Goal: Task Accomplishment & Management: Use online tool/utility

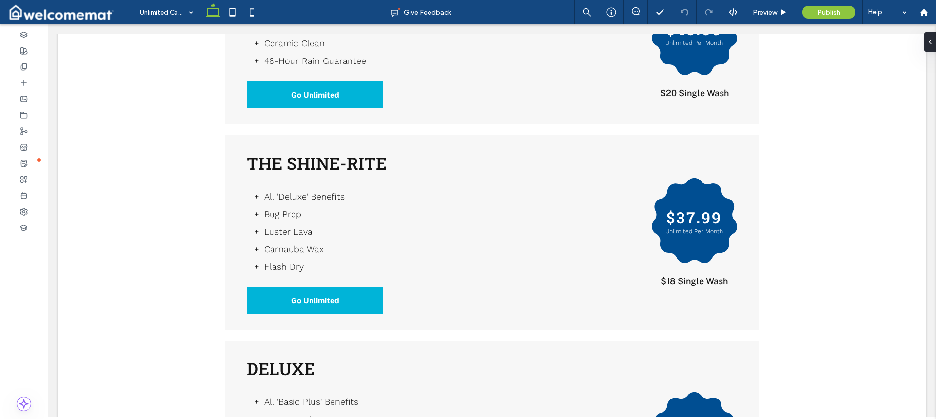
scroll to position [1072, 0]
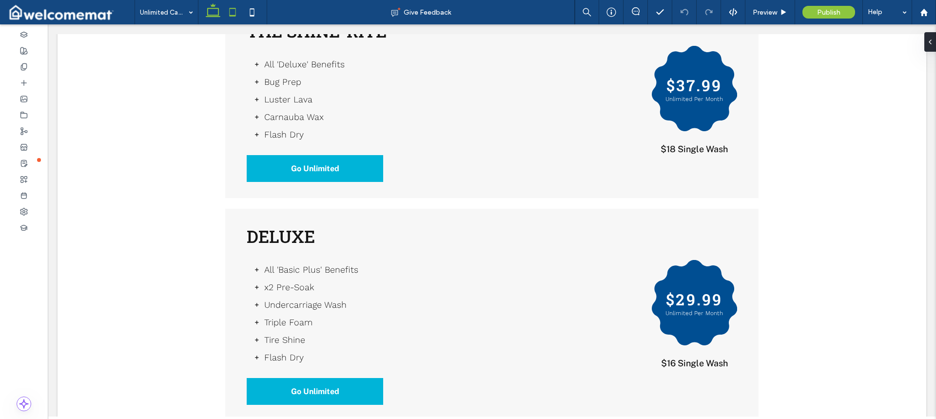
click at [232, 8] on use at bounding box center [233, 12] width 6 height 8
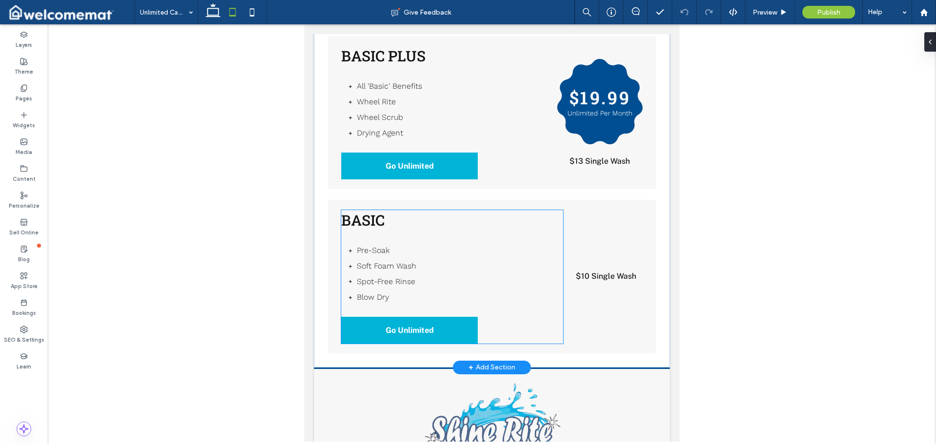
scroll to position [1413, 0]
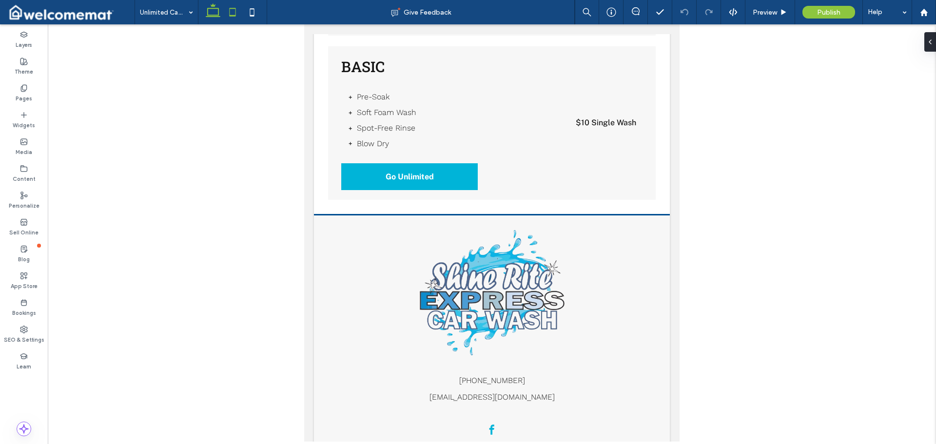
click at [217, 12] on icon at bounding box center [212, 11] width 19 height 19
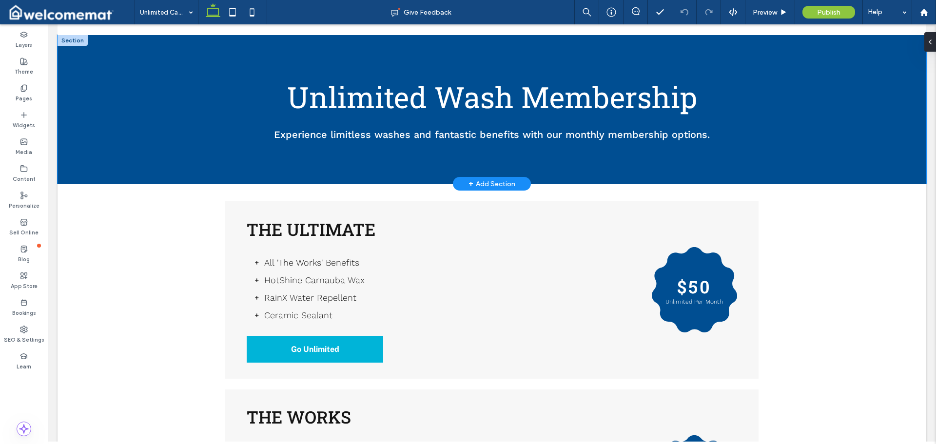
scroll to position [146, 0]
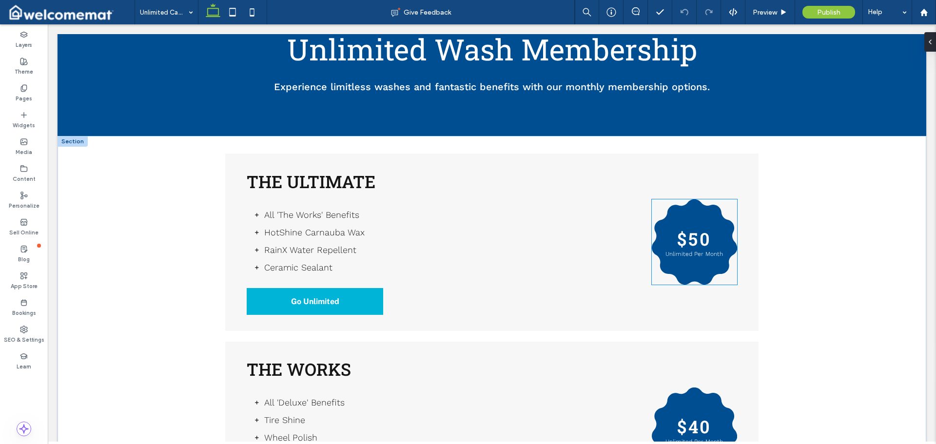
click at [696, 251] on p "Unlimited Per Month" at bounding box center [694, 254] width 66 height 7
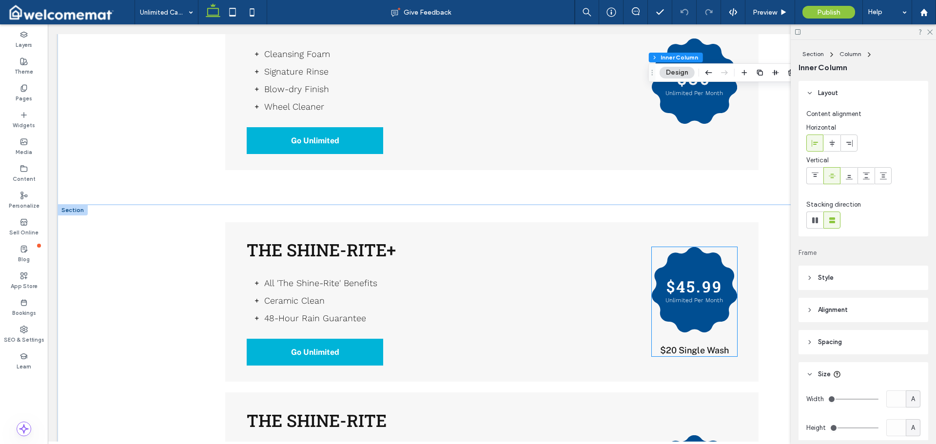
scroll to position [682, 0]
click at [232, 19] on icon at bounding box center [232, 11] width 19 height 19
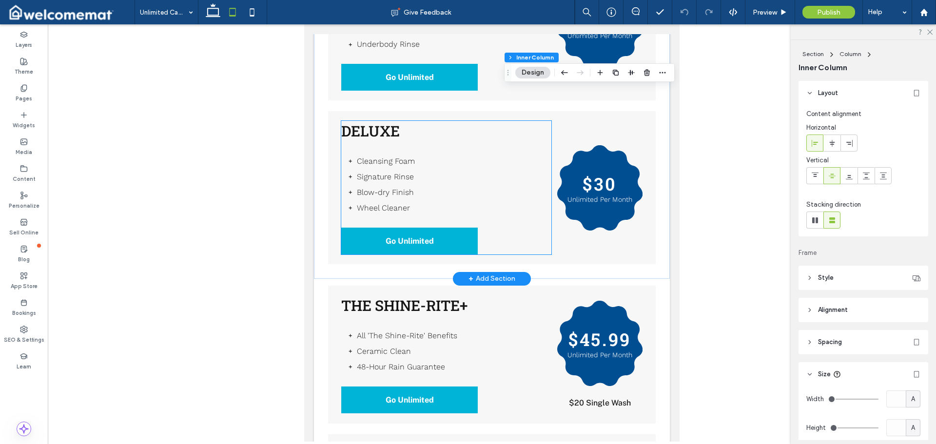
scroll to position [244, 0]
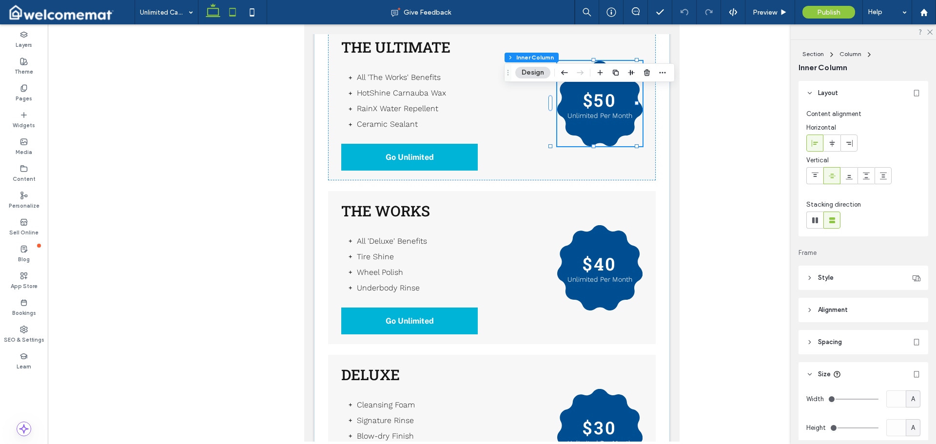
click at [219, 9] on use at bounding box center [213, 10] width 15 height 14
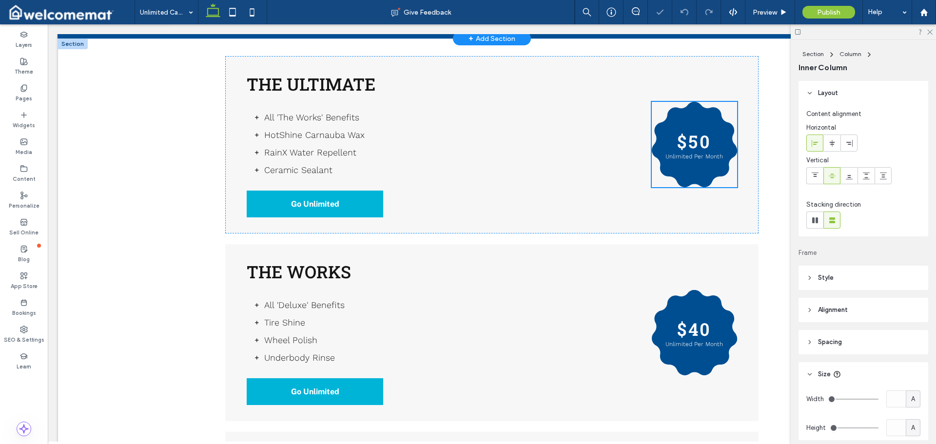
scroll to position [158, 0]
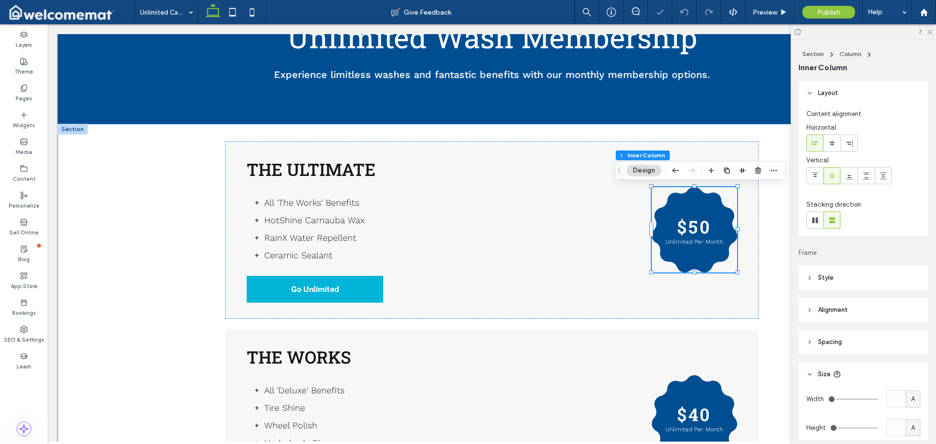
click at [178, 189] on div "The Ultimate All 'The Works' Benefits HotShine Carnauba Wax RainX Water Repelle…" at bounding box center [492, 426] width 868 height 605
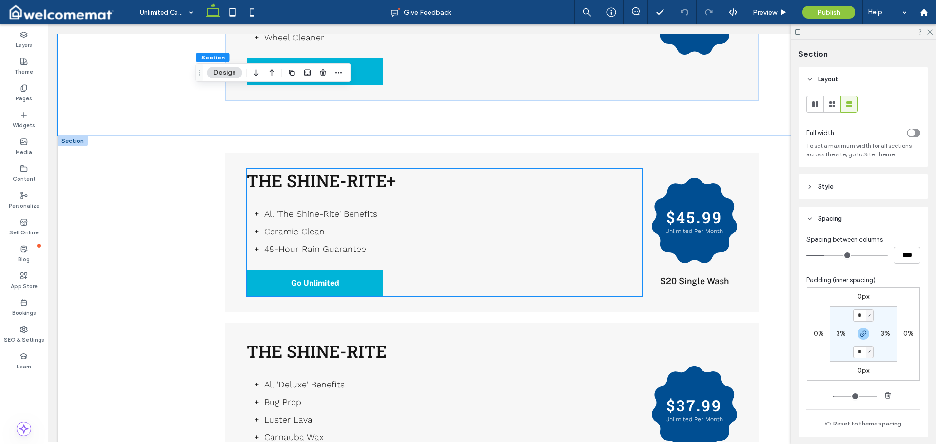
scroll to position [841, 0]
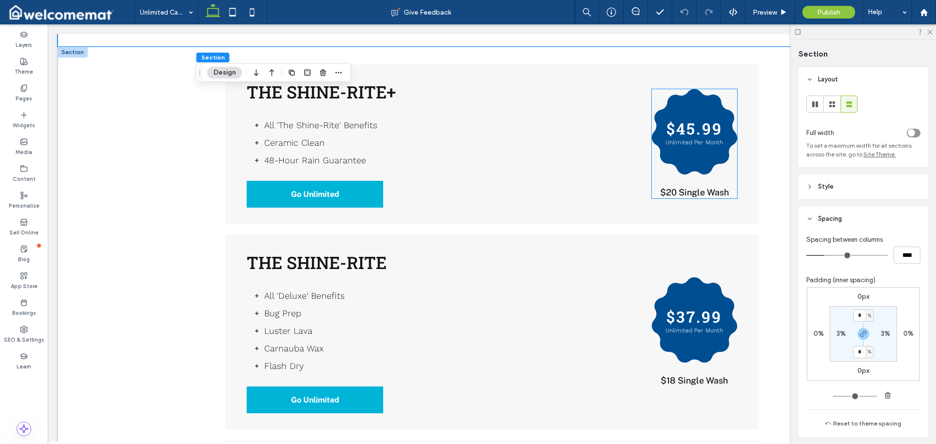
click at [677, 192] on span "$20 Single Wash" at bounding box center [694, 192] width 69 height 10
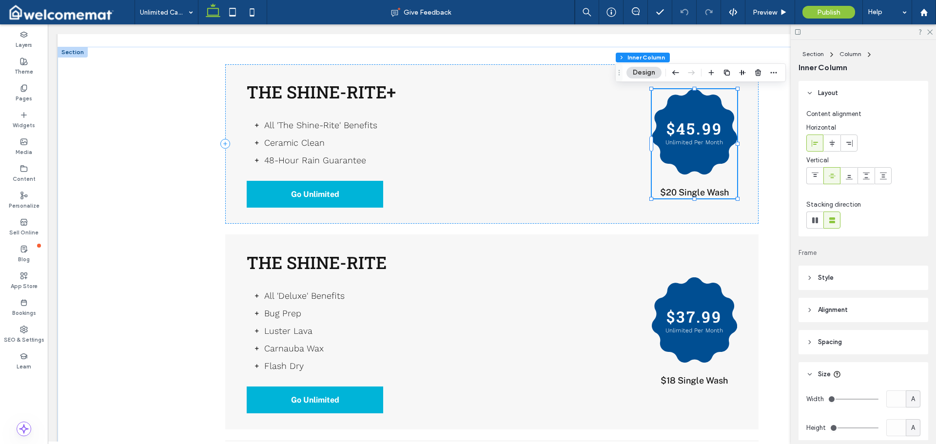
click at [684, 190] on span "$20 Single Wash" at bounding box center [694, 192] width 69 height 10
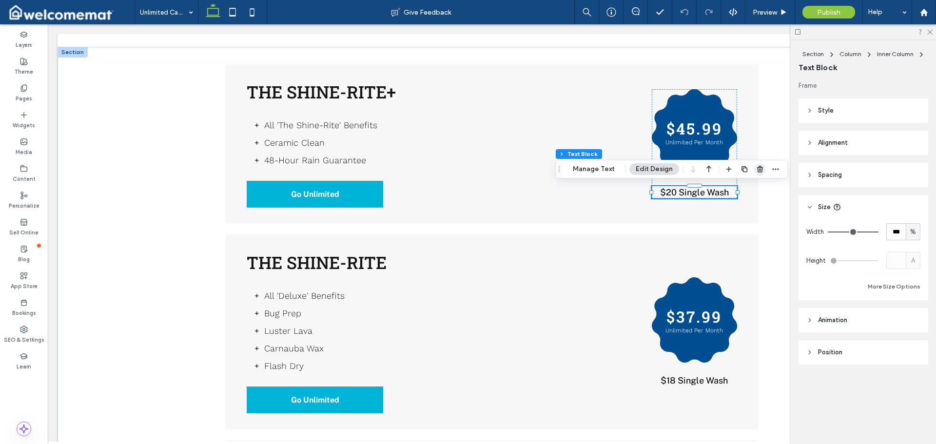
click at [762, 168] on icon "button" at bounding box center [760, 169] width 8 height 8
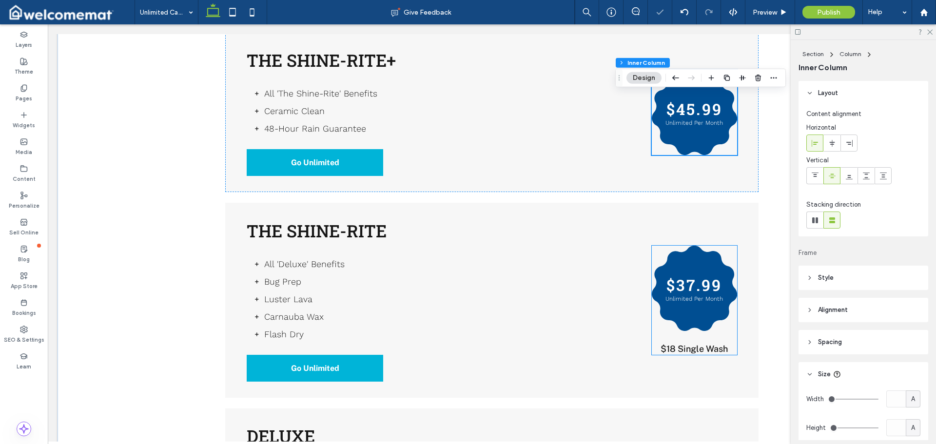
scroll to position [889, 0]
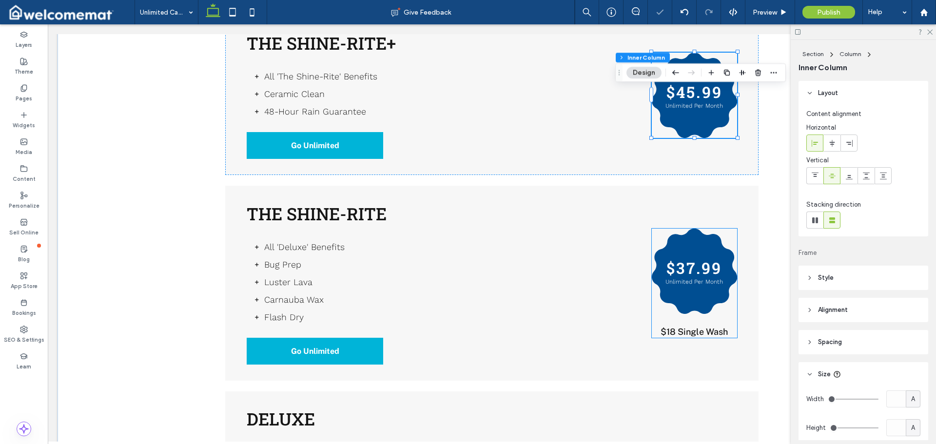
click at [703, 331] on span "$18 Single Wash" at bounding box center [693, 332] width 67 height 10
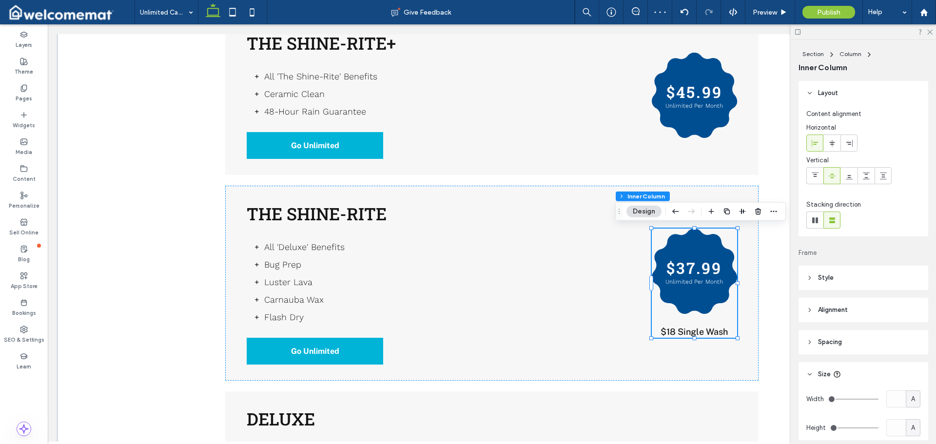
click at [704, 328] on span "$18 Single Wash" at bounding box center [693, 332] width 67 height 10
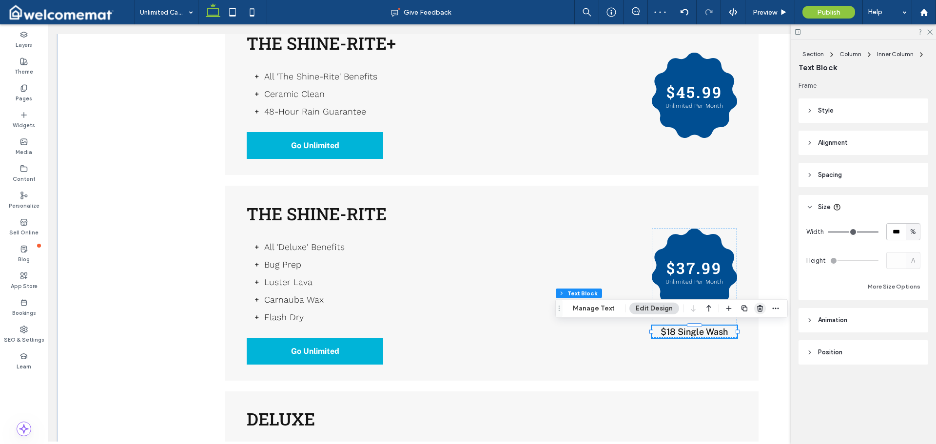
drag, startPoint x: 706, startPoint y: 275, endPoint x: 758, endPoint y: 307, distance: 61.0
click at [758, 307] on use "button" at bounding box center [760, 308] width 6 height 6
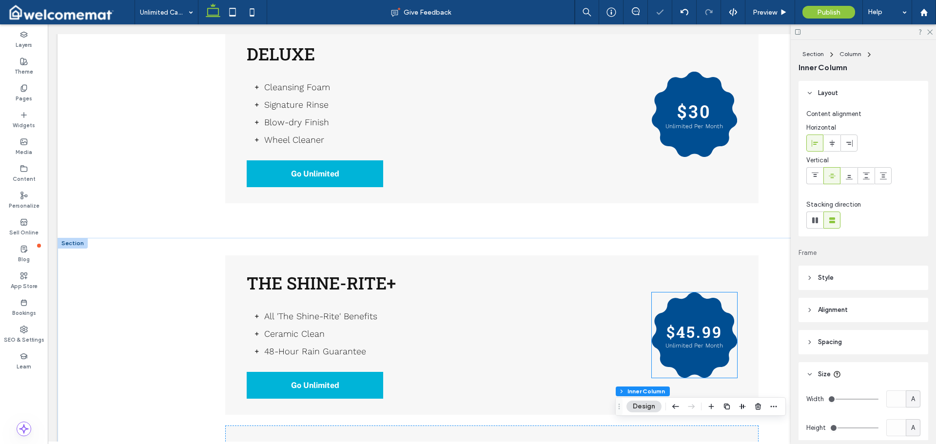
scroll to position [451, 0]
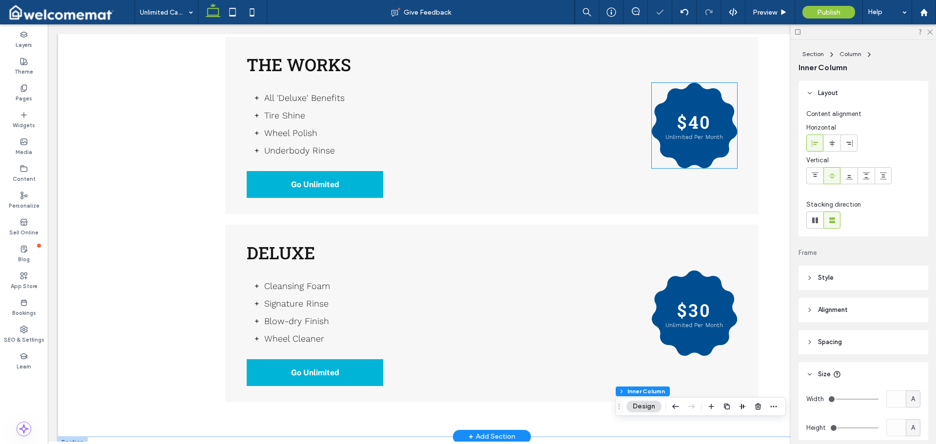
click at [695, 144] on div "$40 Unlimited Per Month" at bounding box center [694, 125] width 85 height 85
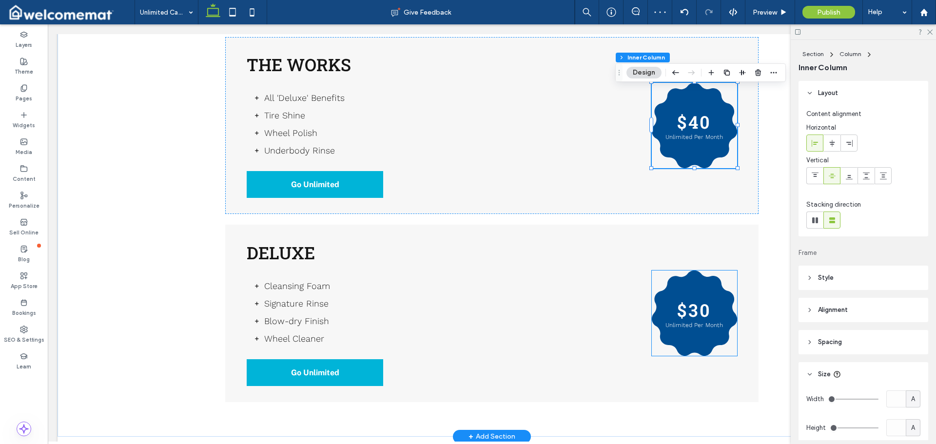
click at [694, 290] on div "$30 Unlimited Per Month" at bounding box center [694, 312] width 85 height 85
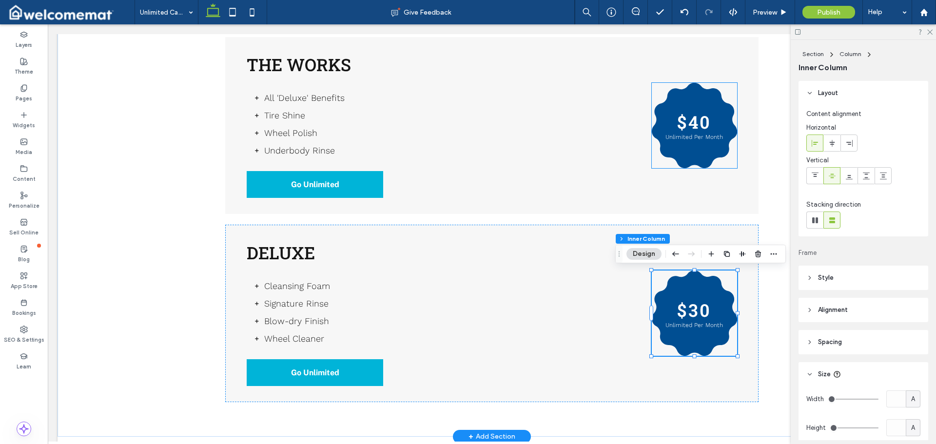
click at [675, 134] on p "Unlimited Per Month" at bounding box center [694, 137] width 66 height 7
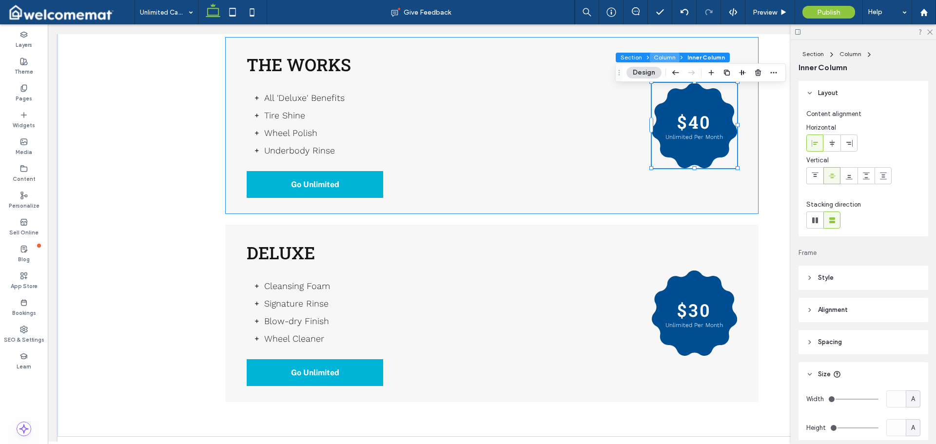
click at [656, 58] on button "Column" at bounding box center [665, 58] width 30 height 10
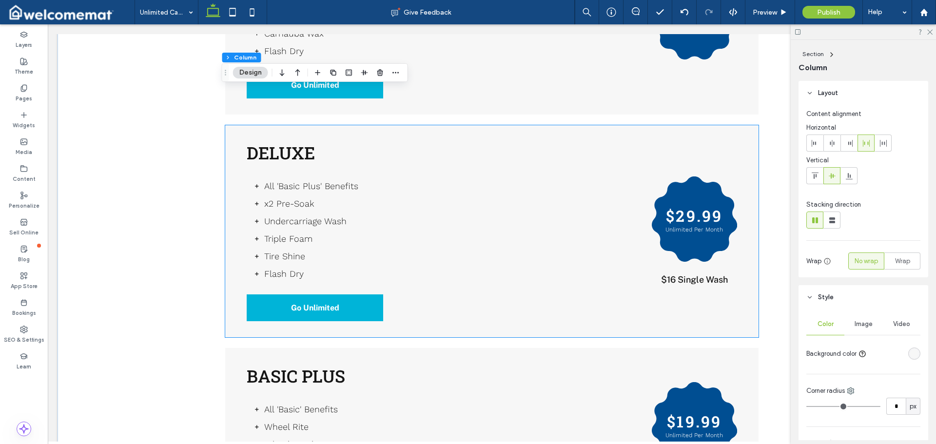
scroll to position [1279, 0]
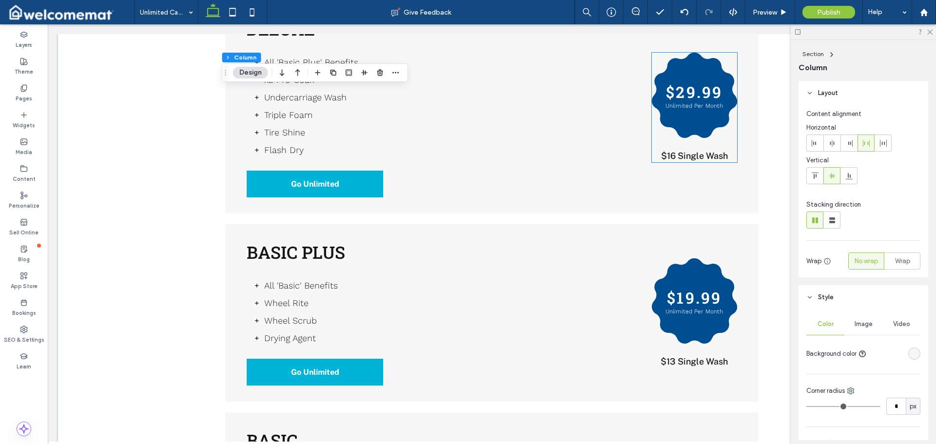
click at [691, 157] on span "$16 Single Wash" at bounding box center [694, 156] width 67 height 10
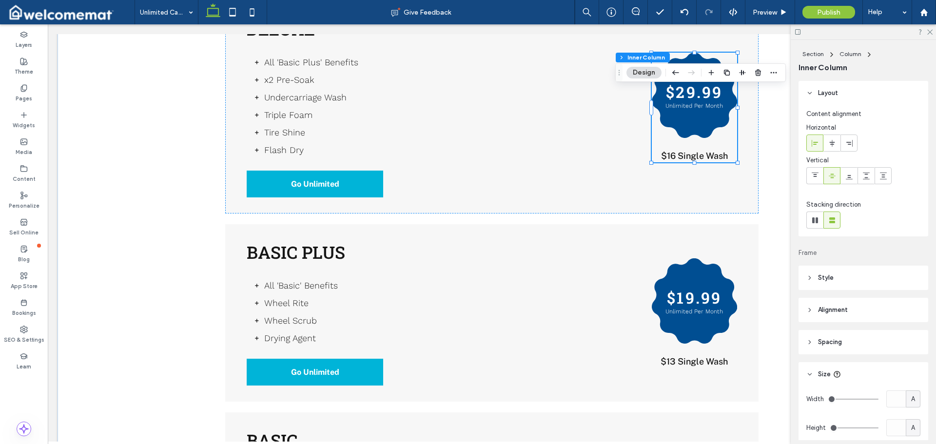
click at [695, 154] on span "$16 Single Wash" at bounding box center [694, 156] width 67 height 10
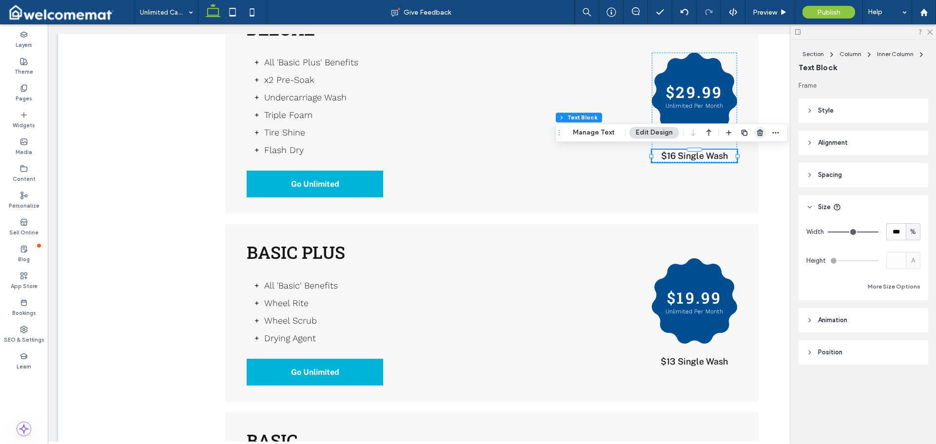
drag, startPoint x: 759, startPoint y: 134, endPoint x: 699, endPoint y: 118, distance: 61.9
click at [759, 134] on use "button" at bounding box center [760, 133] width 6 height 6
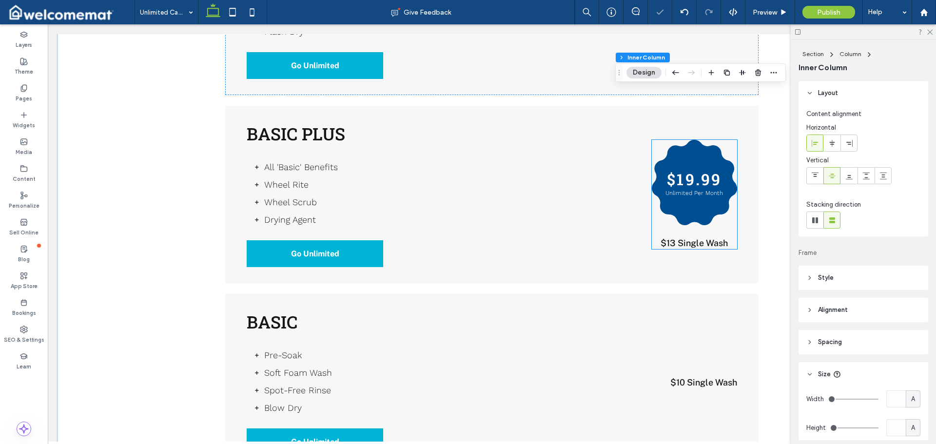
scroll to position [1426, 0]
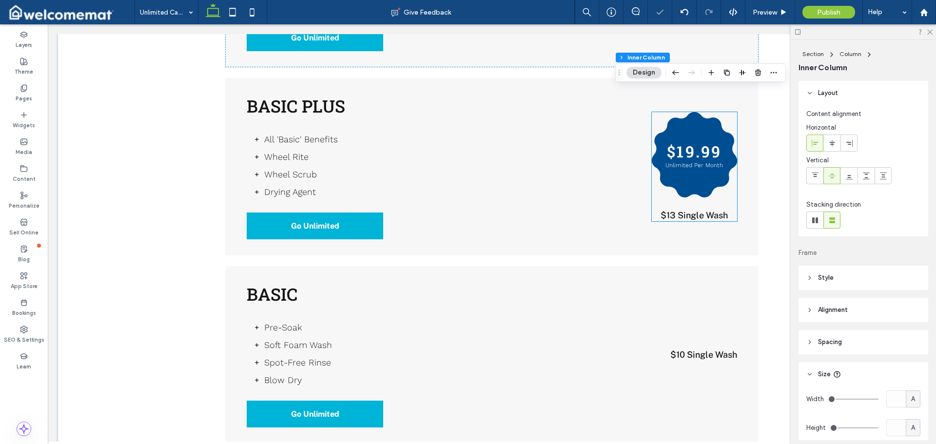
click at [700, 215] on span "$13 Single Wash" at bounding box center [693, 215] width 67 height 10
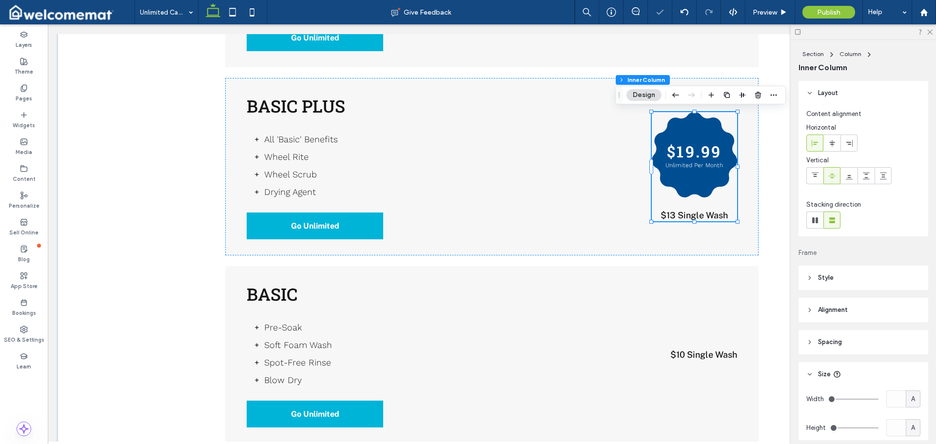
click at [705, 213] on span "$13 Single Wash" at bounding box center [693, 215] width 67 height 10
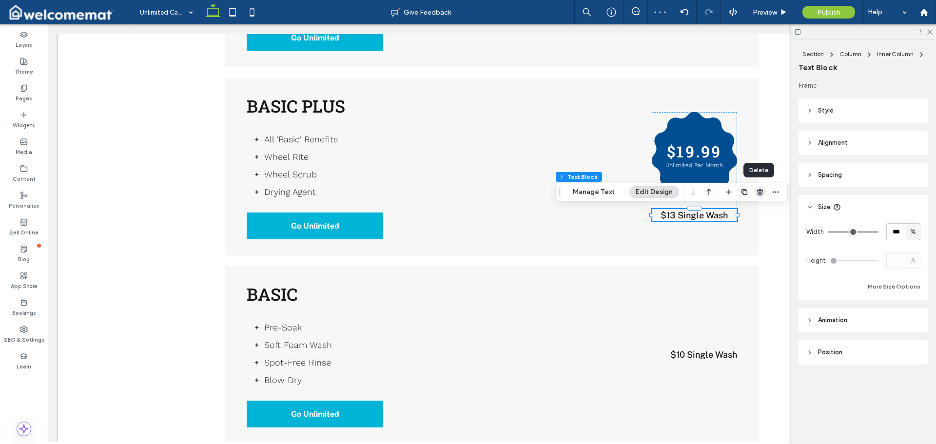
click at [757, 193] on use "button" at bounding box center [760, 192] width 6 height 6
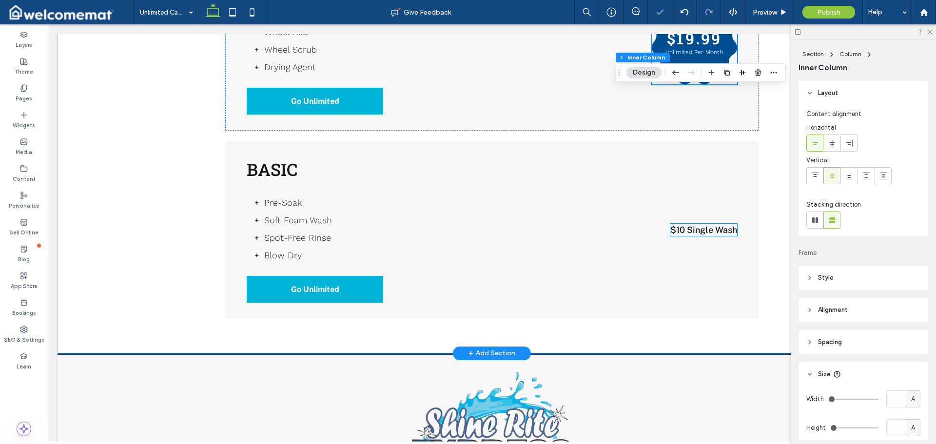
scroll to position [1572, 0]
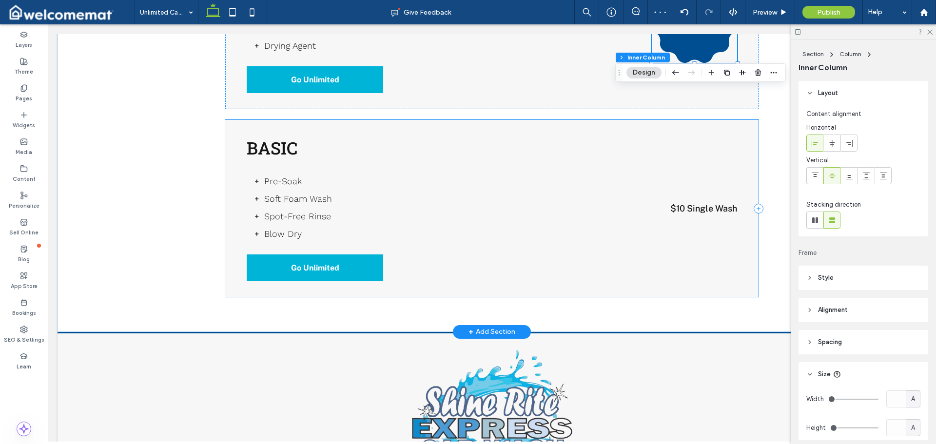
click at [644, 130] on div "Basic Pre-Soak Soft Foam Wash Spot-Free Rinse Blow Dry Go Unlimited $10 Single …" at bounding box center [491, 208] width 533 height 177
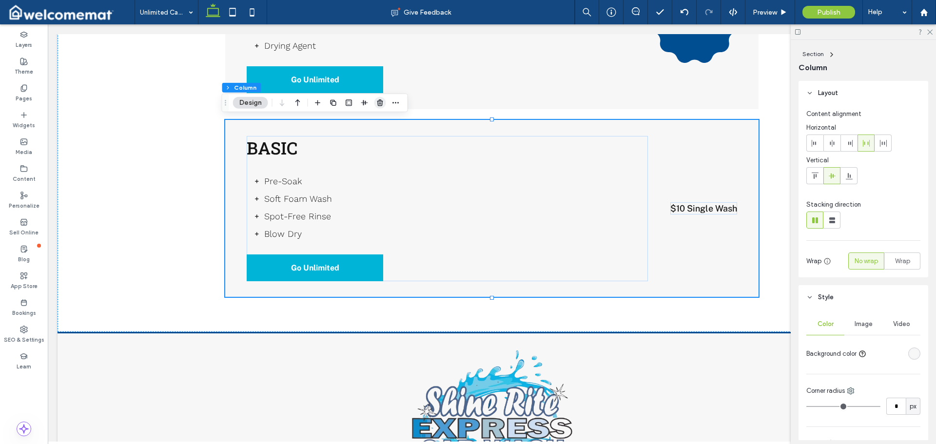
click at [378, 101] on use "button" at bounding box center [380, 102] width 6 height 6
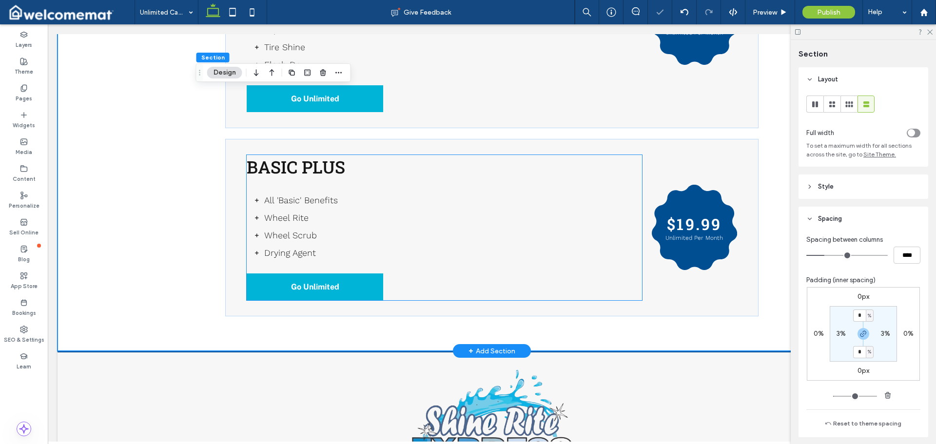
scroll to position [1351, 0]
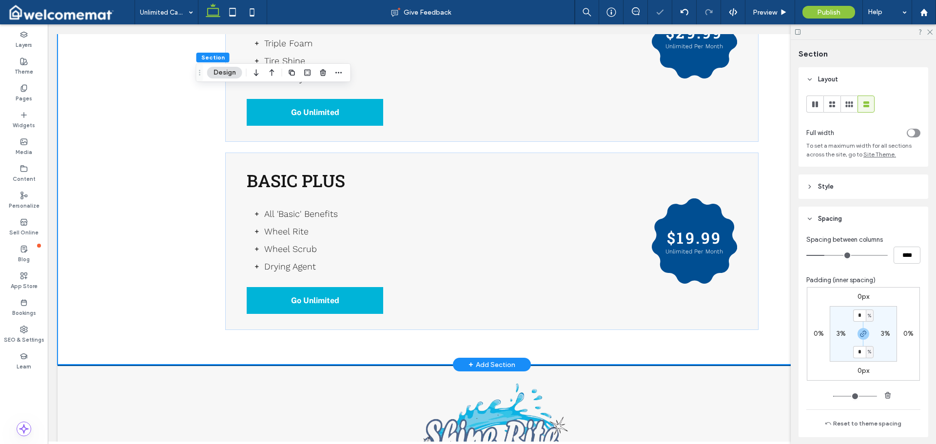
click at [233, 12] on icon at bounding box center [232, 11] width 19 height 19
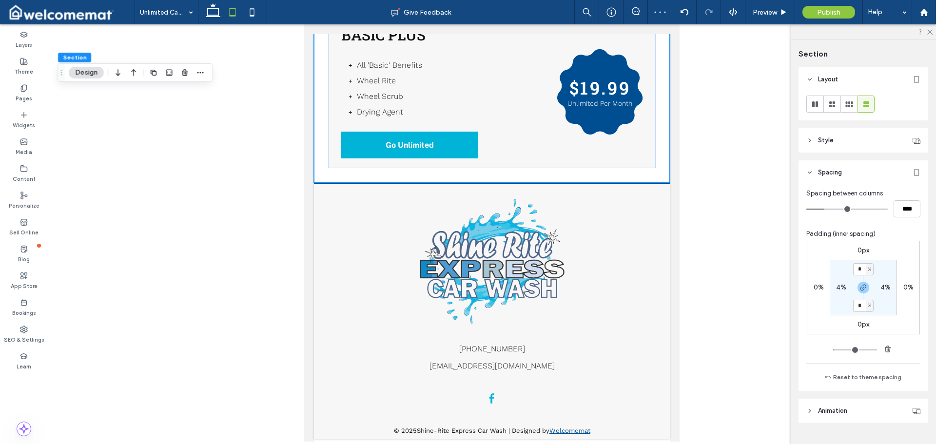
scroll to position [879, 0]
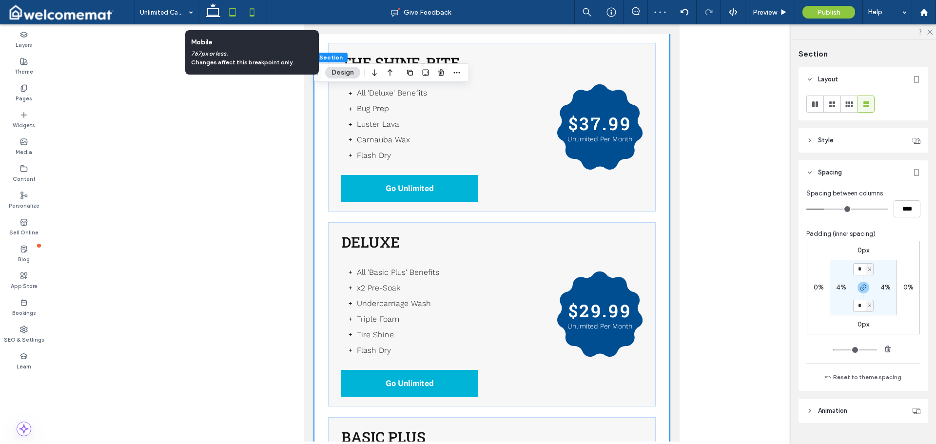
click at [251, 10] on icon at bounding box center [251, 11] width 19 height 19
type input "**"
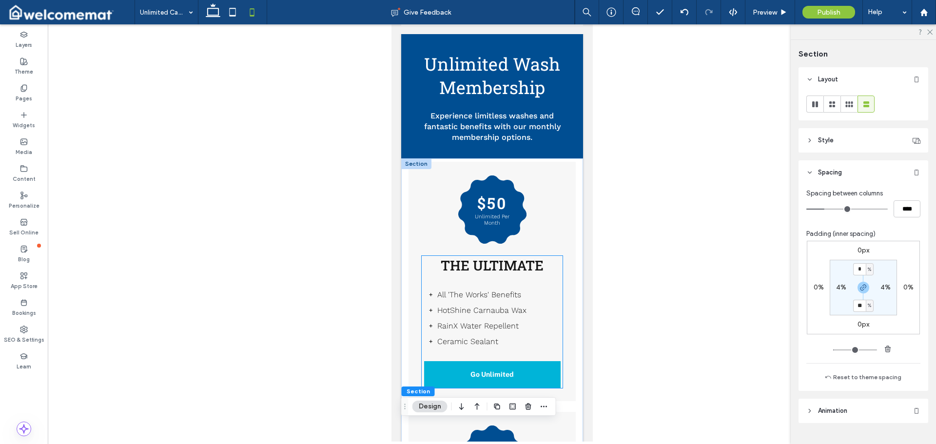
scroll to position [0, 0]
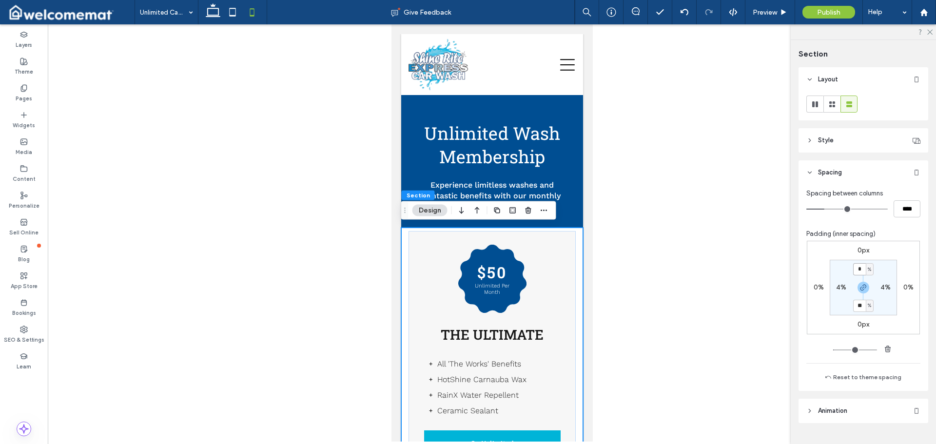
click at [860, 267] on input "*" at bounding box center [859, 269] width 13 height 12
type input "**"
click at [885, 257] on div "0px 0% 0px 0% ** % 4% ** % 4%" at bounding box center [863, 288] width 113 height 94
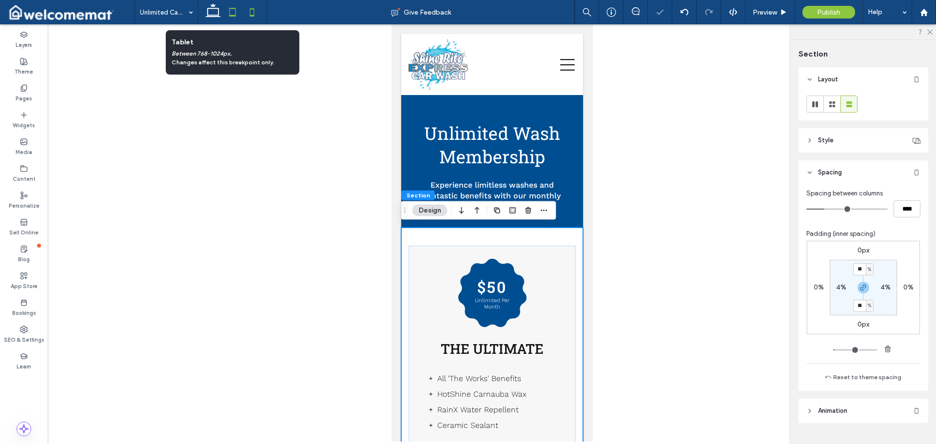
click at [230, 13] on icon at bounding box center [232, 11] width 19 height 19
type input "*"
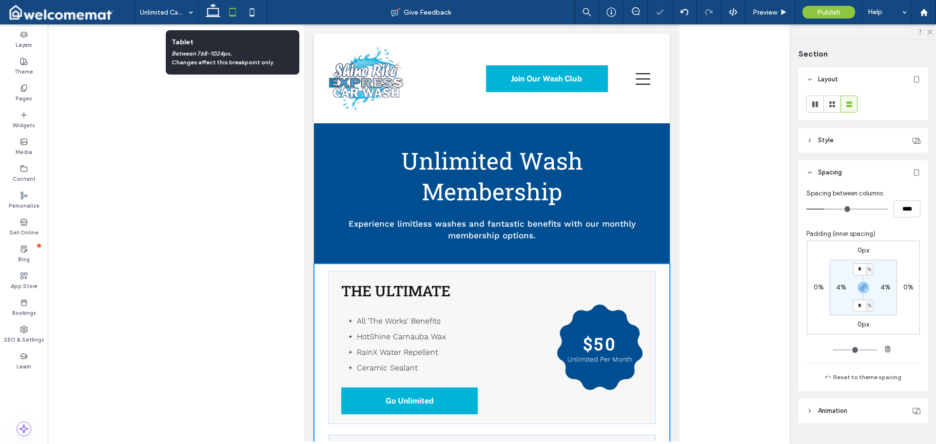
scroll to position [89, 0]
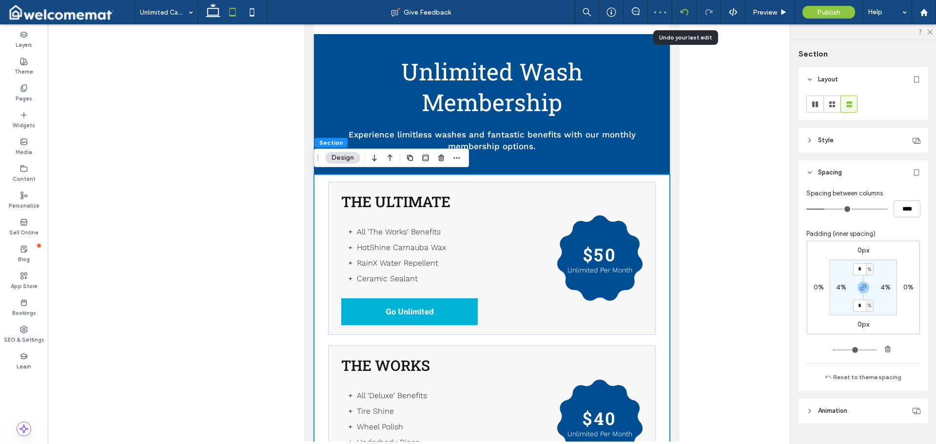
click at [689, 8] on div at bounding box center [684, 12] width 24 height 24
click at [259, 15] on icon at bounding box center [251, 11] width 19 height 19
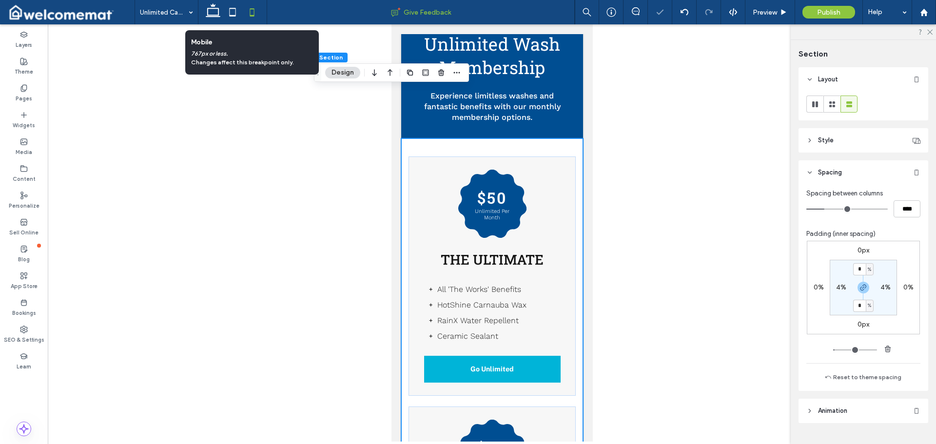
type input "**"
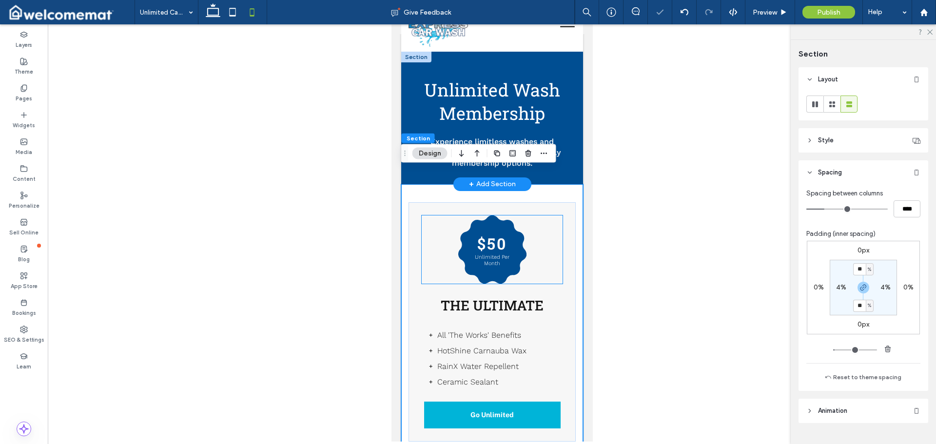
scroll to position [0, 0]
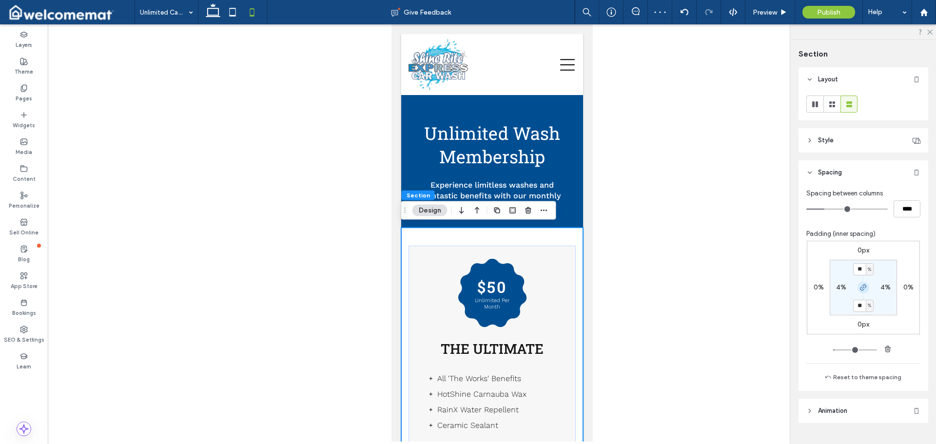
click at [859, 287] on icon "button" at bounding box center [863, 288] width 8 height 8
click at [860, 269] on input "**" at bounding box center [859, 269] width 13 height 12
type input "*"
click at [885, 255] on div "0px 0% 0px 0% * % 4% 10% 4%" at bounding box center [863, 288] width 113 height 94
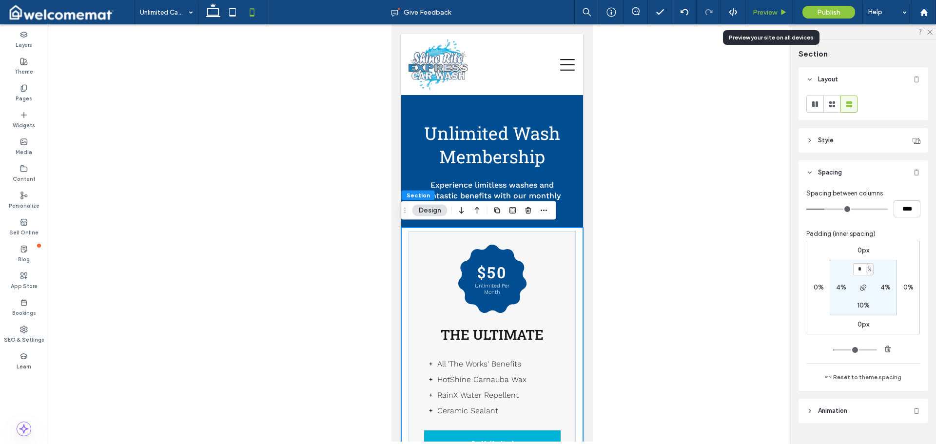
click at [774, 14] on span "Preview" at bounding box center [764, 12] width 24 height 8
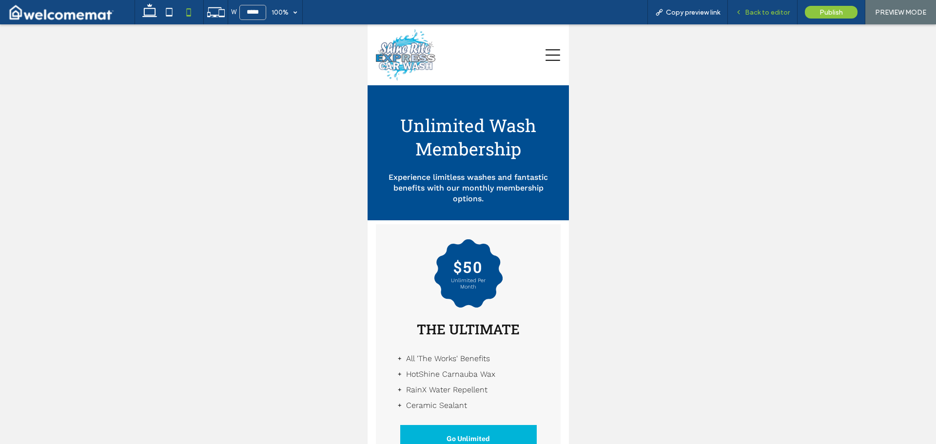
click at [776, 14] on span "Back to editor" at bounding box center [767, 12] width 45 height 8
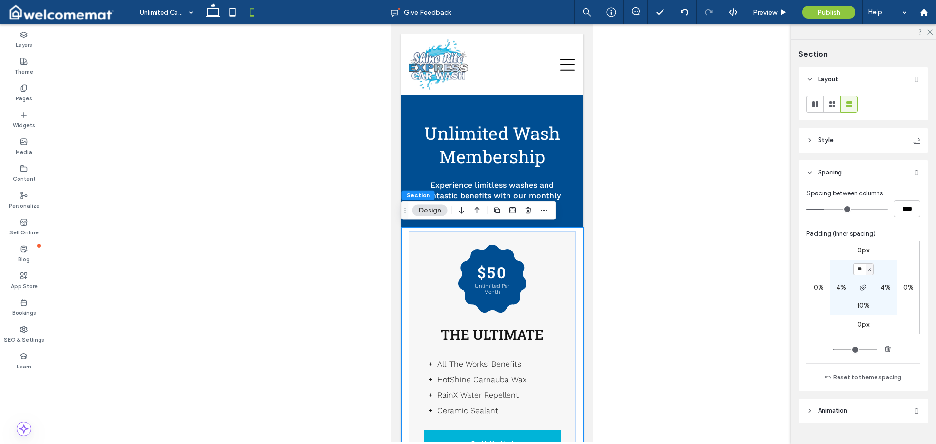
type input "**"
click at [888, 254] on div "0px 0% 0px 0% ** % 4% 10% 4%" at bounding box center [863, 288] width 113 height 94
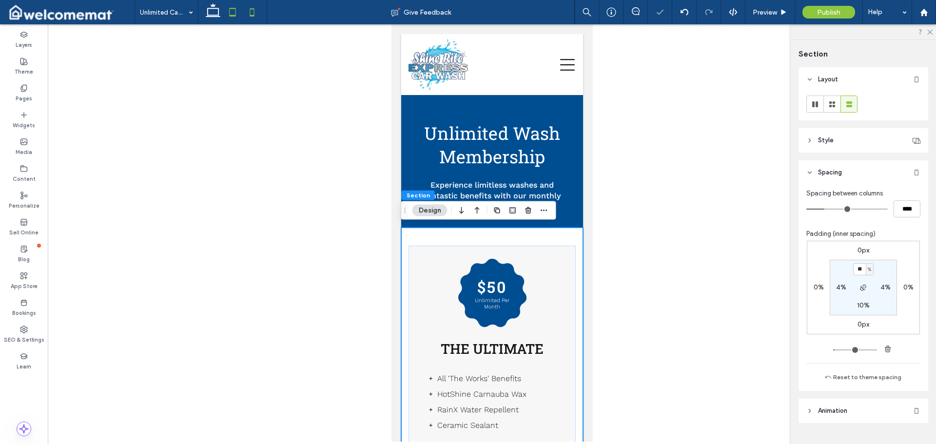
drag, startPoint x: 233, startPoint y: 7, endPoint x: 319, endPoint y: 118, distance: 140.3
click at [233, 7] on icon at bounding box center [232, 11] width 19 height 19
type input "*"
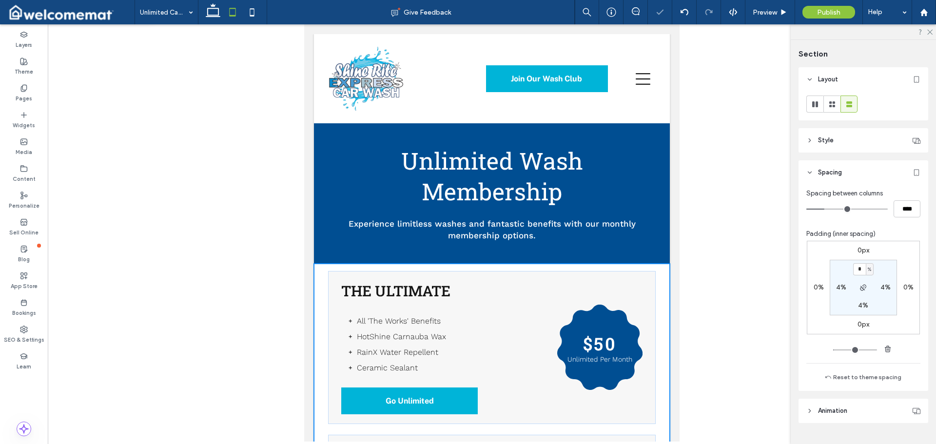
scroll to position [281, 0]
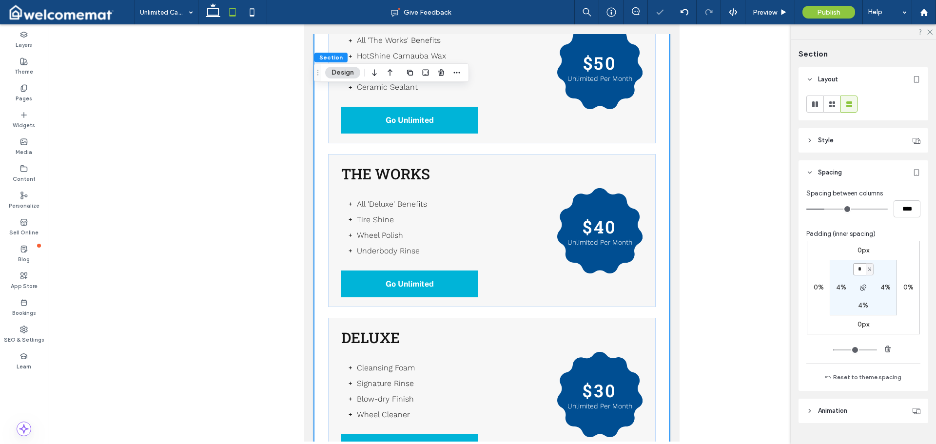
click at [860, 271] on input "*" at bounding box center [859, 269] width 13 height 12
type input "*"
click at [888, 262] on section "* % 4% 4% 4%" at bounding box center [862, 288] width 67 height 56
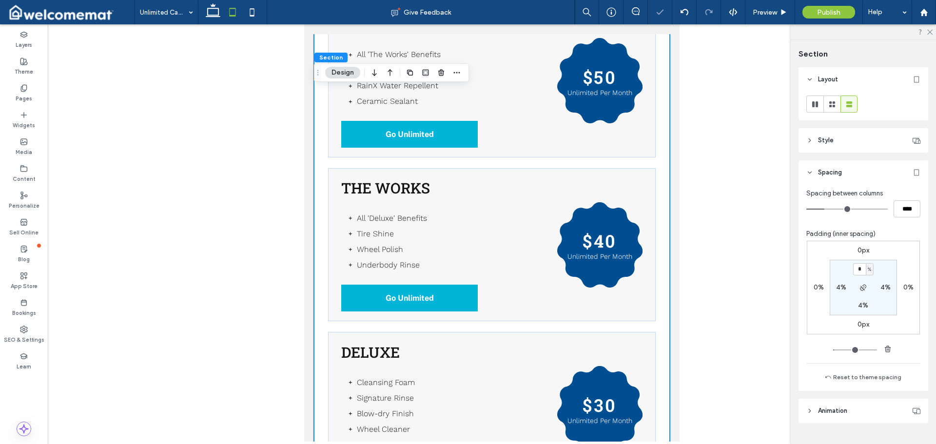
click at [861, 305] on label "4%" at bounding box center [863, 305] width 10 height 8
type input "*"
click at [886, 273] on section "6% 4% * % 4%" at bounding box center [862, 288] width 67 height 56
click at [215, 14] on icon at bounding box center [212, 11] width 19 height 19
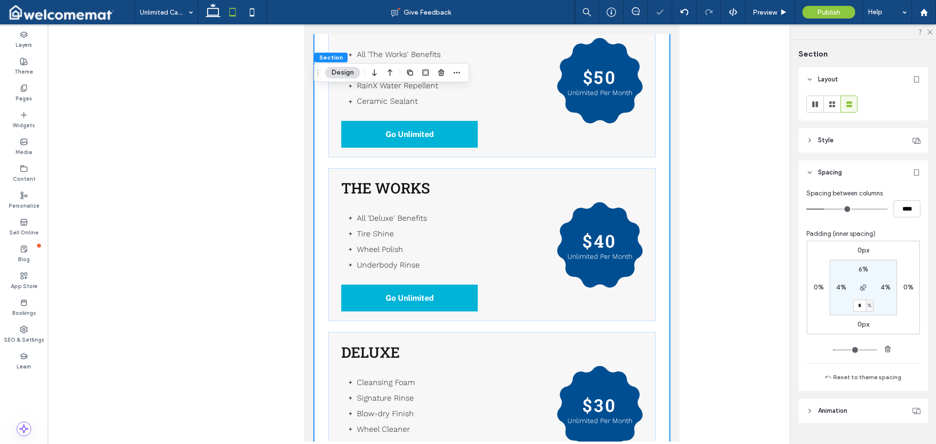
type input "*"
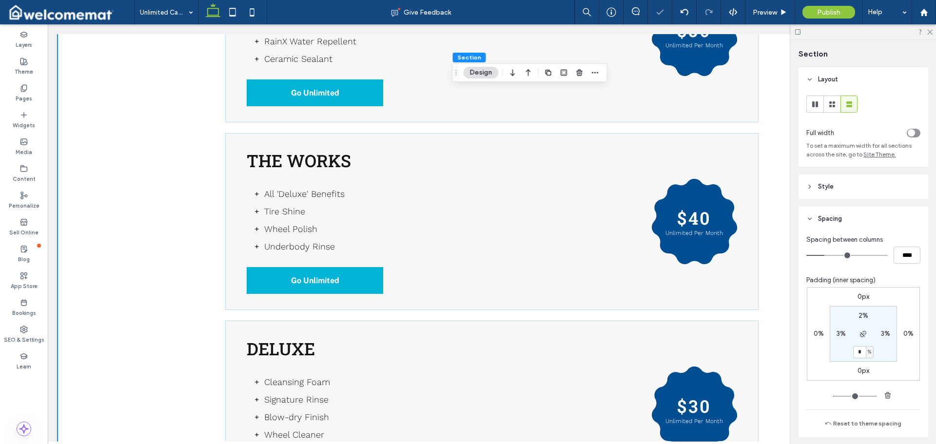
click at [859, 312] on label "2%" at bounding box center [863, 315] width 10 height 8
type input "*"
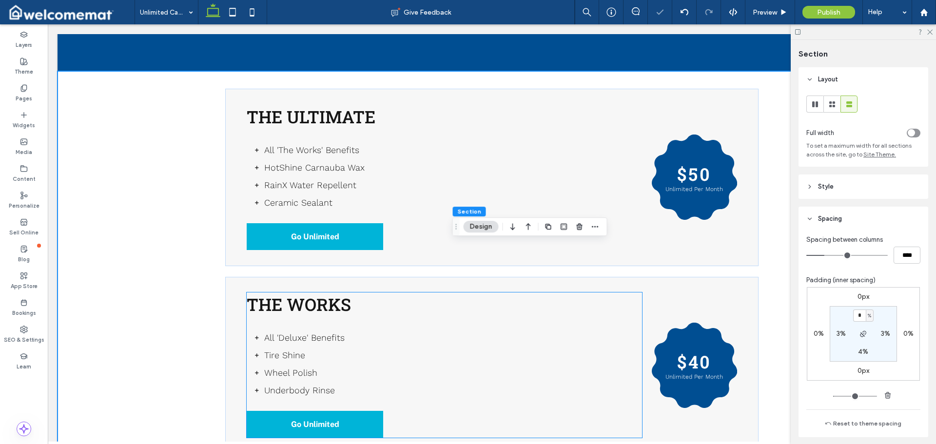
scroll to position [14, 0]
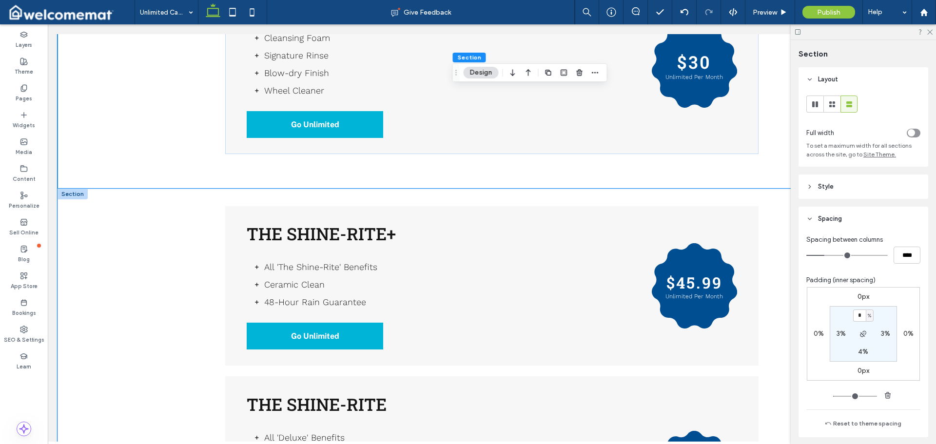
scroll to position [696, 0]
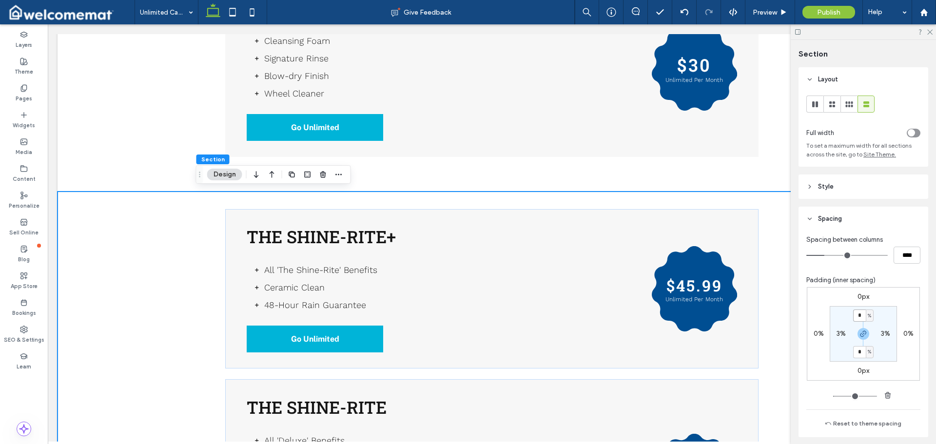
click at [858, 314] on input "*" at bounding box center [859, 315] width 13 height 12
type input "*"
drag, startPoint x: 881, startPoint y: 305, endPoint x: 688, endPoint y: 274, distance: 194.9
click at [881, 305] on div "0px 0% 0px 0% * % 3% * % 3%" at bounding box center [863, 334] width 113 height 94
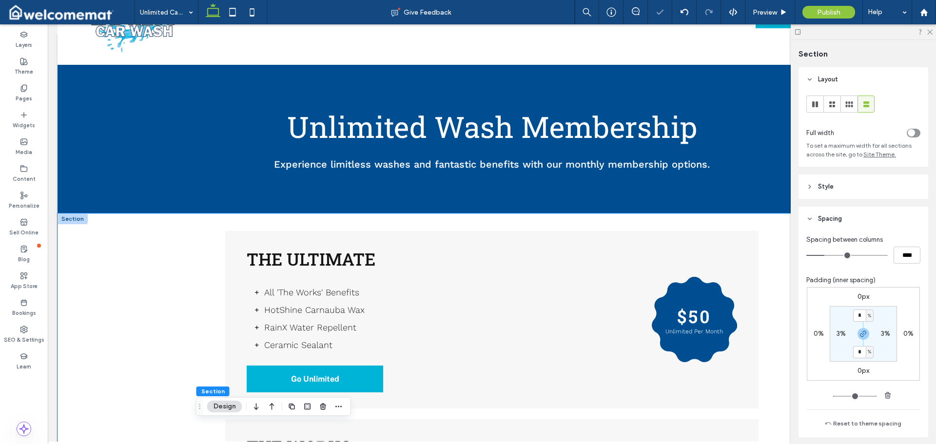
scroll to position [62, 0]
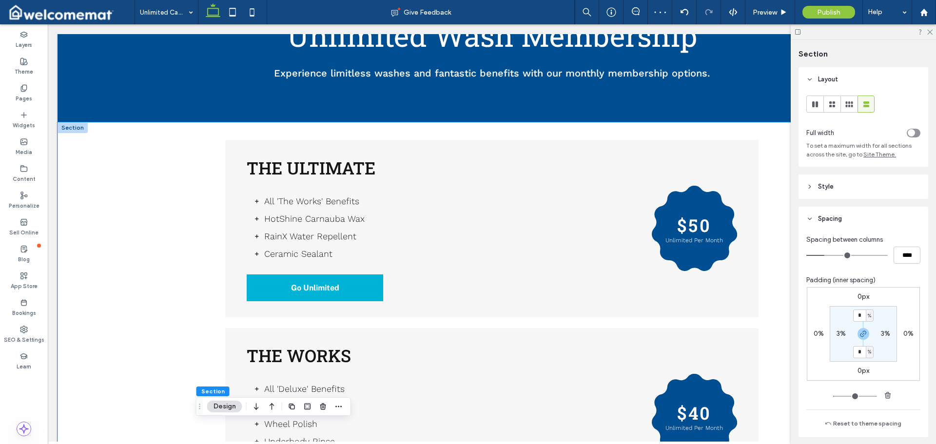
click at [169, 227] on div "The Ultimate All 'The Works' Benefits HotShine Carnauba Wax RainX Water Repelle…" at bounding box center [492, 424] width 868 height 605
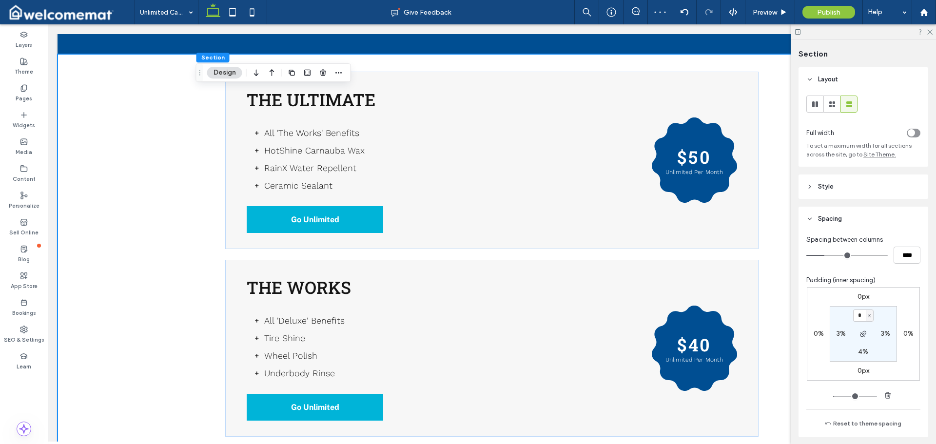
scroll to position [501, 0]
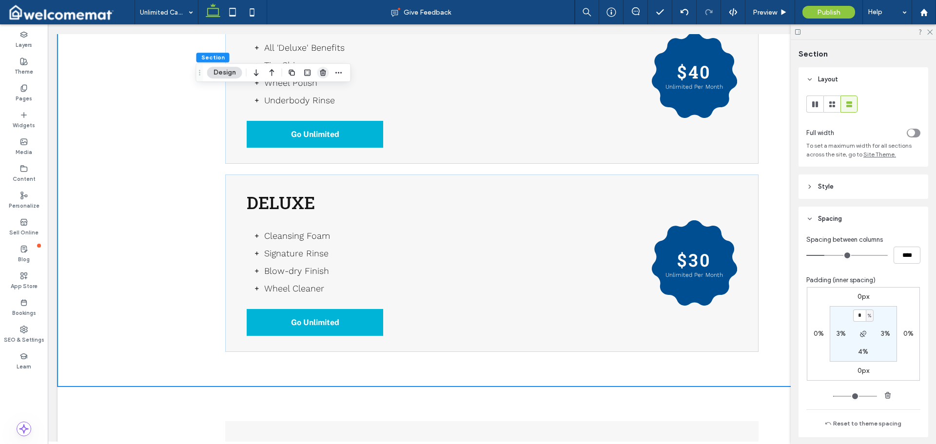
click at [327, 70] on icon "button" at bounding box center [323, 73] width 8 height 8
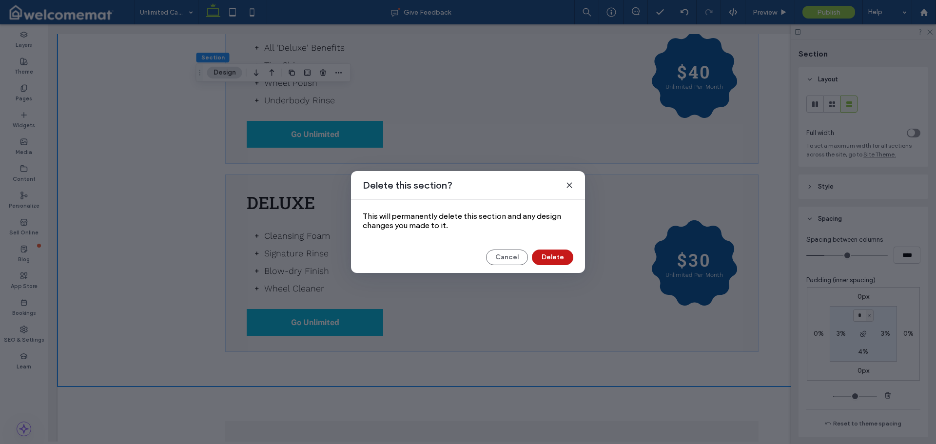
click at [553, 259] on button "Delete" at bounding box center [552, 258] width 41 height 16
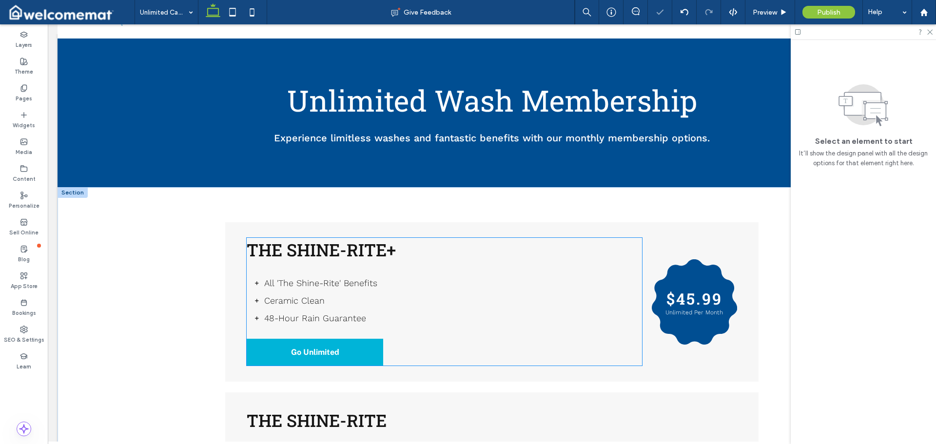
scroll to position [195, 0]
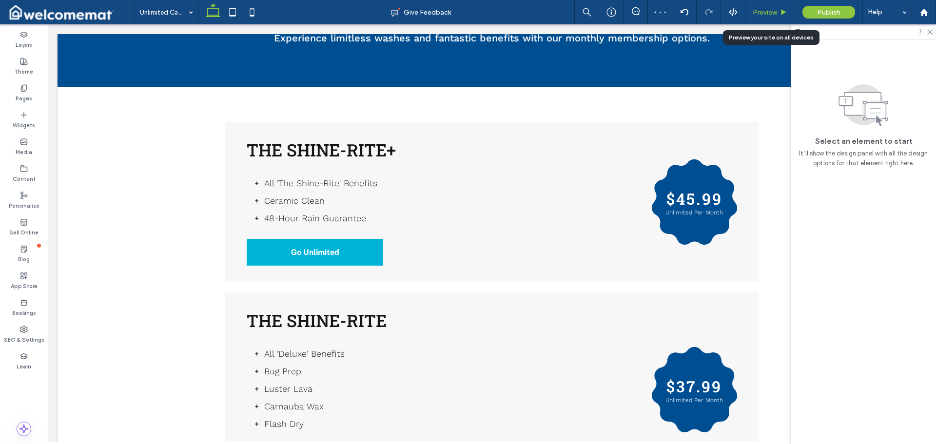
click at [780, 19] on div "Preview" at bounding box center [770, 12] width 50 height 24
click at [781, 10] on icon at bounding box center [783, 12] width 7 height 7
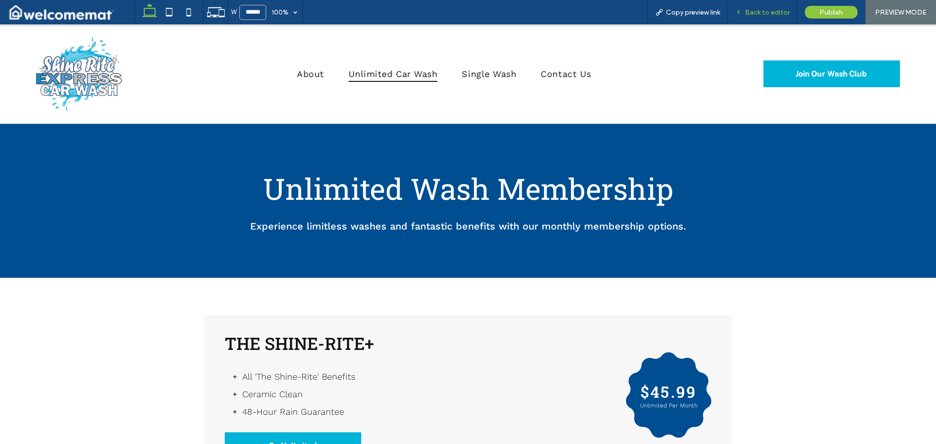
click at [763, 11] on span "Back to editor" at bounding box center [767, 12] width 45 height 8
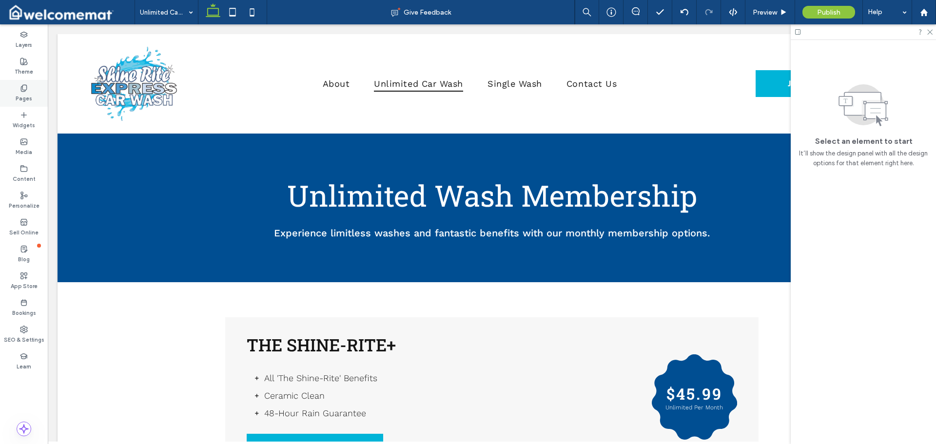
click at [32, 90] on div "Pages" at bounding box center [24, 93] width 48 height 27
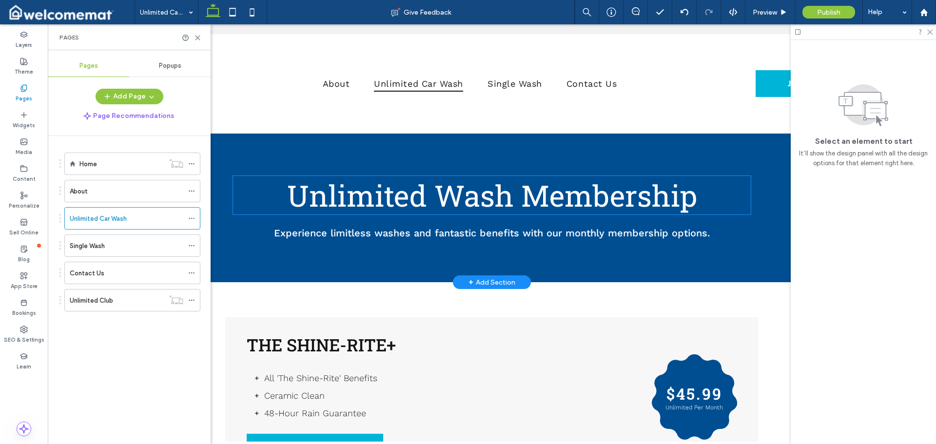
click at [450, 196] on span "Unlimited Wash Membership" at bounding box center [492, 195] width 410 height 39
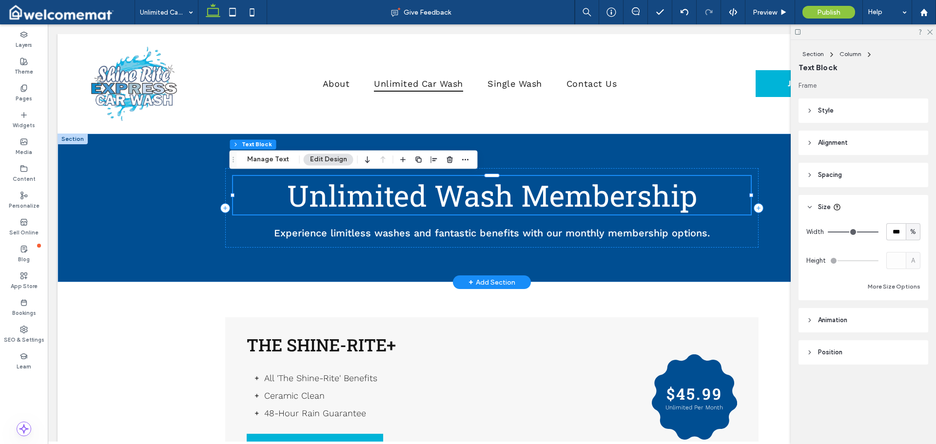
click at [450, 196] on span "Unlimited Wash Membership" at bounding box center [492, 195] width 410 height 39
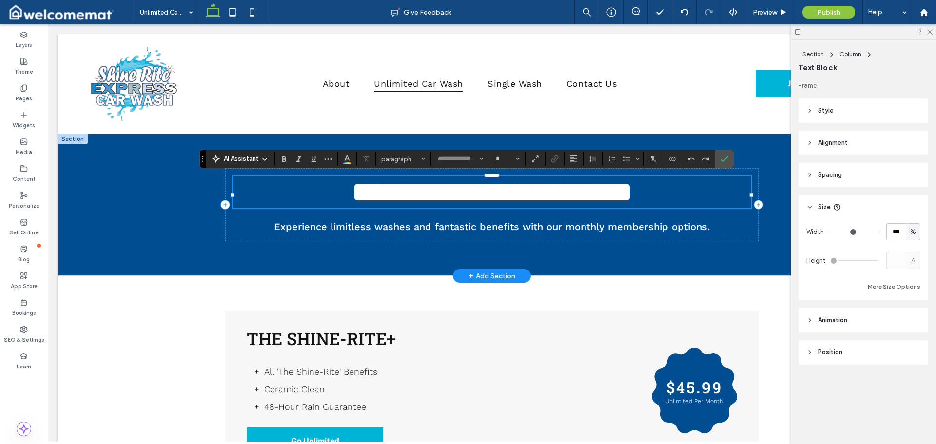
type input "**********"
type input "**"
drag, startPoint x: 722, startPoint y: 157, endPoint x: 667, endPoint y: 136, distance: 58.9
click at [722, 157] on icon "Confirm" at bounding box center [724, 159] width 8 height 8
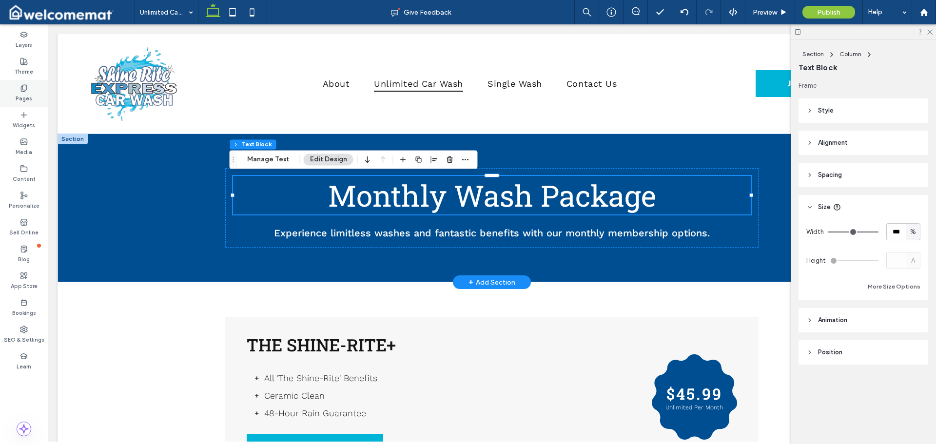
click at [25, 83] on div "Pages" at bounding box center [24, 93] width 48 height 27
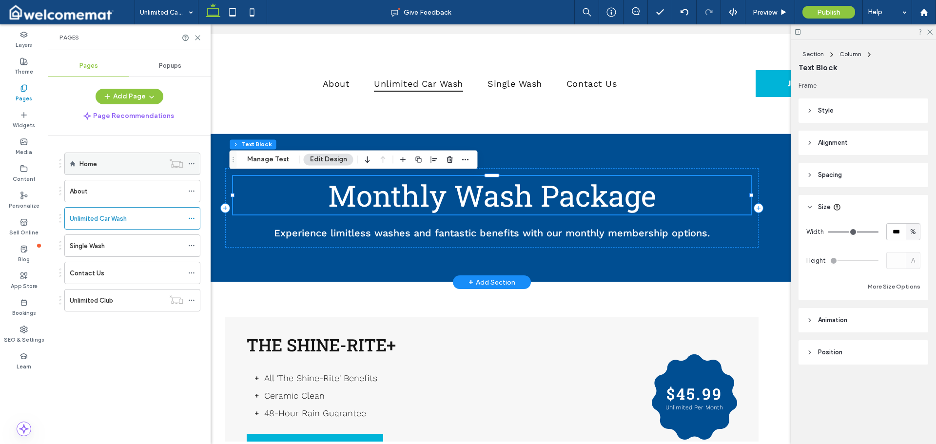
click at [118, 170] on div "Home" at bounding box center [121, 163] width 85 height 21
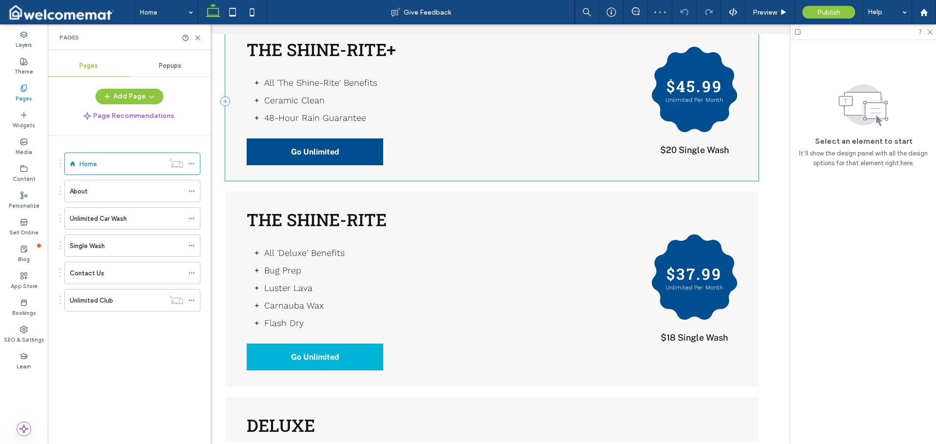
scroll to position [1413, 0]
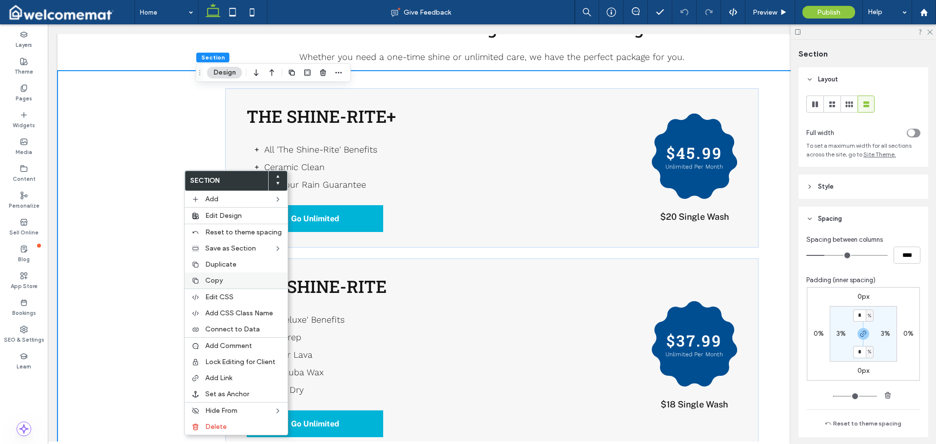
click at [236, 275] on div "Copy" at bounding box center [236, 280] width 103 height 16
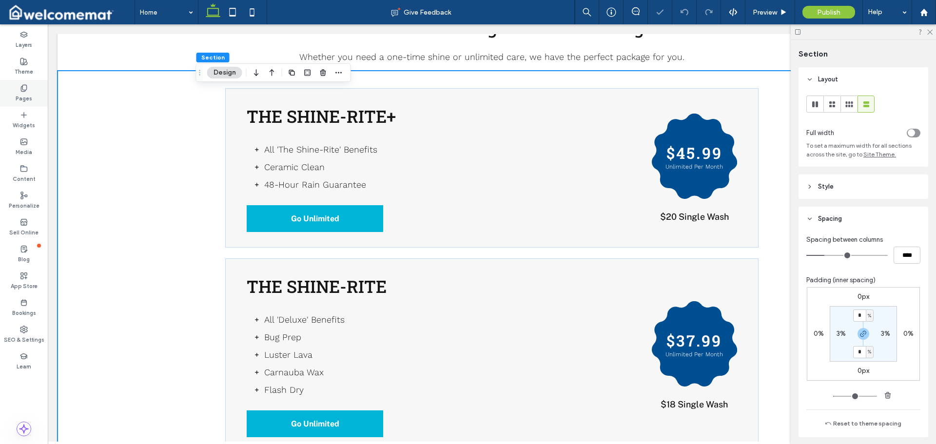
click at [21, 84] on icon at bounding box center [24, 88] width 8 height 8
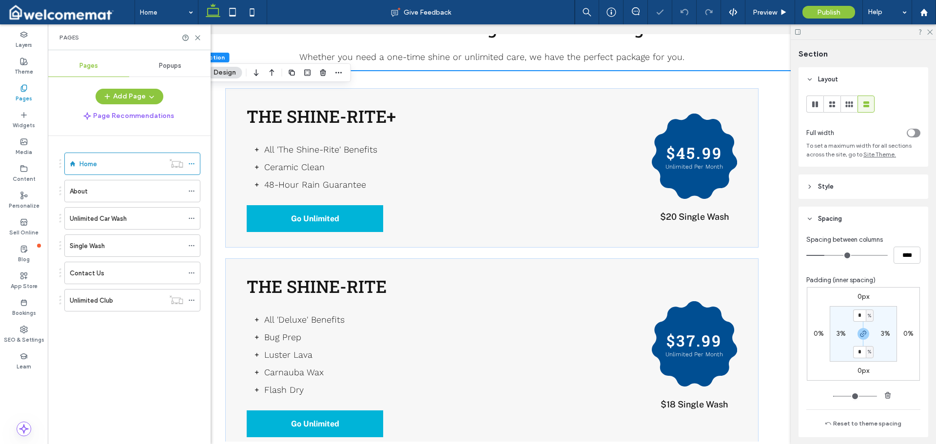
drag, startPoint x: 113, startPoint y: 249, endPoint x: 117, endPoint y: 239, distance: 10.7
click at [112, 249] on div "Single Wash" at bounding box center [127, 246] width 114 height 10
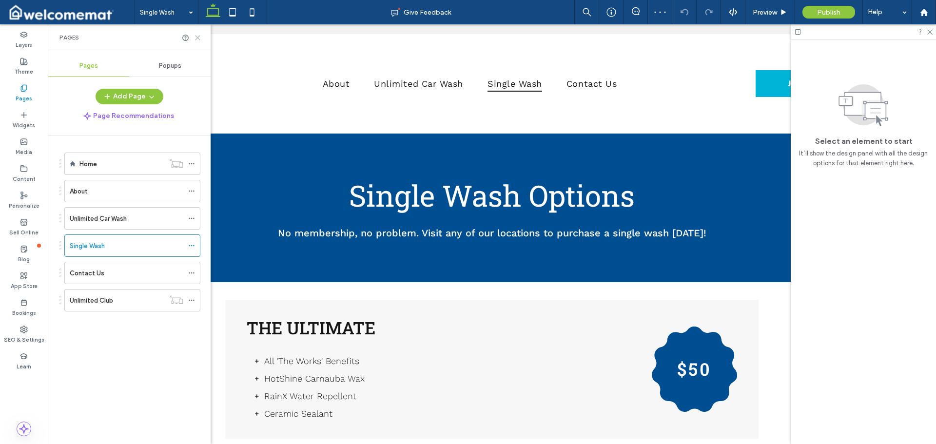
click at [199, 38] on icon at bounding box center [197, 37] width 7 height 7
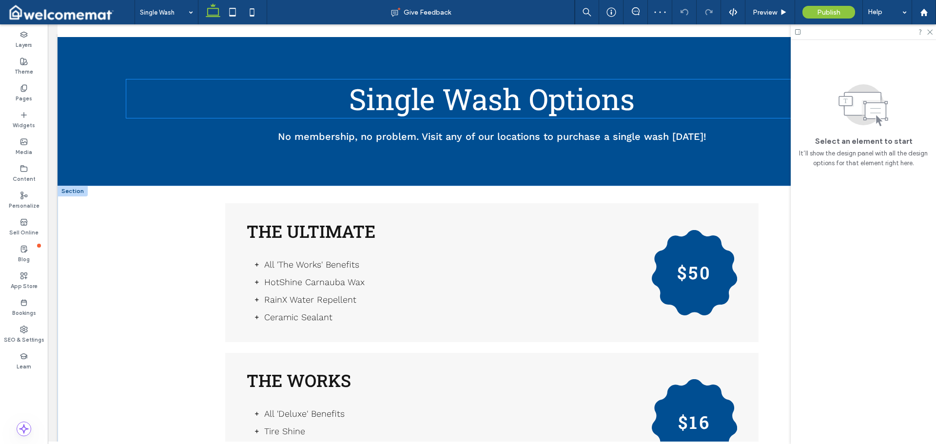
scroll to position [97, 0]
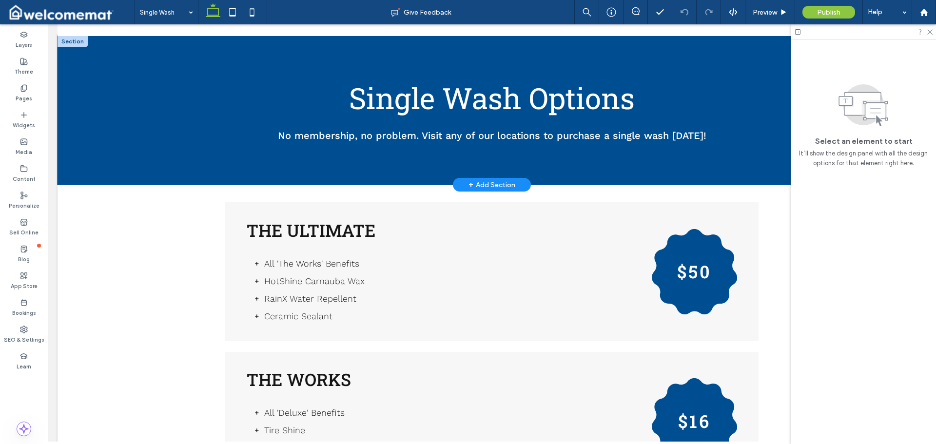
click at [181, 165] on div "Single Wash Options No membership, no problem. Visit any of our locations to pu…" at bounding box center [492, 110] width 868 height 149
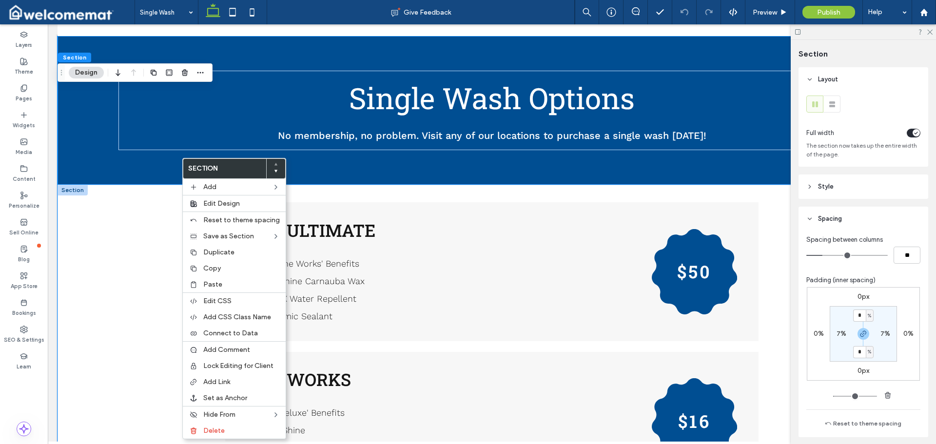
click at [155, 251] on div "The Ultimate All 'The Works' Benefits HotShine Carnauba Wax RainX Water Repelle…" at bounding box center [492, 430] width 868 height 490
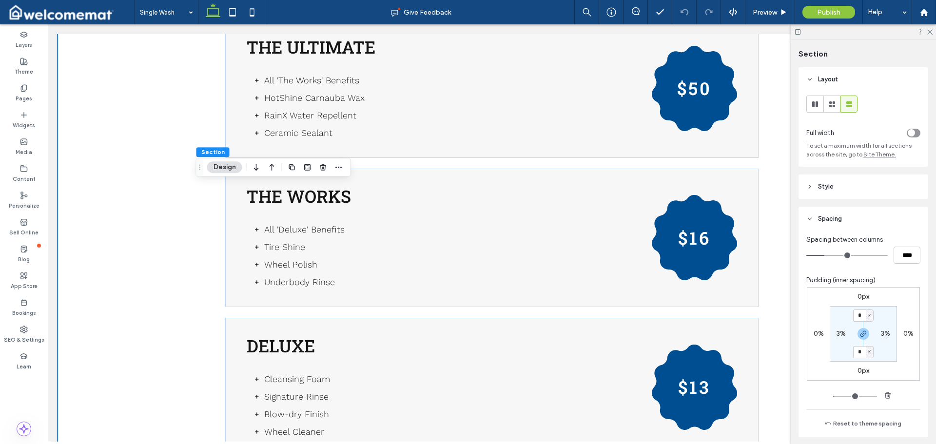
scroll to position [487, 0]
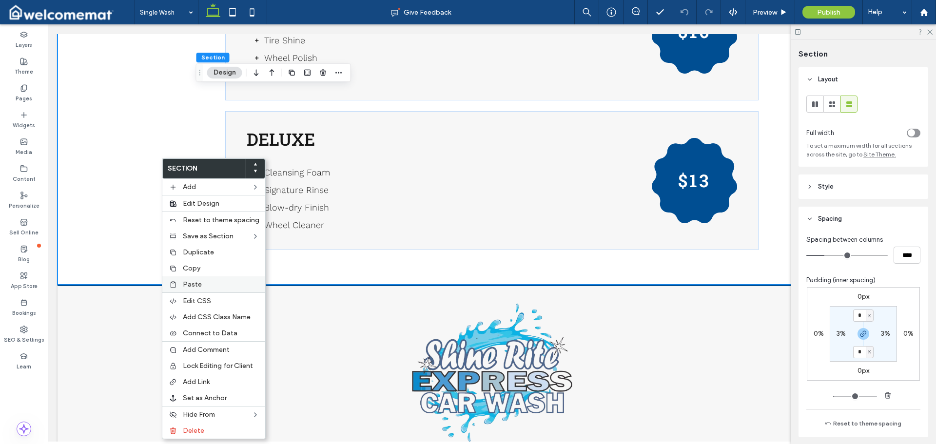
click at [215, 284] on label "Paste" at bounding box center [221, 284] width 77 height 8
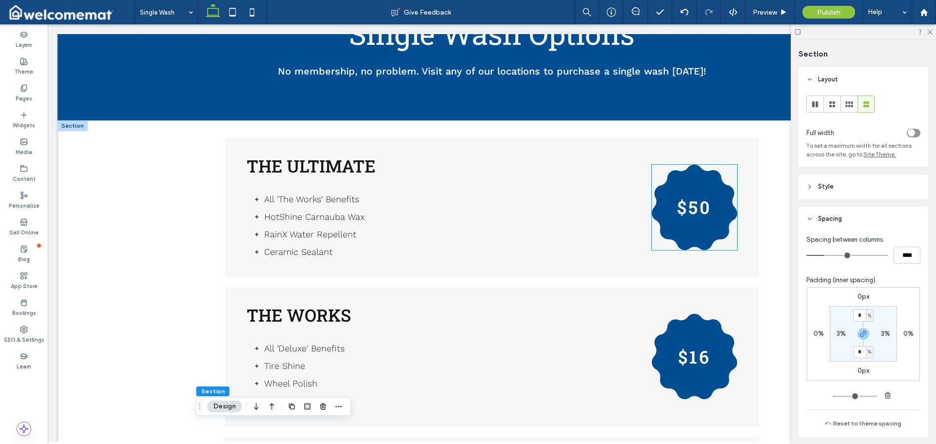
scroll to position [195, 0]
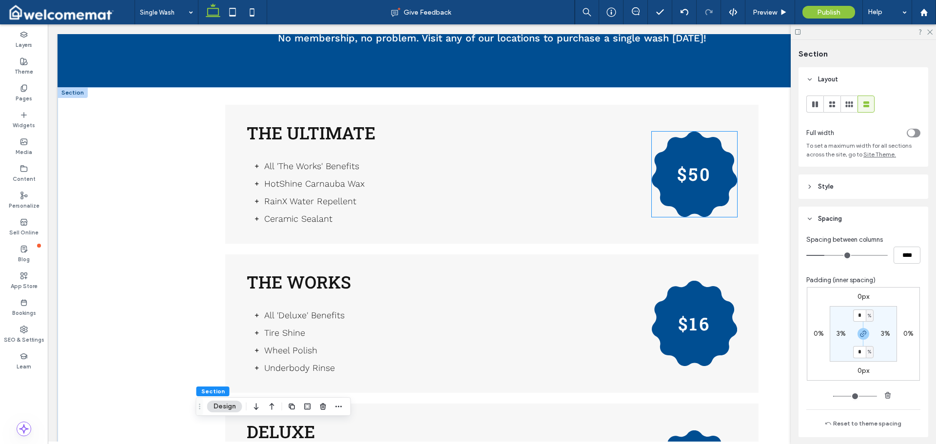
click at [692, 173] on h3 "$50" at bounding box center [694, 173] width 34 height 23
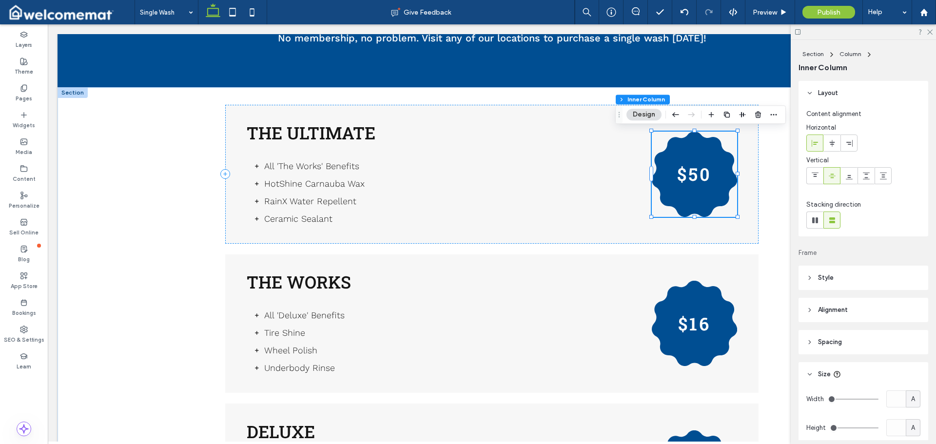
click at [640, 110] on button "Design" at bounding box center [643, 115] width 35 height 12
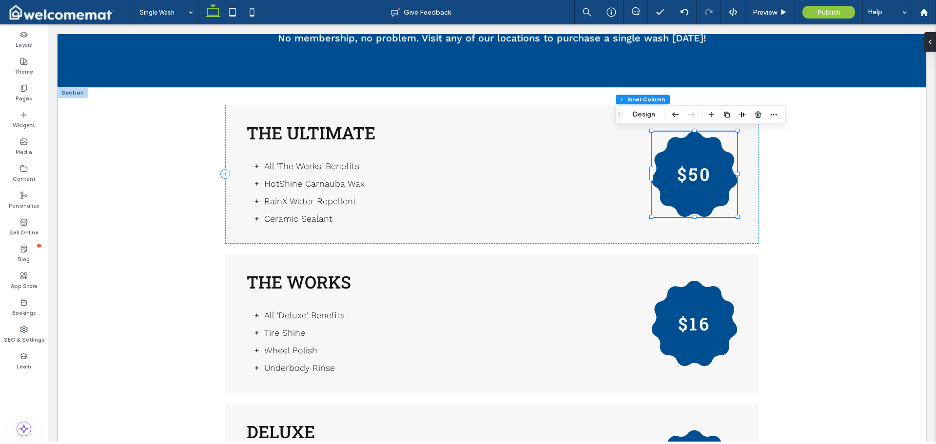
click at [708, 170] on div "$50" at bounding box center [694, 174] width 85 height 85
drag, startPoint x: 669, startPoint y: 119, endPoint x: 686, endPoint y: 128, distance: 19.2
click at [669, 119] on button "Manage Shape" at bounding box center [689, 115] width 61 height 12
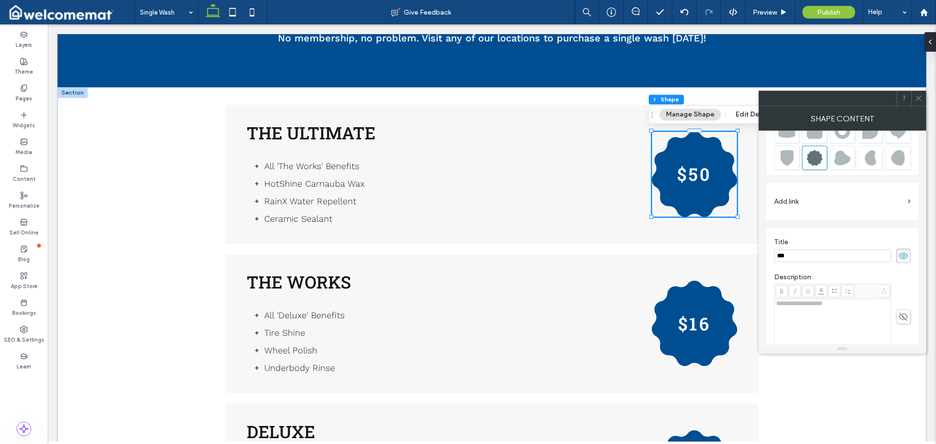
scroll to position [108, 0]
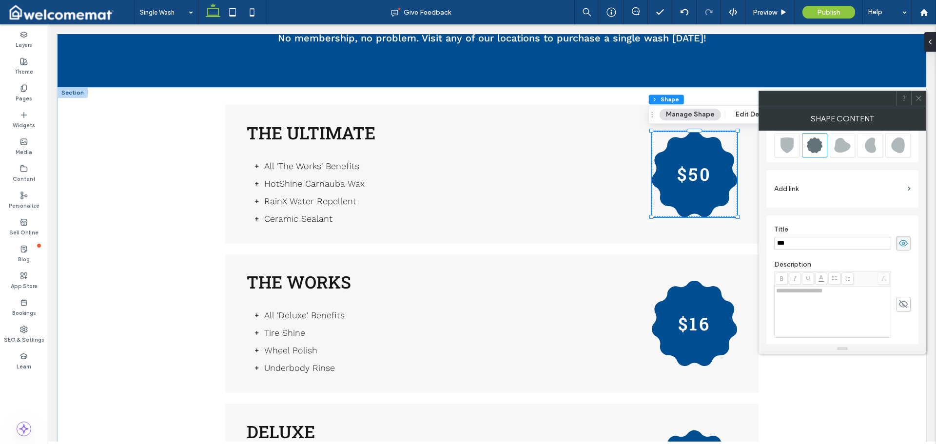
click at [785, 243] on input "***" at bounding box center [832, 243] width 117 height 13
type input "***"
click at [821, 207] on div "Add link" at bounding box center [842, 189] width 152 height 38
click at [918, 100] on icon at bounding box center [918, 98] width 7 height 7
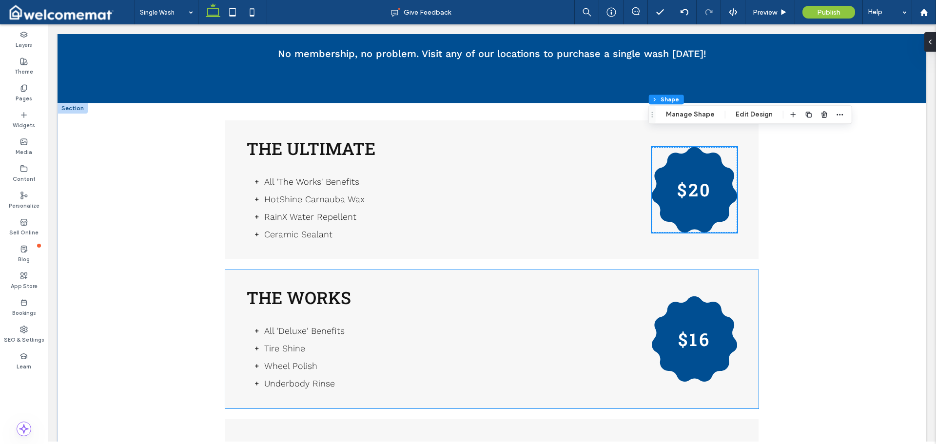
scroll to position [195, 0]
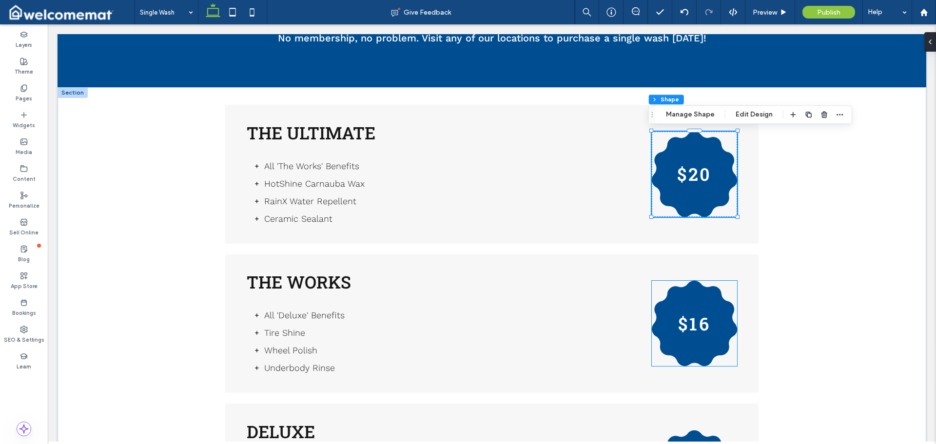
click at [698, 298] on div "$16" at bounding box center [694, 323] width 85 height 85
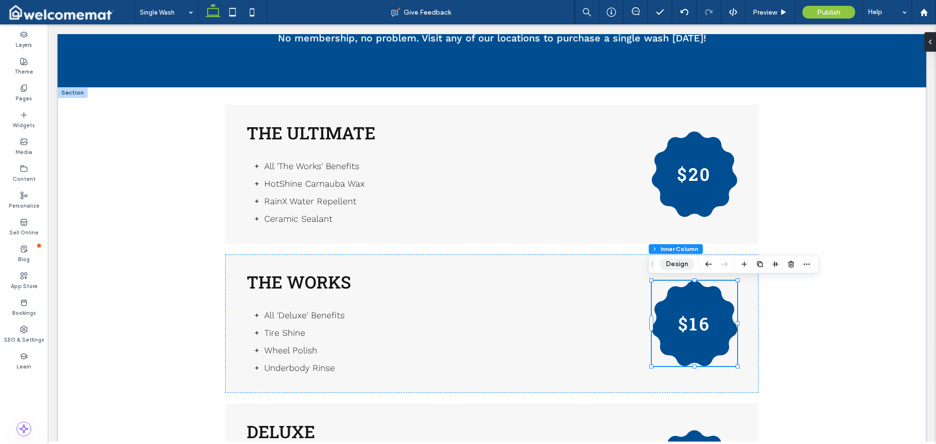
click at [675, 264] on button "Design" at bounding box center [676, 264] width 35 height 12
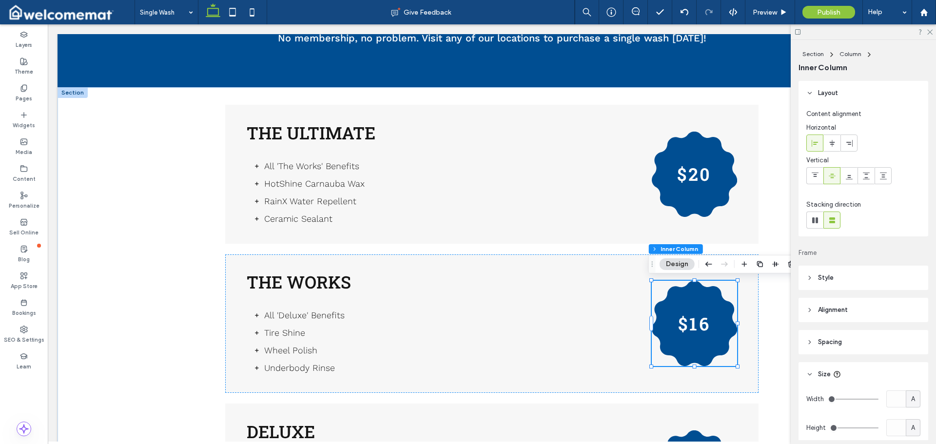
click at [699, 308] on div "$16" at bounding box center [694, 323] width 85 height 85
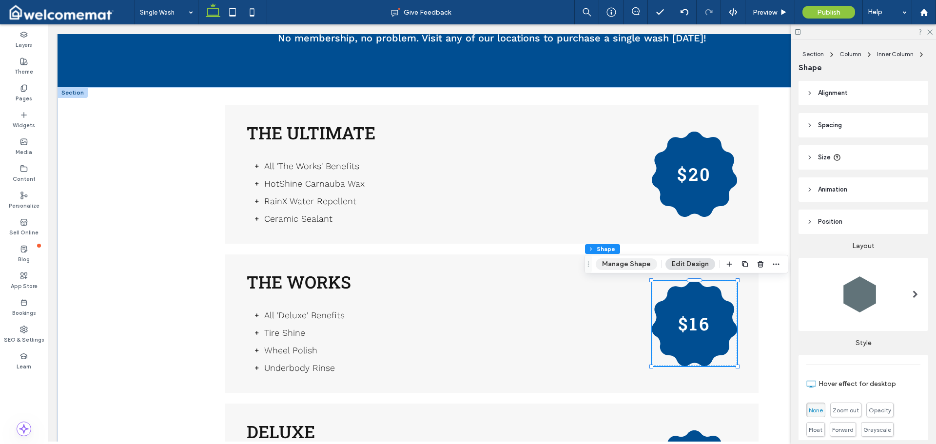
click at [630, 267] on button "Manage Shape" at bounding box center [626, 264] width 61 height 12
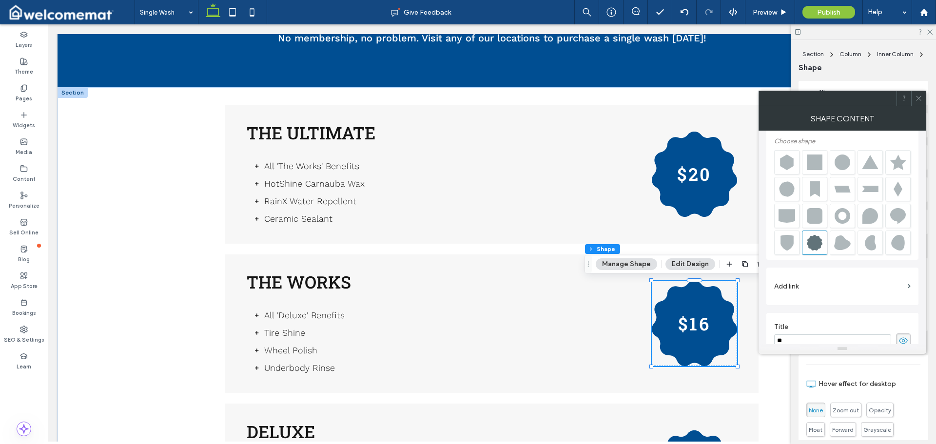
scroll to position [11, 0]
type input "***"
click at [815, 313] on div "**********" at bounding box center [842, 378] width 152 height 132
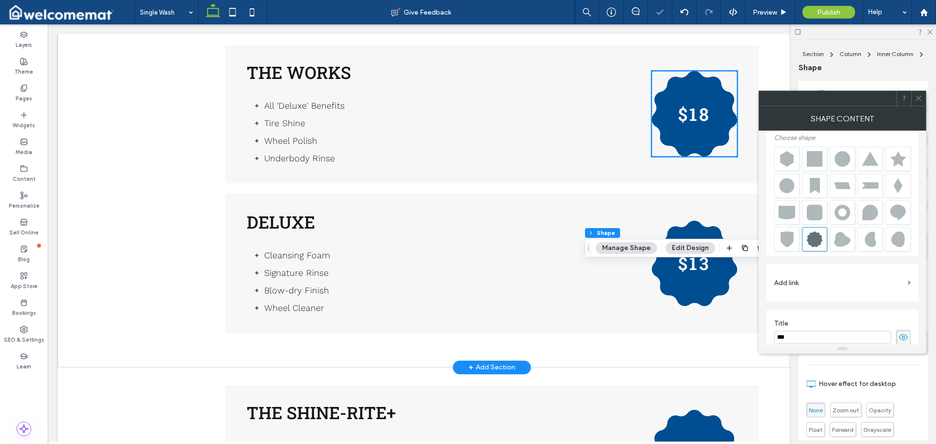
scroll to position [439, 0]
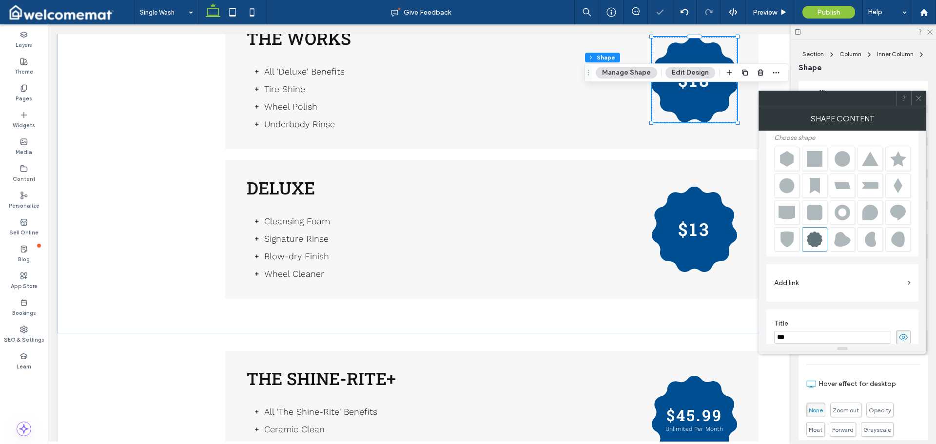
click at [919, 99] on icon at bounding box center [918, 98] width 7 height 7
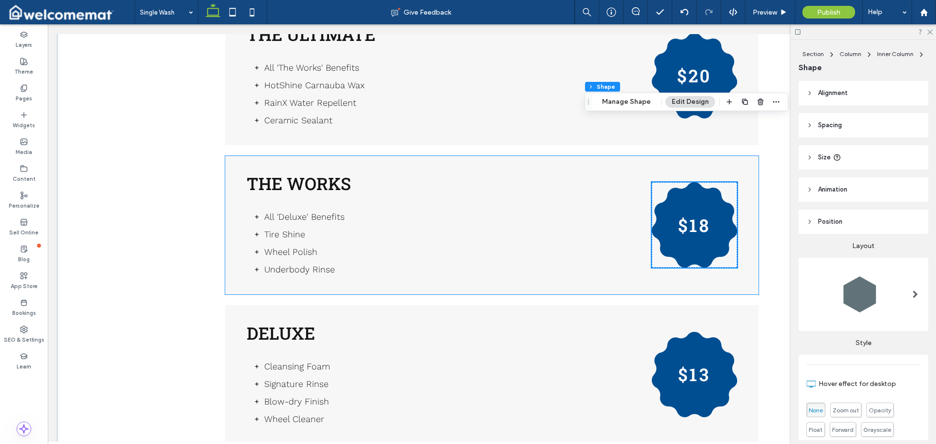
scroll to position [292, 0]
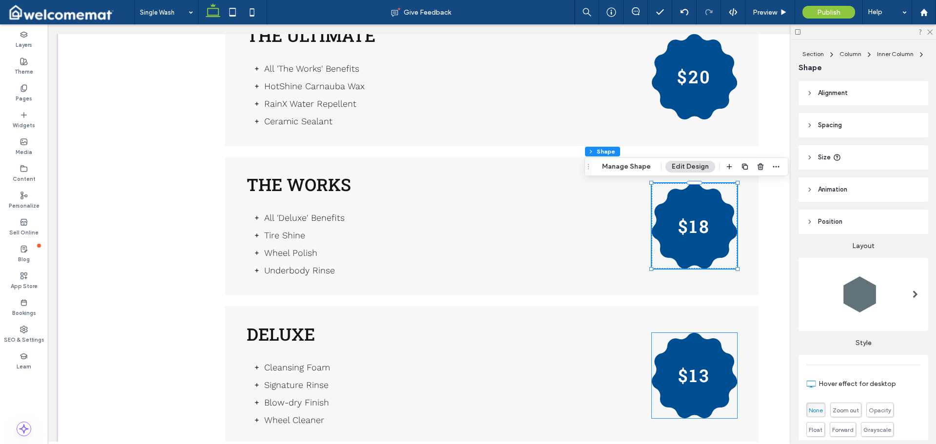
click at [701, 357] on div "$13" at bounding box center [694, 375] width 85 height 85
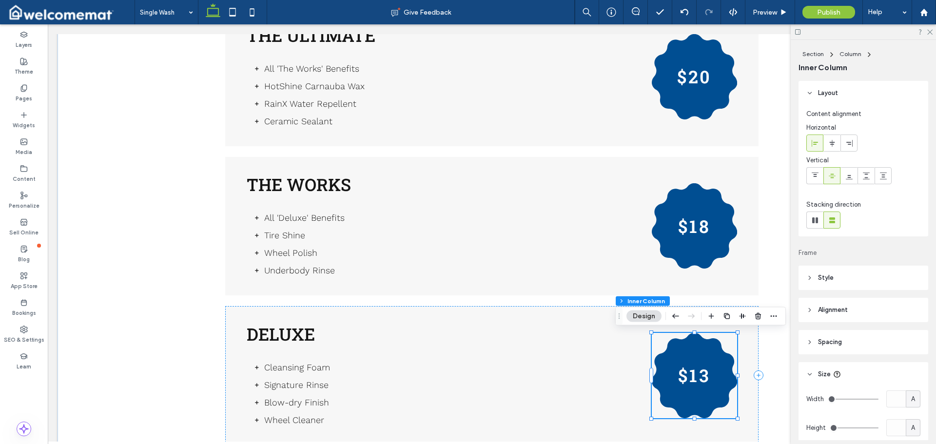
click at [682, 352] on div "$13" at bounding box center [694, 375] width 85 height 85
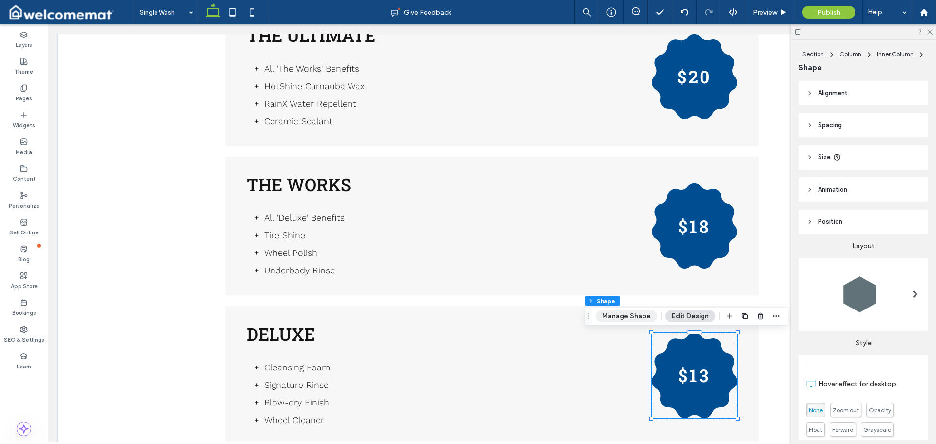
click at [632, 318] on button "Manage Shape" at bounding box center [626, 316] width 61 height 12
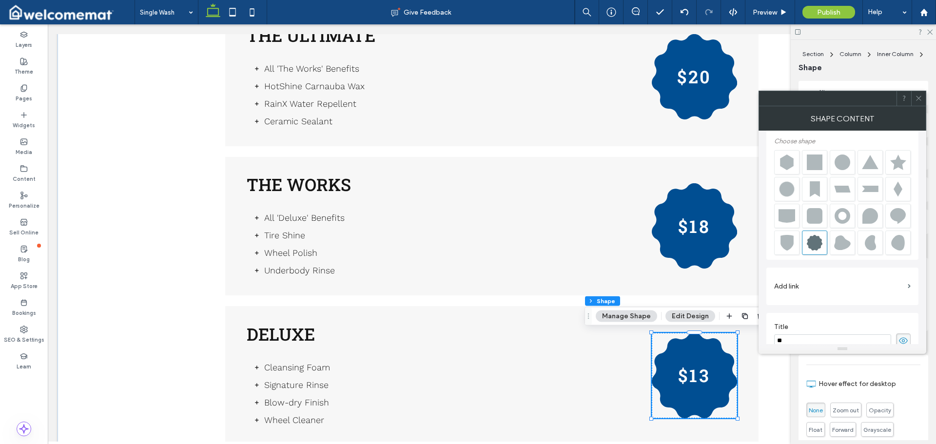
scroll to position [11, 0]
type input "***"
click at [809, 309] on div "**********" at bounding box center [842, 330] width 152 height 423
click at [919, 94] on span at bounding box center [918, 98] width 7 height 15
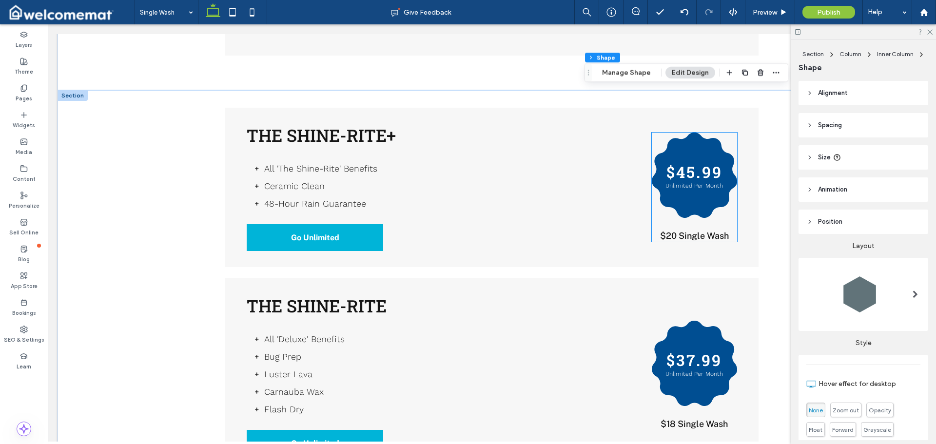
scroll to position [682, 0]
click at [706, 172] on h3 "$45.99" at bounding box center [694, 171] width 56 height 21
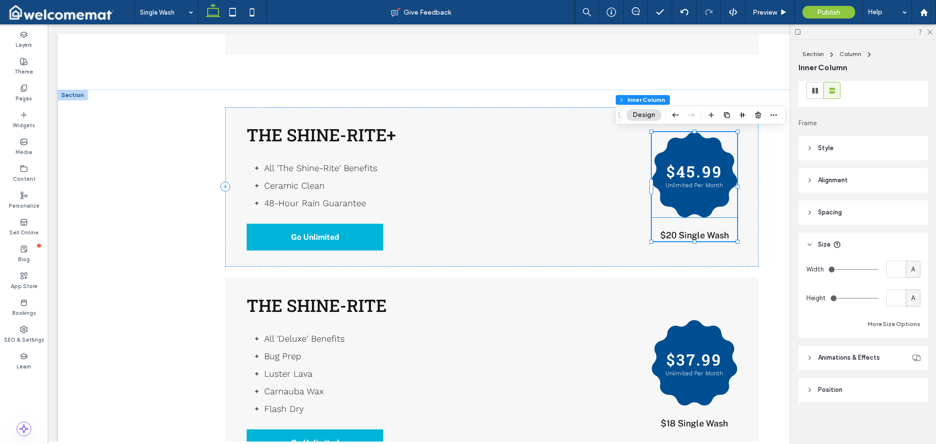
scroll to position [131, 0]
click at [694, 161] on h3 "$45.99" at bounding box center [694, 171] width 56 height 21
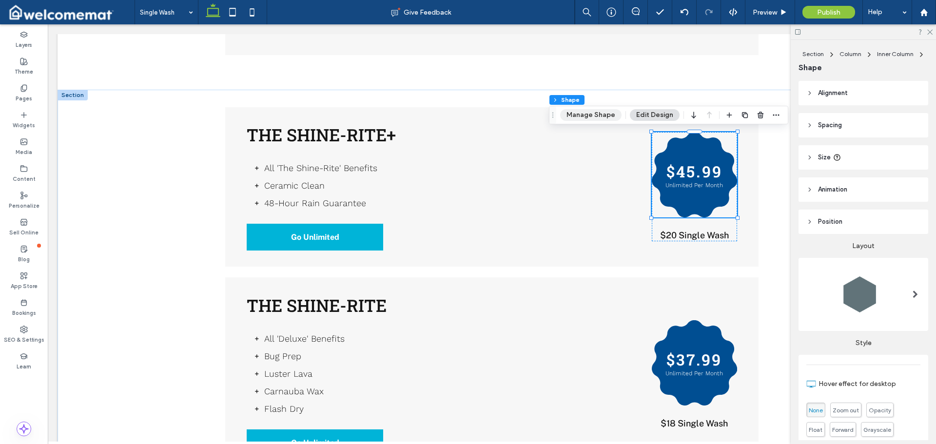
click at [585, 118] on button "Manage Shape" at bounding box center [590, 115] width 61 height 12
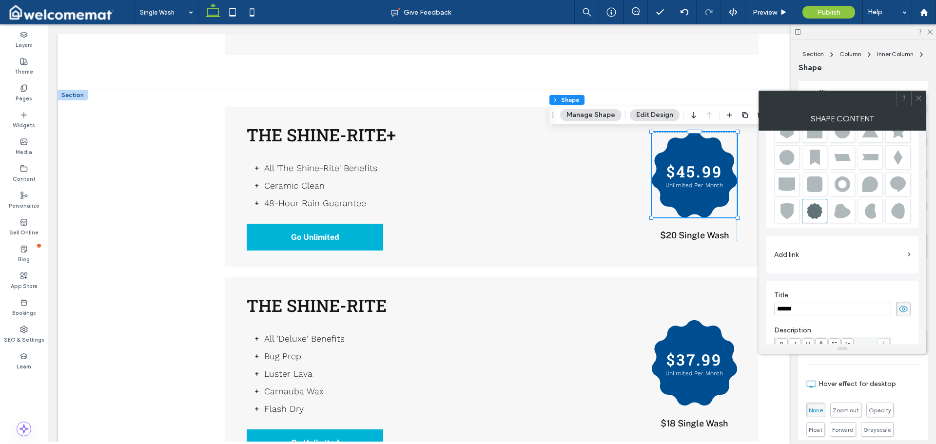
scroll to position [59, 0]
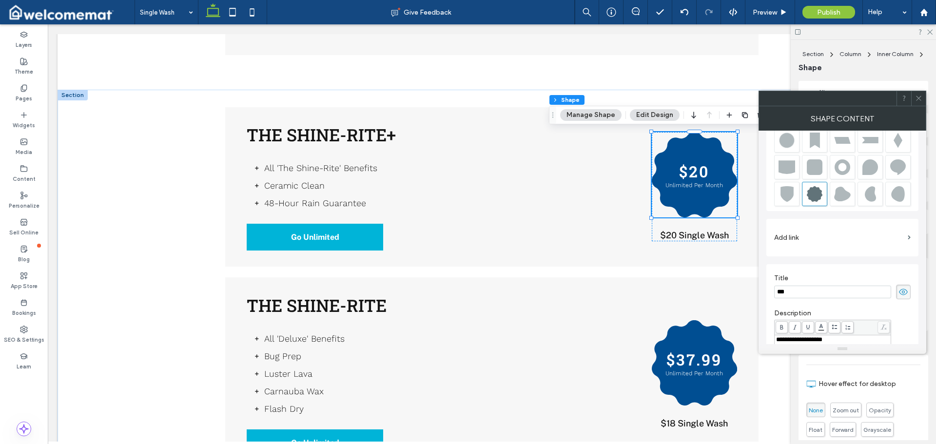
type input "***"
click at [819, 260] on div "**********" at bounding box center [842, 282] width 152 height 423
click at [679, 234] on span "$20 Single Wash" at bounding box center [694, 235] width 69 height 10
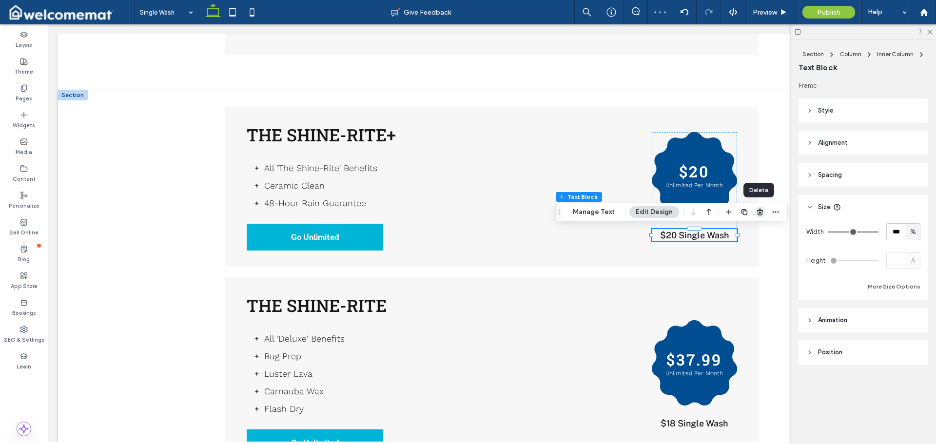
drag, startPoint x: 761, startPoint y: 211, endPoint x: 699, endPoint y: 214, distance: 61.5
click at [761, 211] on use "button" at bounding box center [760, 212] width 6 height 6
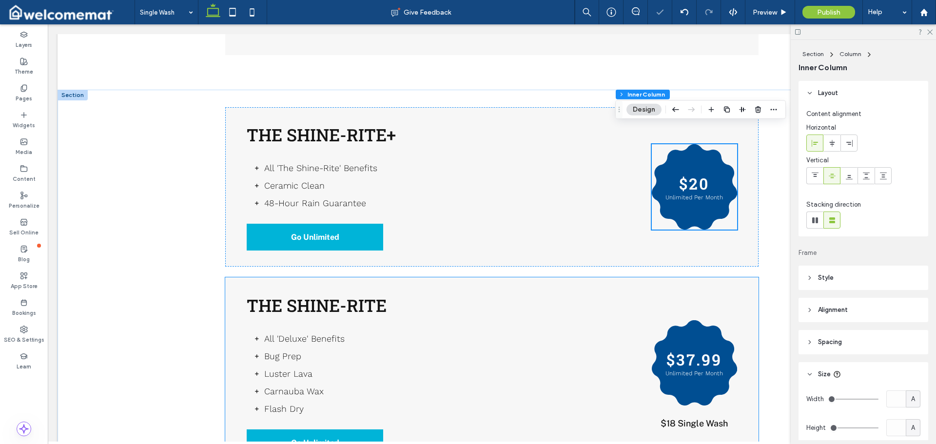
scroll to position [731, 0]
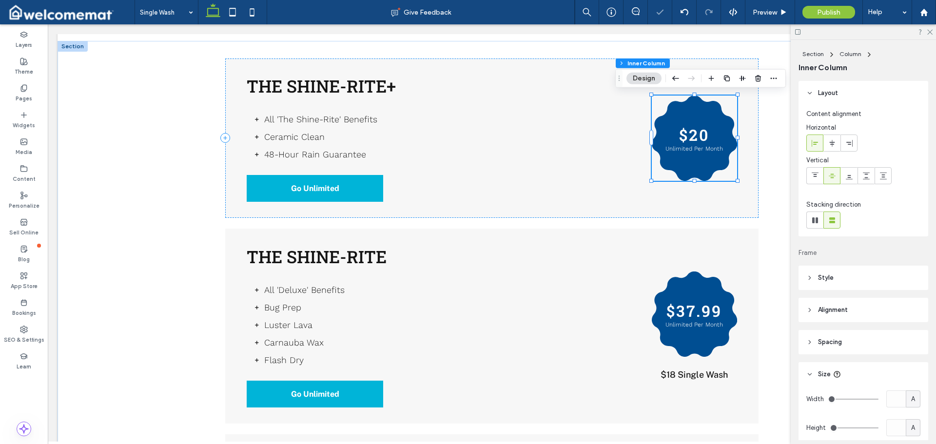
click at [698, 145] on p "Unlimited Per Month" at bounding box center [694, 148] width 66 height 7
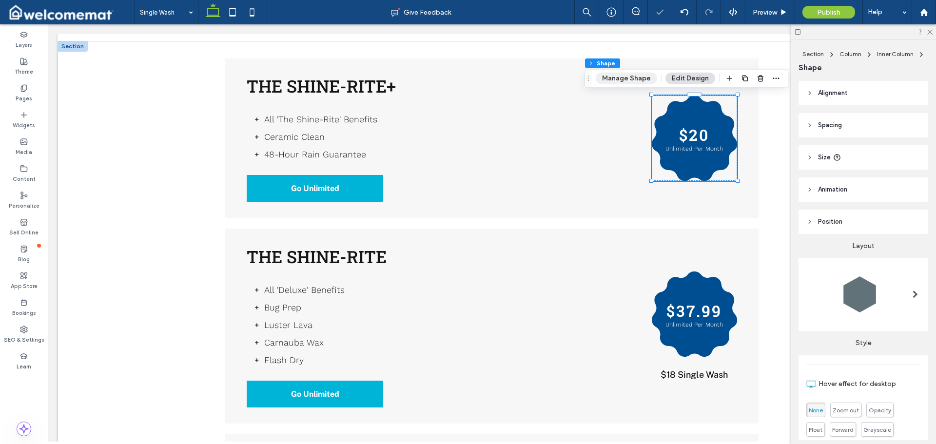
click at [629, 81] on button "Manage Shape" at bounding box center [626, 79] width 61 height 12
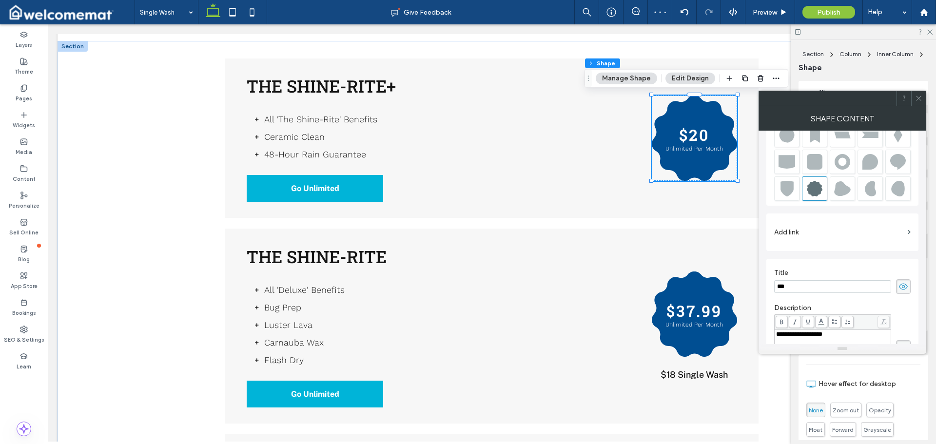
scroll to position [157, 0]
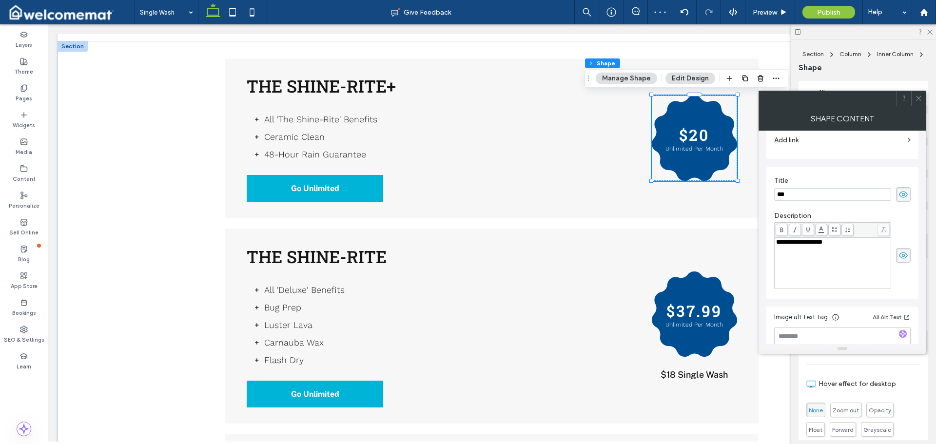
click at [901, 252] on icon at bounding box center [903, 255] width 10 height 11
click at [916, 96] on icon at bounding box center [918, 98] width 7 height 7
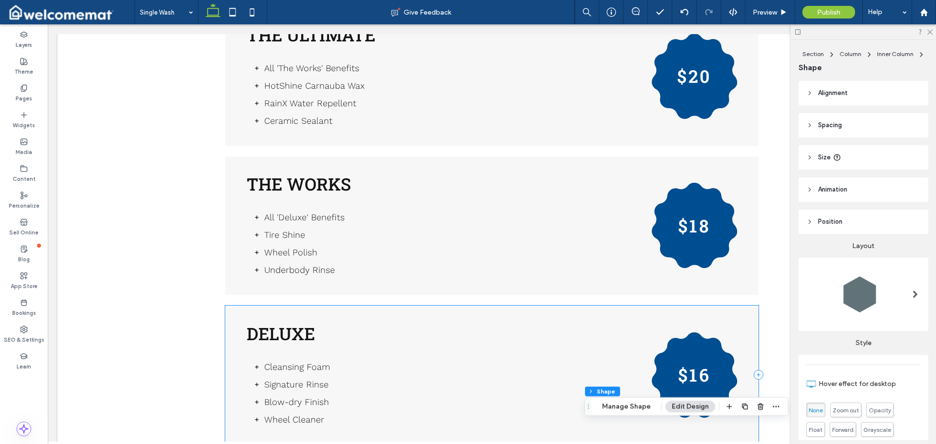
scroll to position [292, 0]
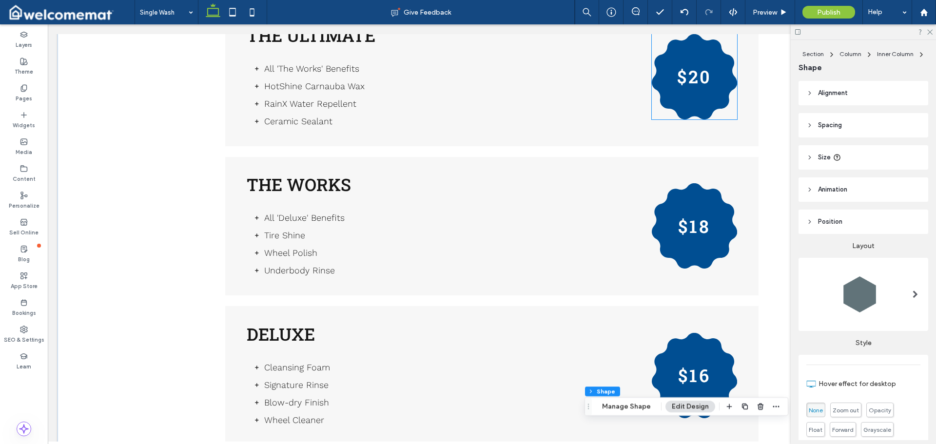
click at [696, 86] on h3 "$20" at bounding box center [694, 76] width 35 height 23
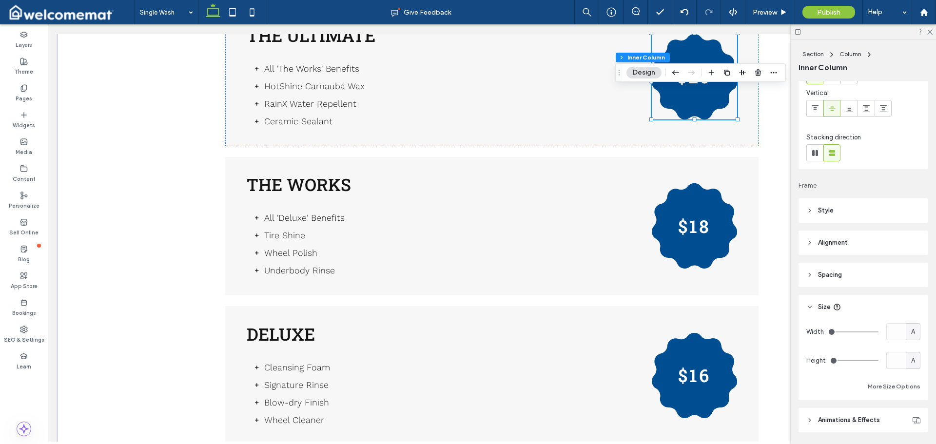
scroll to position [131, 0]
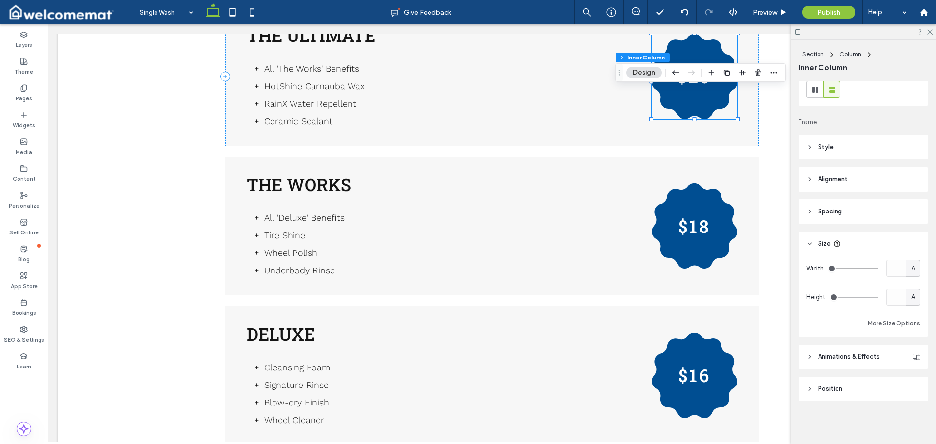
click at [699, 101] on div "$20" at bounding box center [694, 76] width 85 height 85
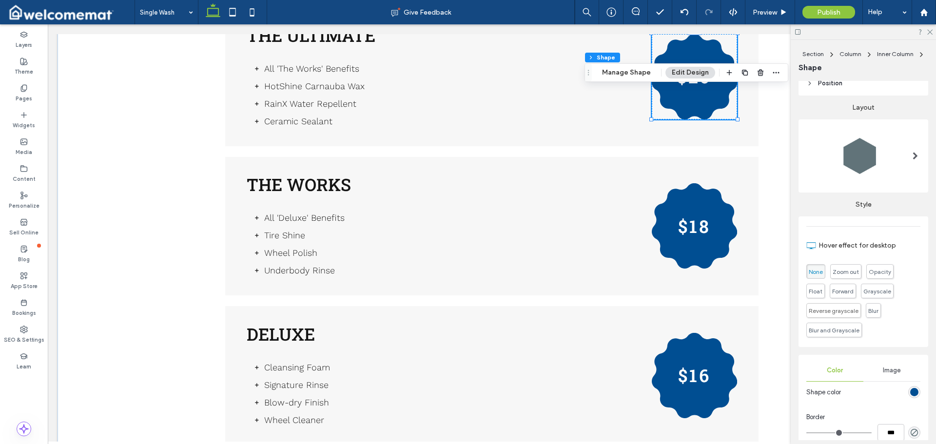
scroll to position [233, 0]
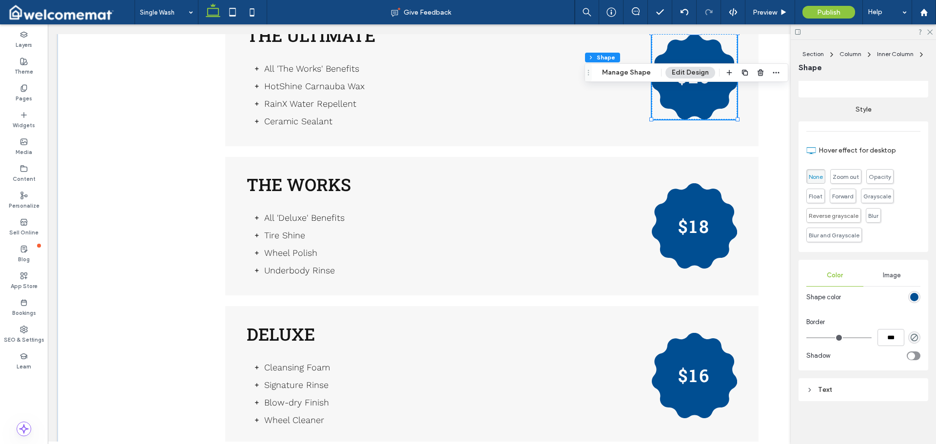
click at [848, 390] on div "Text" at bounding box center [863, 389] width 114 height 8
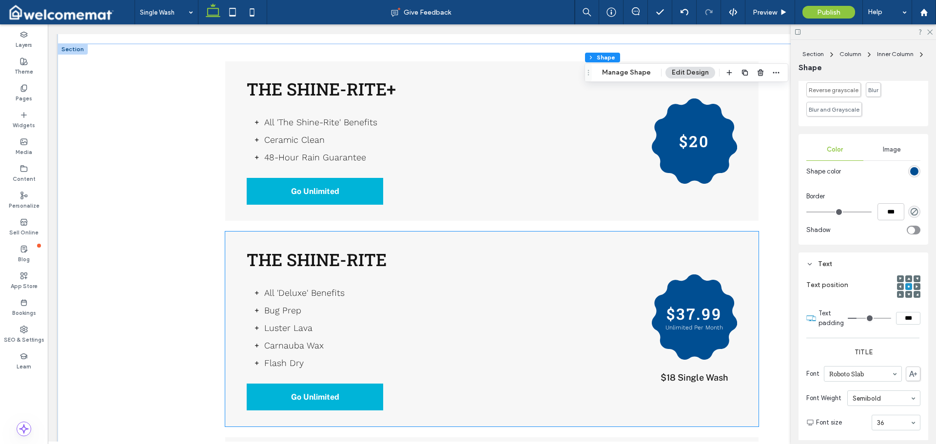
scroll to position [829, 0]
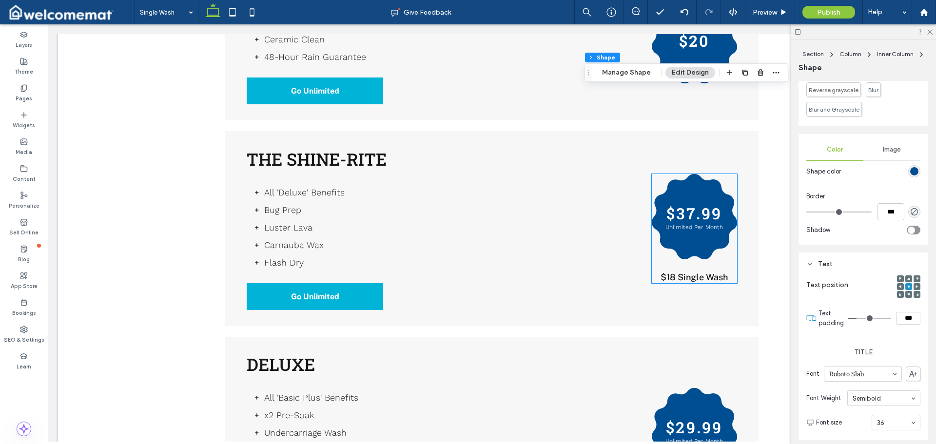
click at [698, 200] on div "$37.99 Unlimited Per Month" at bounding box center [694, 216] width 85 height 85
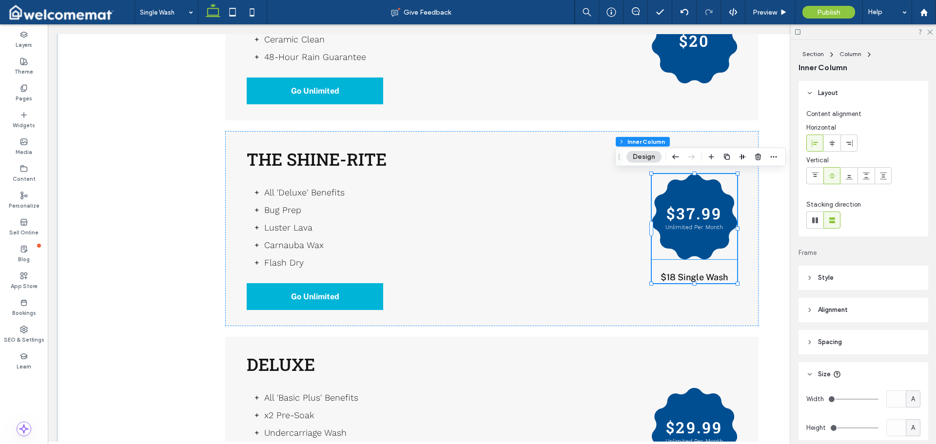
click at [696, 213] on h3 "$37.99" at bounding box center [694, 213] width 56 height 21
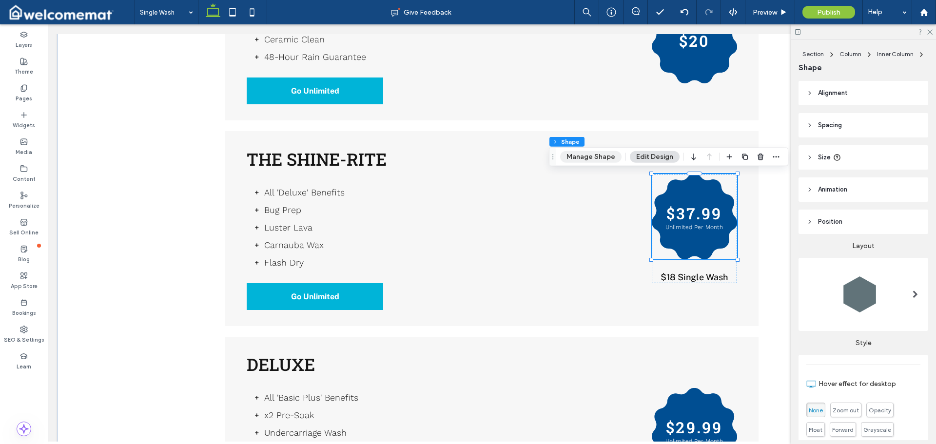
click at [592, 152] on button "Manage Shape" at bounding box center [590, 157] width 61 height 12
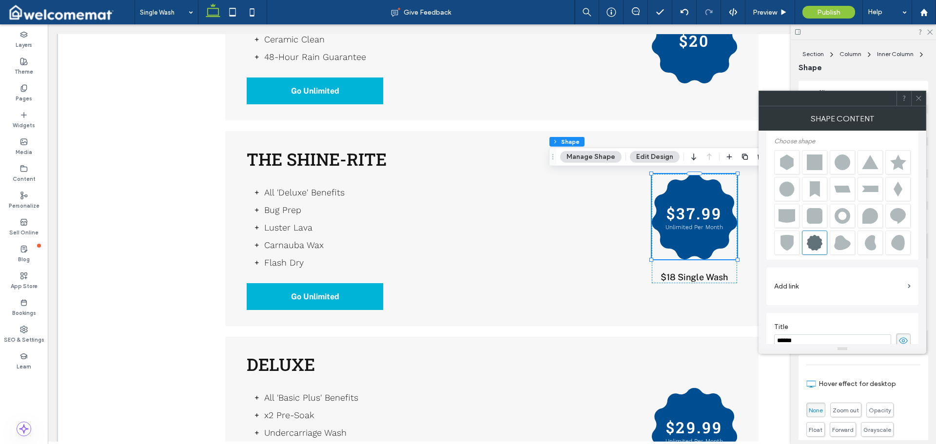
scroll to position [59, 0]
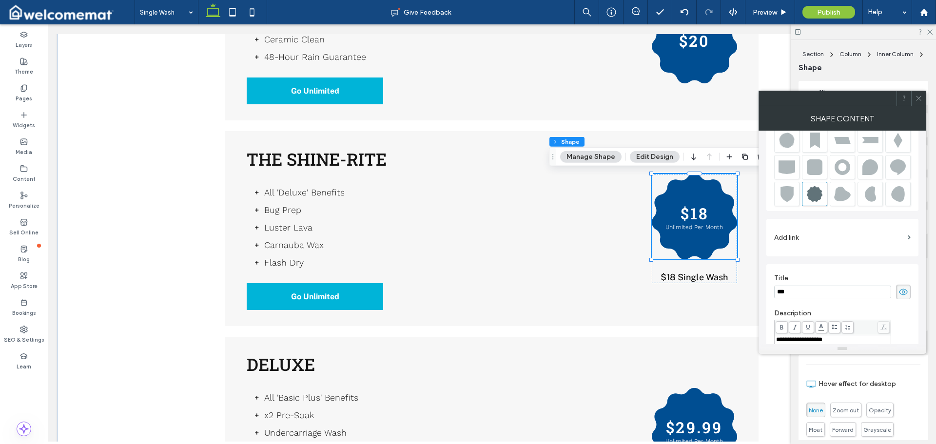
type input "***"
click at [818, 259] on div "**********" at bounding box center [842, 282] width 152 height 423
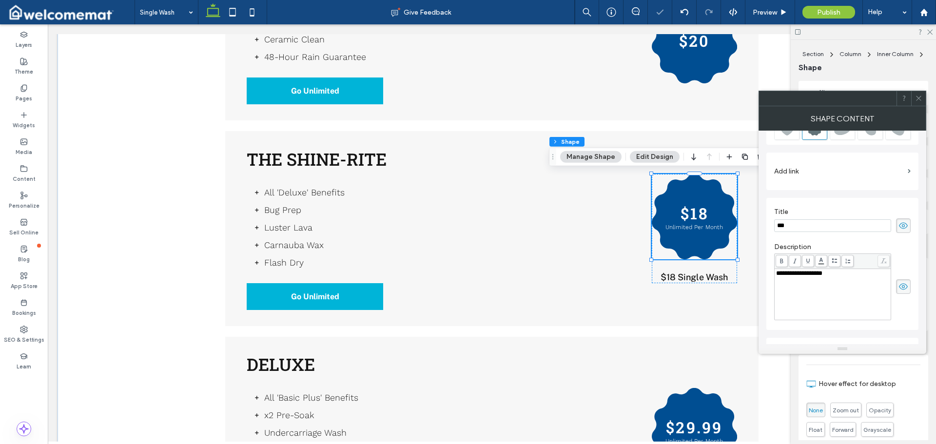
scroll to position [209, 0]
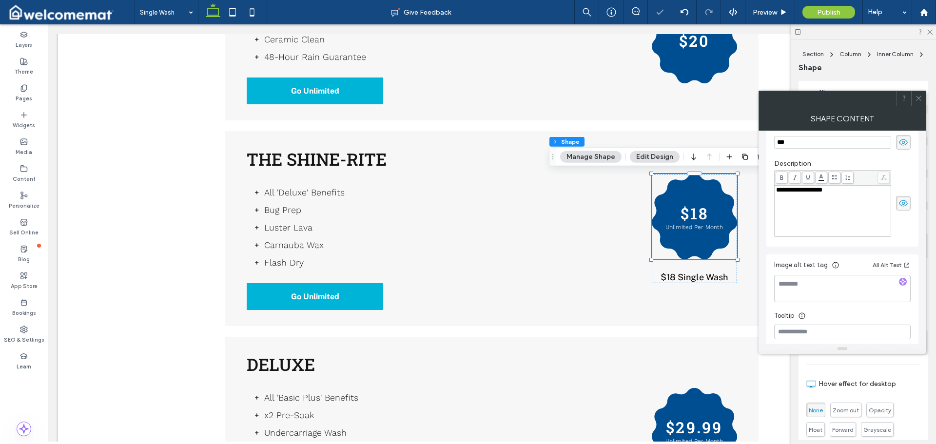
click at [900, 200] on icon at bounding box center [903, 203] width 10 height 11
click at [918, 96] on icon at bounding box center [918, 98] width 7 height 7
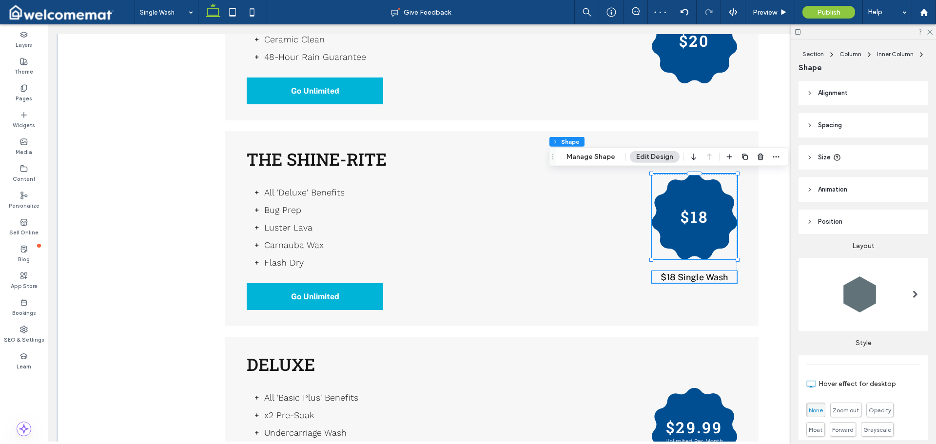
click at [704, 276] on span "$18 Single Wash" at bounding box center [693, 277] width 67 height 10
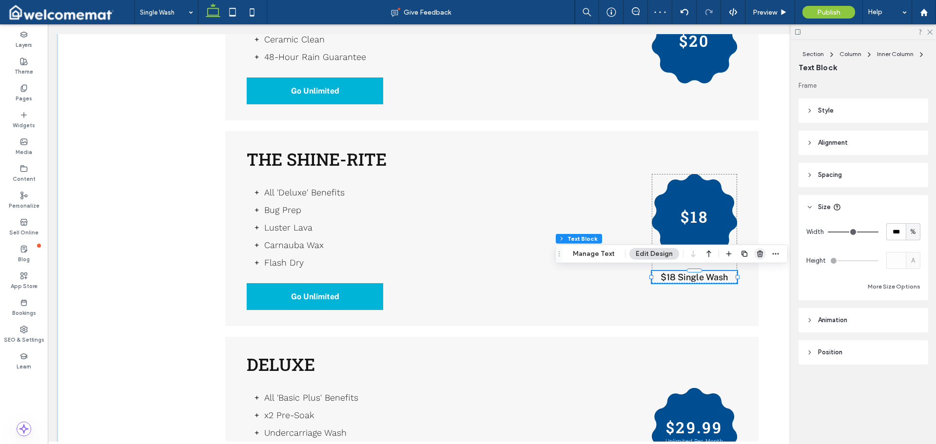
click at [761, 252] on icon "button" at bounding box center [760, 254] width 8 height 8
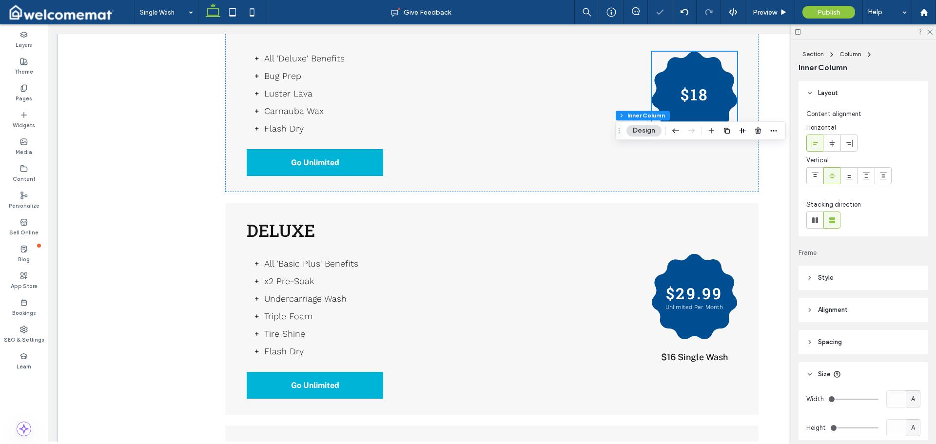
scroll to position [975, 0]
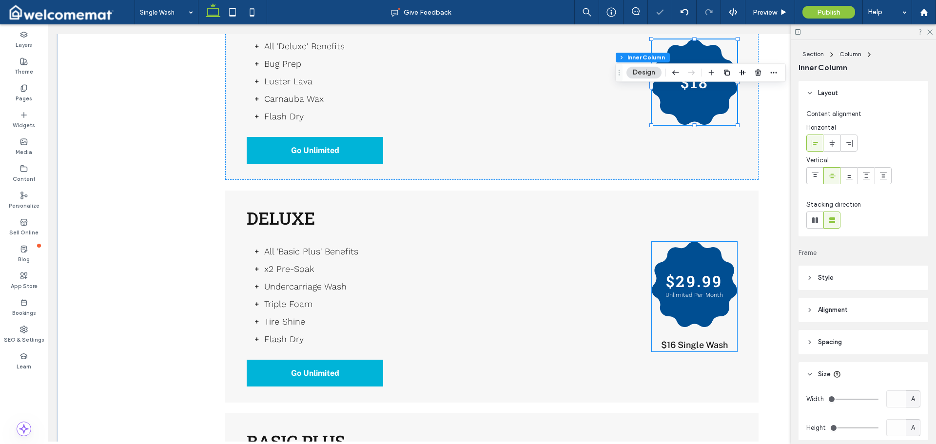
click at [694, 261] on div "$29.99 Unlimited Per Month" at bounding box center [694, 284] width 85 height 85
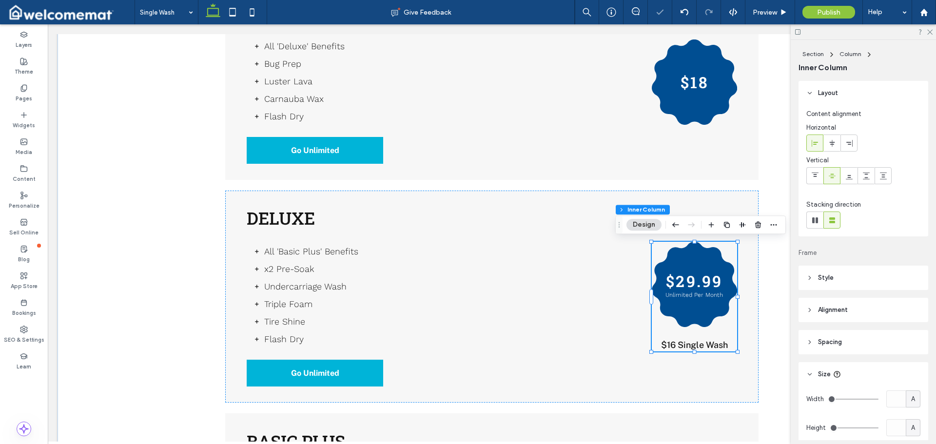
click at [691, 274] on h3 "$29.99" at bounding box center [694, 280] width 57 height 21
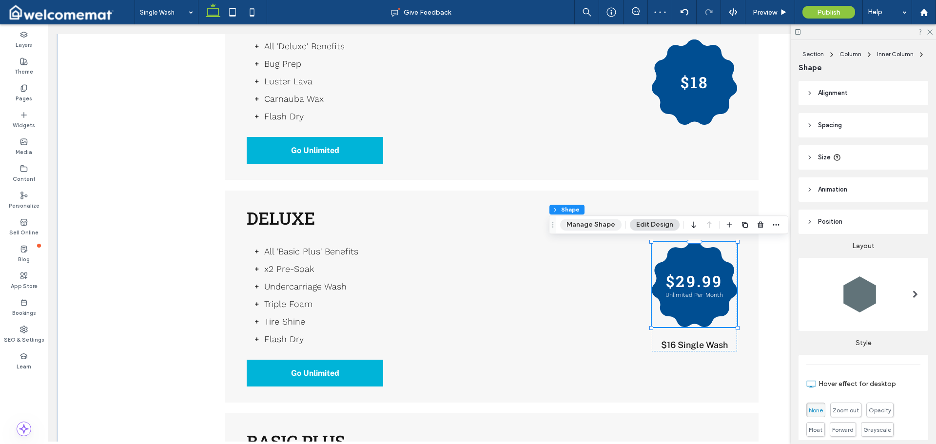
click at [597, 224] on button "Manage Shape" at bounding box center [590, 225] width 61 height 12
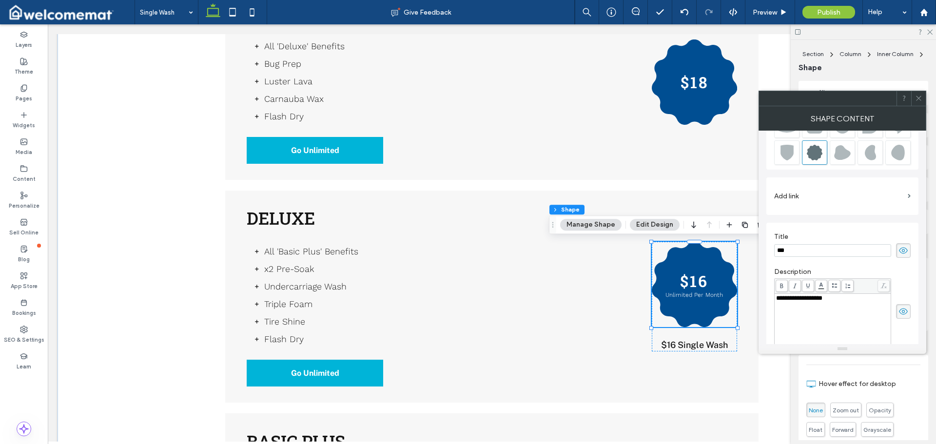
scroll to position [157, 0]
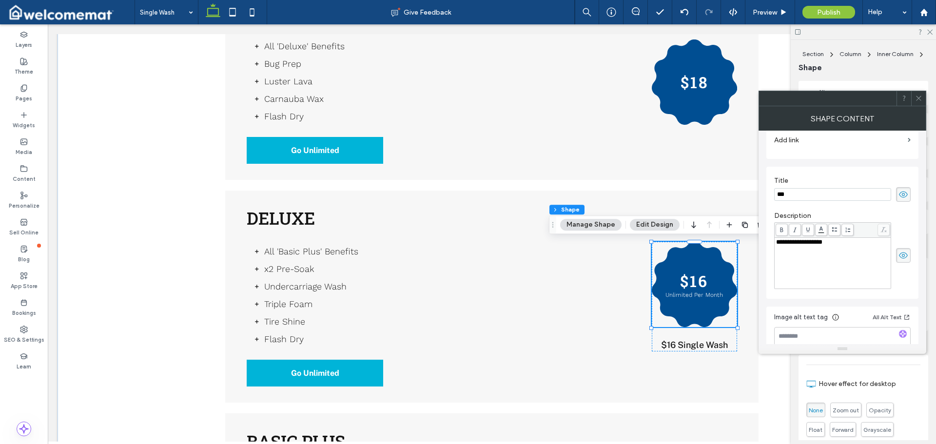
type input "***"
click at [905, 255] on icon at bounding box center [903, 255] width 10 height 11
click at [918, 95] on icon at bounding box center [918, 98] width 7 height 7
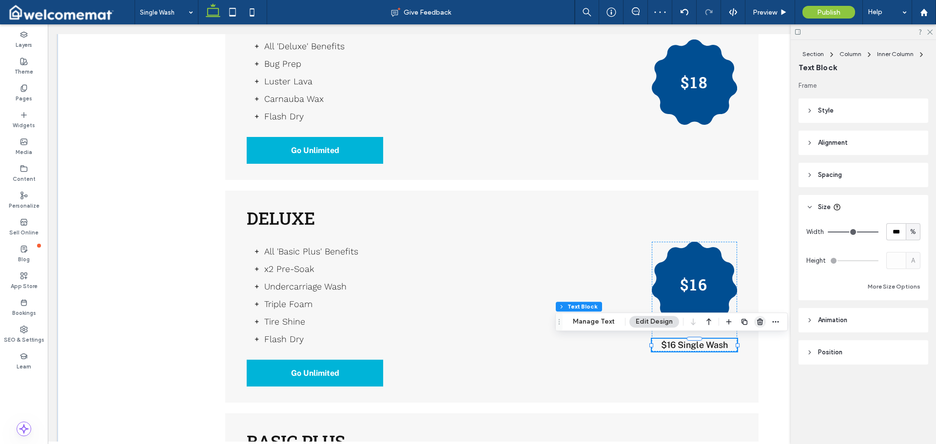
drag, startPoint x: 760, startPoint y: 320, endPoint x: 660, endPoint y: 284, distance: 105.6
click at [760, 320] on icon "button" at bounding box center [760, 322] width 8 height 8
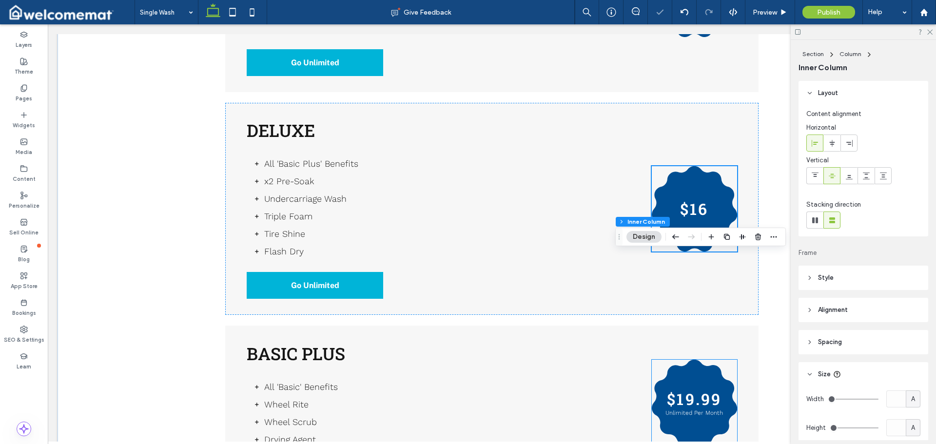
scroll to position [1218, 0]
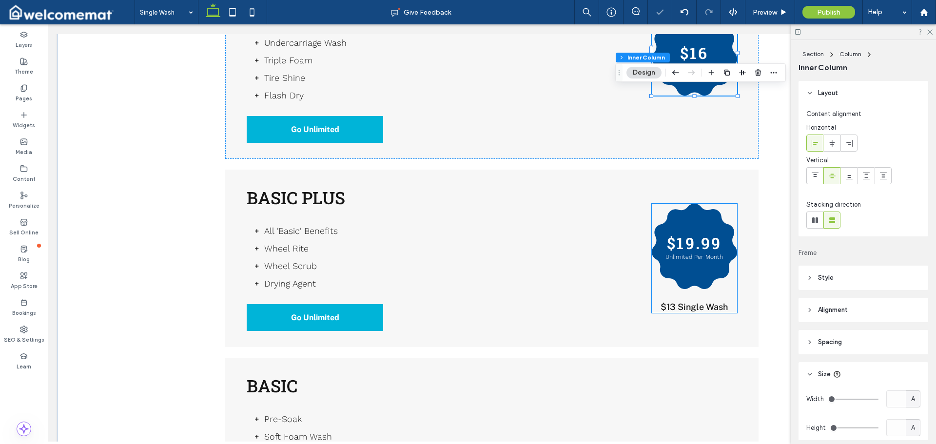
click at [691, 244] on h3 "$19.99" at bounding box center [694, 242] width 55 height 21
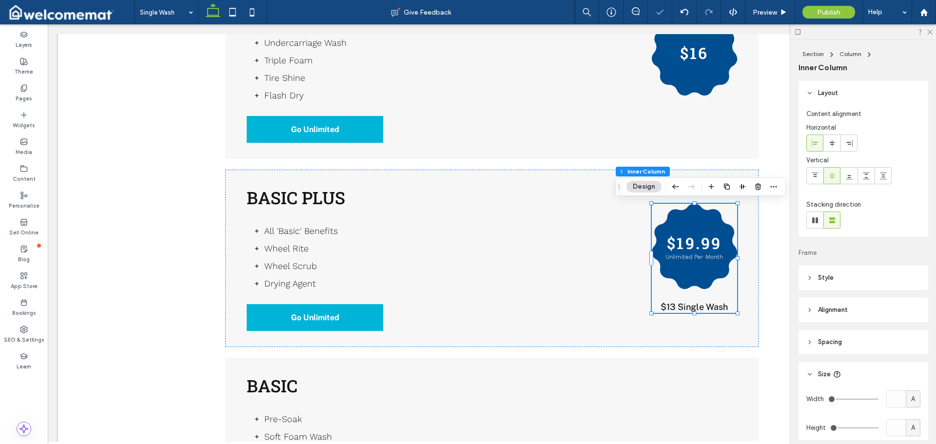
click at [691, 244] on h3 "$19.99" at bounding box center [694, 242] width 55 height 21
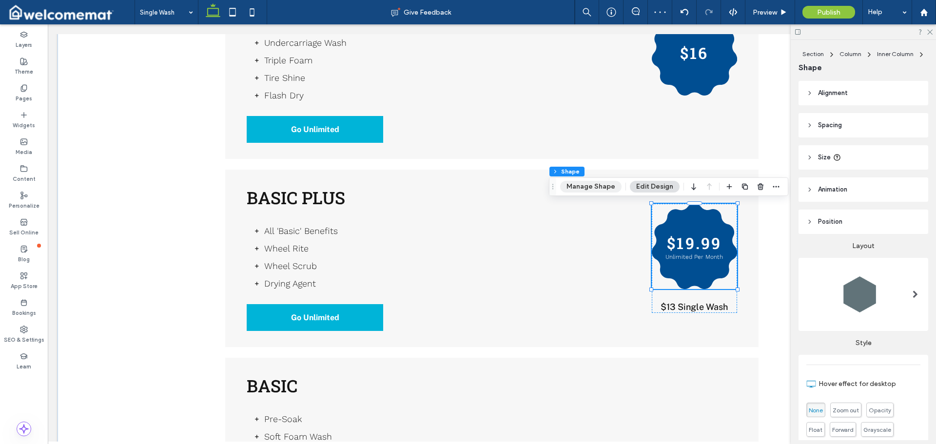
drag, startPoint x: 599, startPoint y: 181, endPoint x: 609, endPoint y: 188, distance: 11.6
click at [599, 181] on button "Manage Shape" at bounding box center [590, 187] width 61 height 12
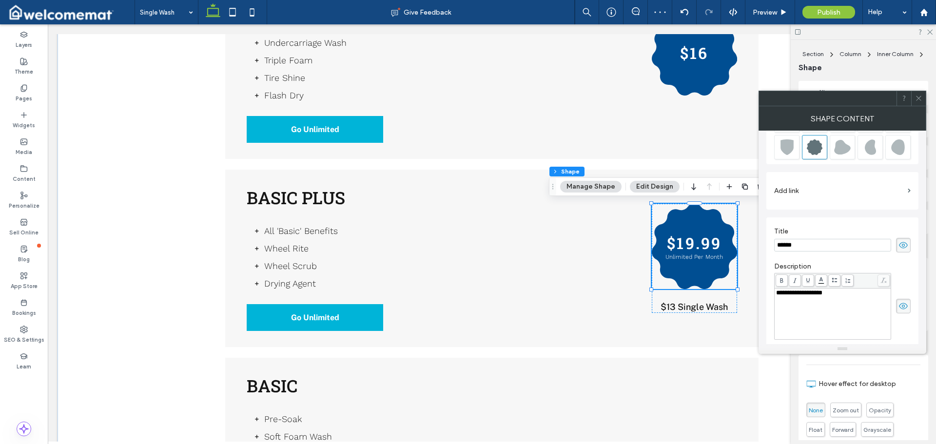
scroll to position [108, 0]
type input "***"
click at [906, 305] on icon at bounding box center [903, 304] width 10 height 11
click at [919, 98] on icon at bounding box center [918, 98] width 7 height 7
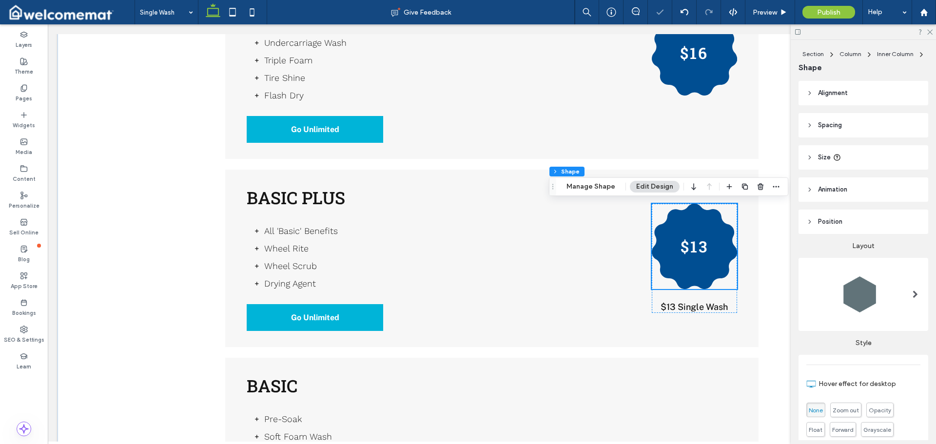
scroll to position [1267, 0]
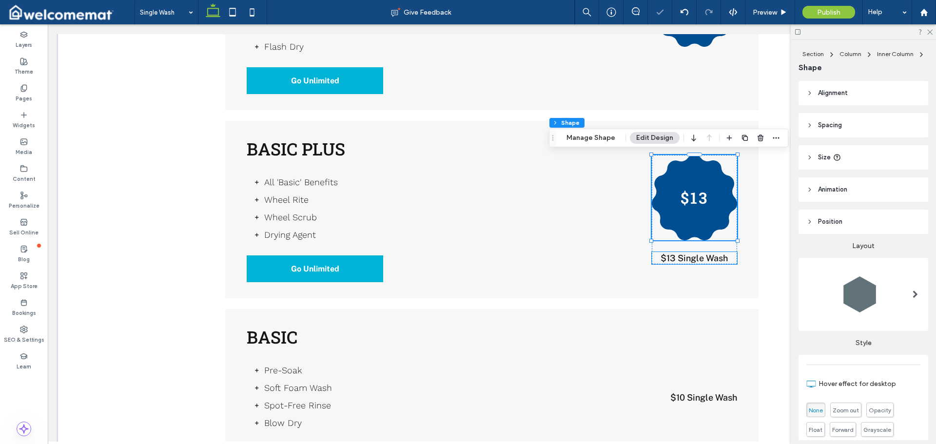
click at [697, 253] on span "$13 Single Wash" at bounding box center [693, 258] width 67 height 10
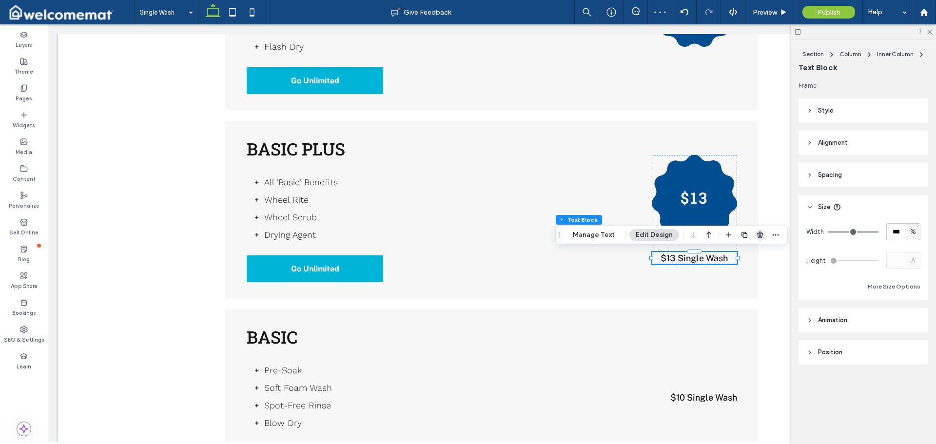
drag, startPoint x: 760, startPoint y: 231, endPoint x: 653, endPoint y: 224, distance: 107.0
click at [760, 231] on icon "button" at bounding box center [760, 235] width 8 height 8
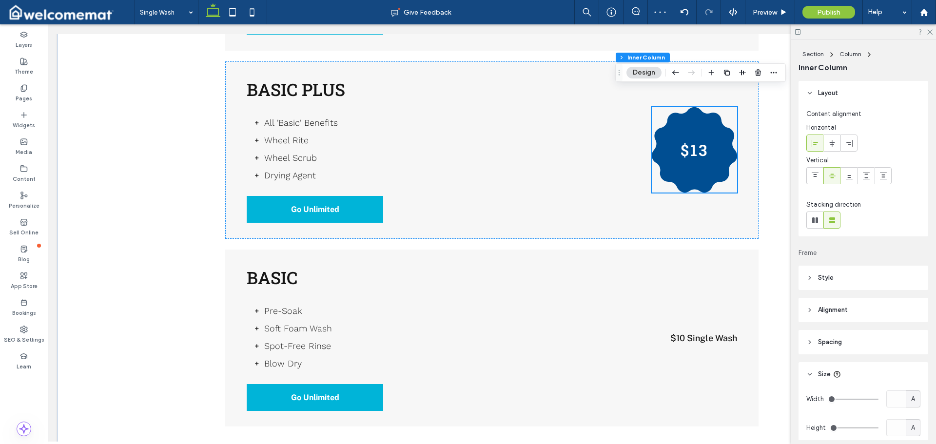
scroll to position [1316, 0]
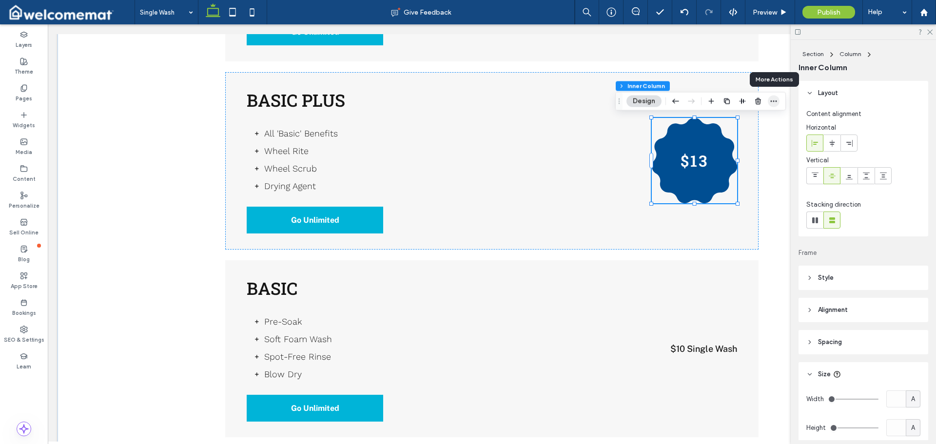
click at [772, 102] on icon "button" at bounding box center [774, 101] width 8 height 8
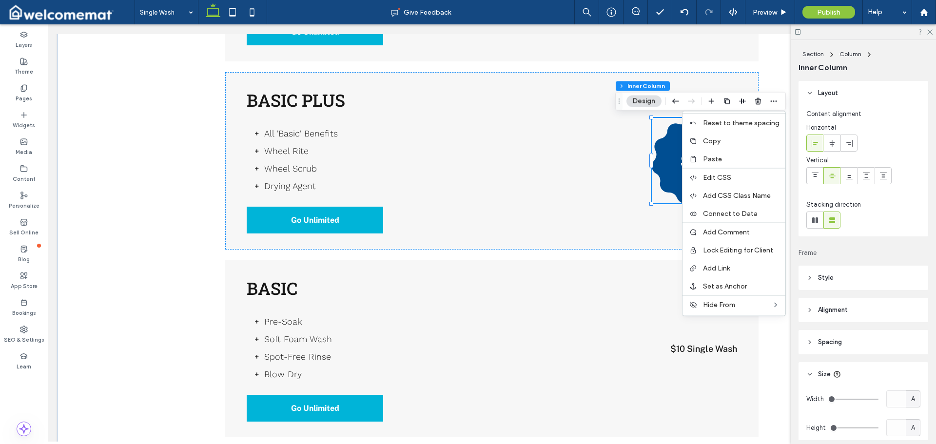
drag, startPoint x: 727, startPoint y: 143, endPoint x: 711, endPoint y: 171, distance: 32.1
click at [727, 142] on label "Copy" at bounding box center [741, 141] width 77 height 8
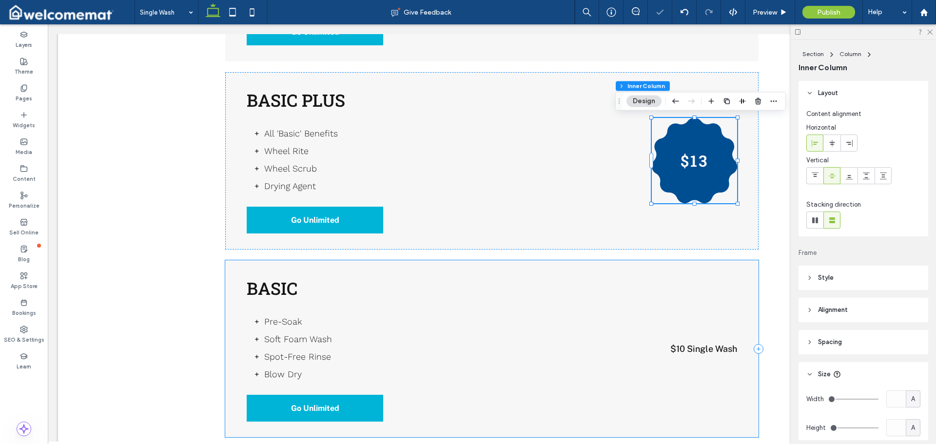
click at [678, 322] on div "Basic Pre-Soak Soft Foam Wash Spot-Free Rinse Blow Dry Go Unlimited $10 Single …" at bounding box center [491, 348] width 533 height 177
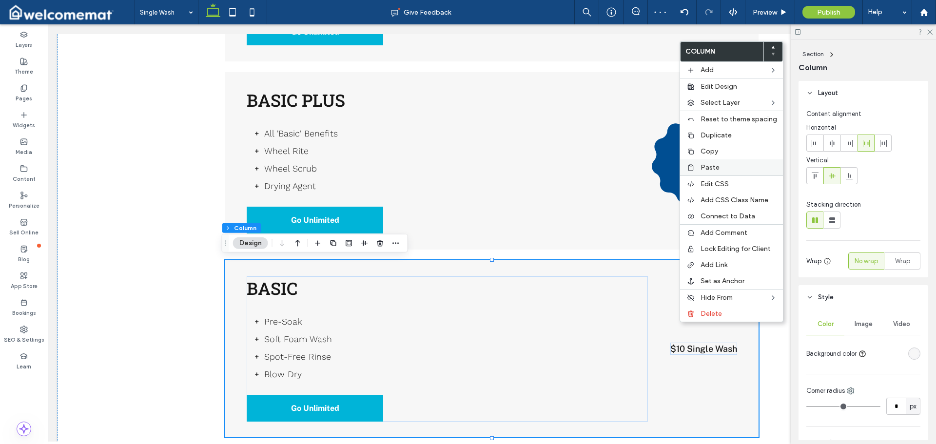
click at [712, 165] on span "Paste" at bounding box center [709, 167] width 19 height 8
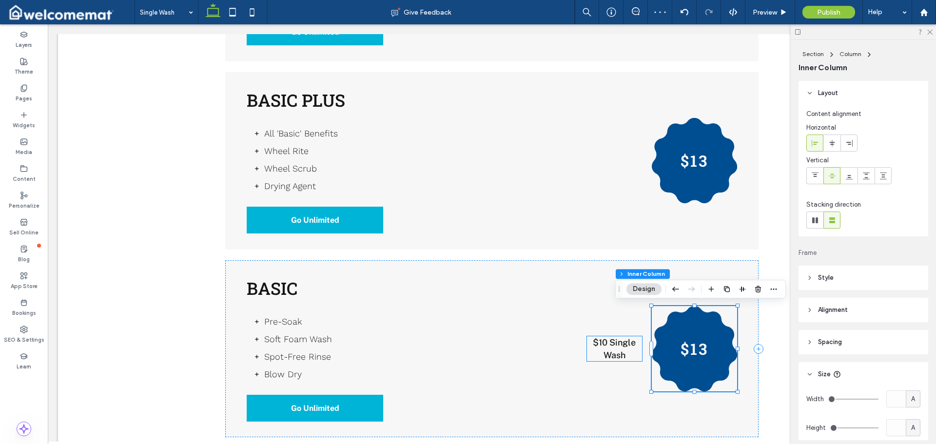
click at [624, 356] on p "$10 Single Wash" at bounding box center [614, 348] width 55 height 24
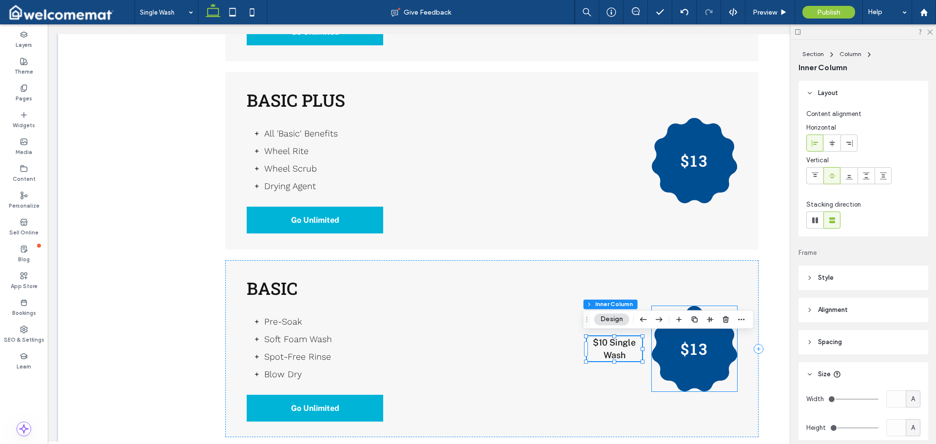
click at [697, 350] on h3 "$13" at bounding box center [694, 348] width 28 height 21
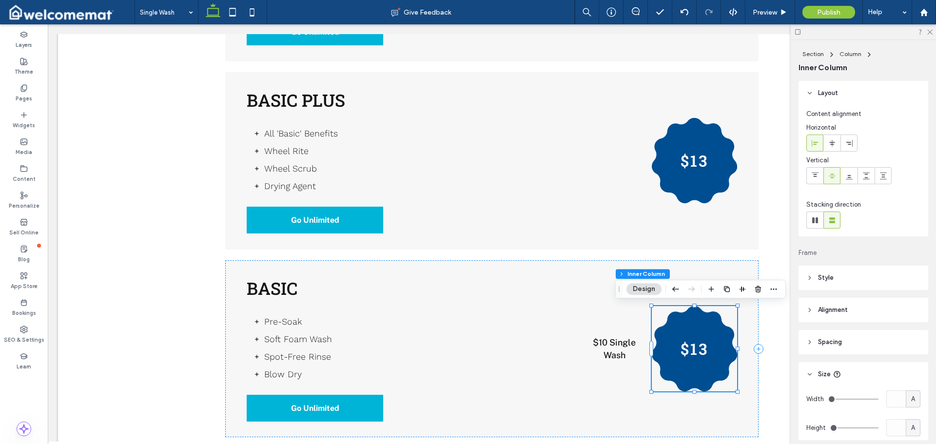
click at [681, 324] on div "$13" at bounding box center [694, 348] width 85 height 85
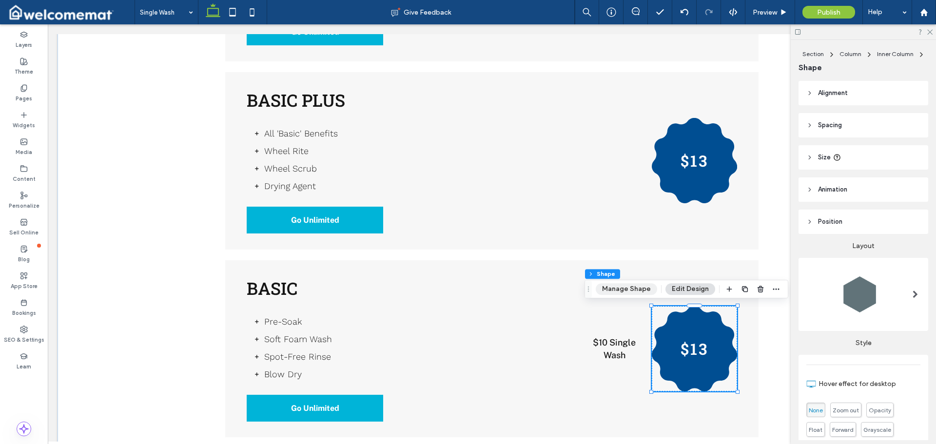
click at [630, 289] on button "Manage Shape" at bounding box center [626, 289] width 61 height 12
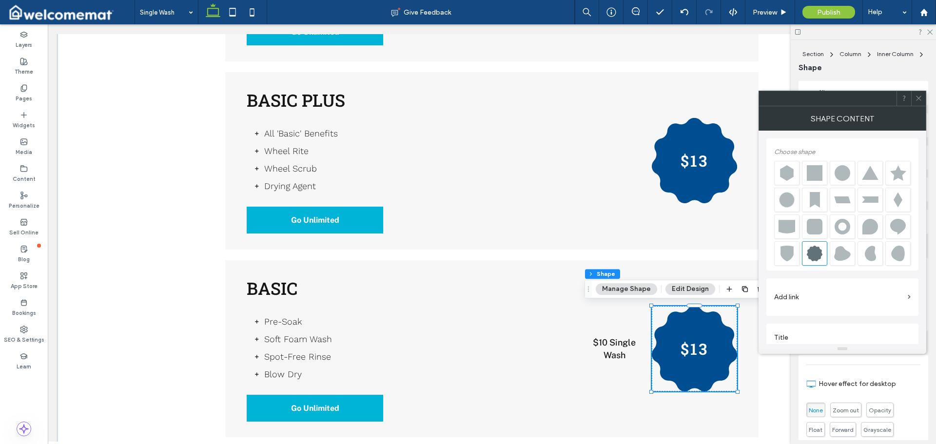
scroll to position [11, 0]
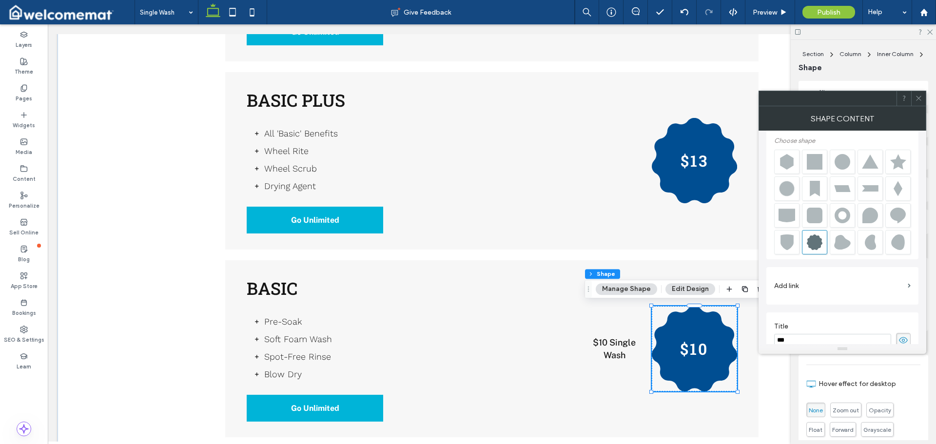
type input "***"
click at [802, 311] on div "**********" at bounding box center [842, 330] width 152 height 423
click at [588, 341] on p "$10 Single Wash" at bounding box center [614, 348] width 55 height 24
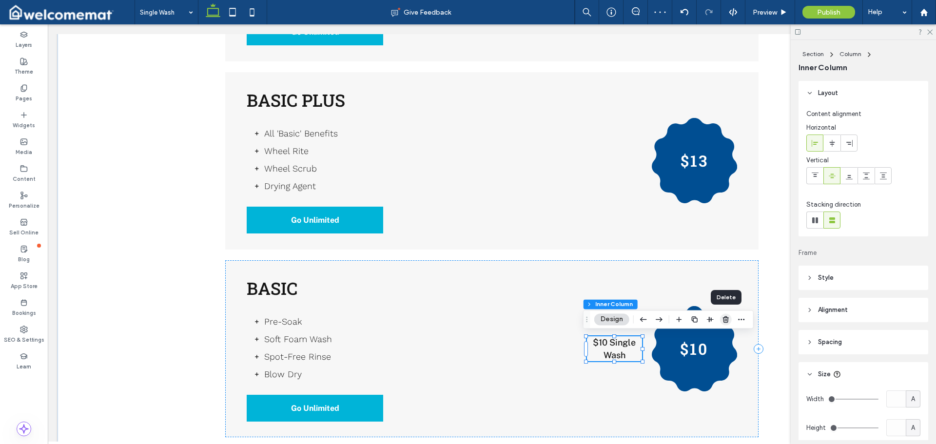
drag, startPoint x: 726, startPoint y: 321, endPoint x: 662, endPoint y: 296, distance: 68.3
click at [726, 321] on use "button" at bounding box center [726, 319] width 6 height 6
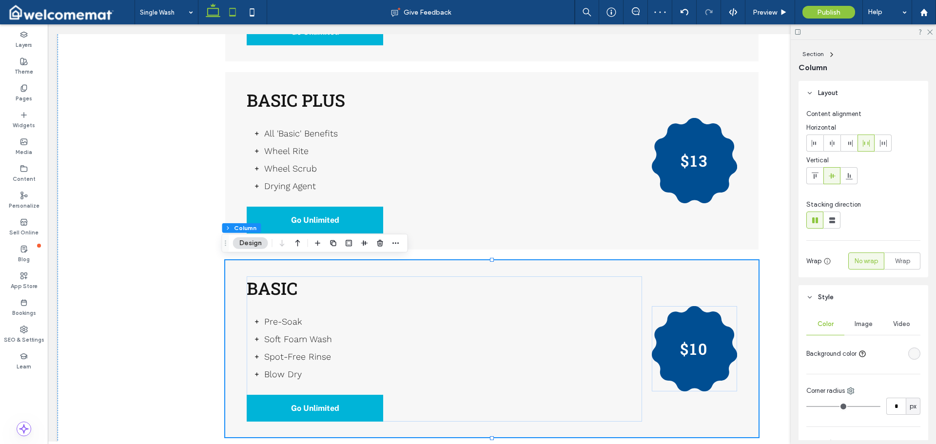
click at [237, 14] on icon at bounding box center [232, 11] width 19 height 19
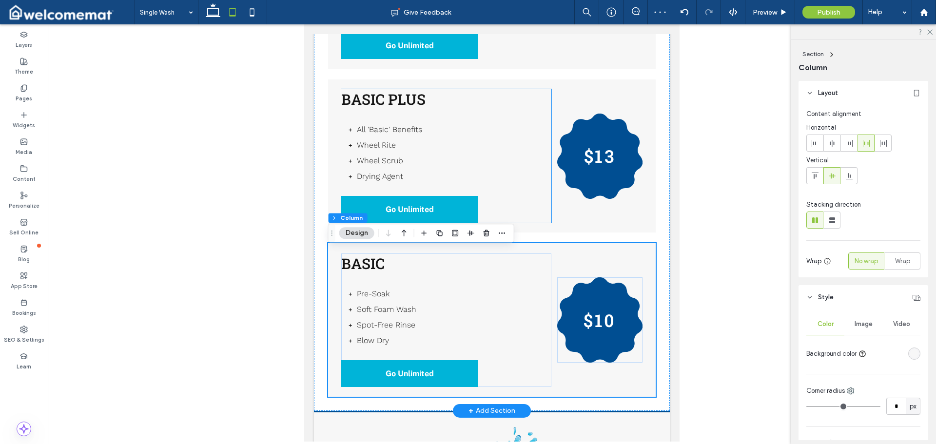
scroll to position [1091, 0]
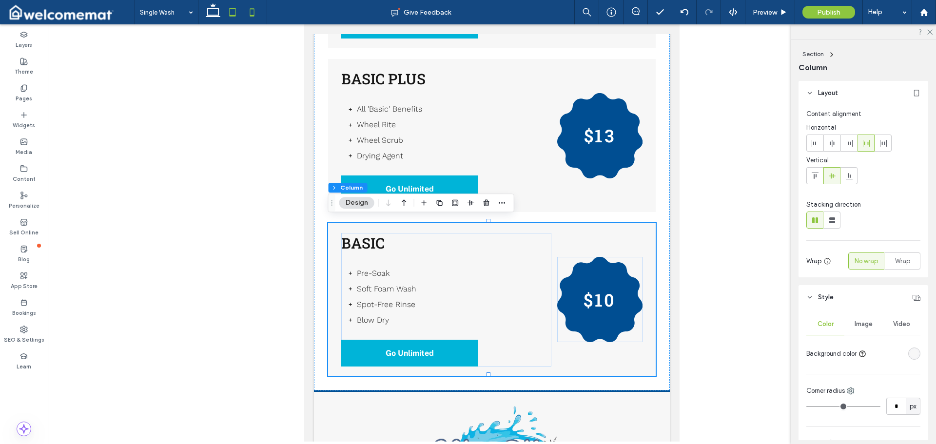
drag, startPoint x: 252, startPoint y: 7, endPoint x: 272, endPoint y: 28, distance: 29.3
click at [252, 7] on icon at bounding box center [251, 11] width 19 height 19
type input "**"
type input "****"
type input "*"
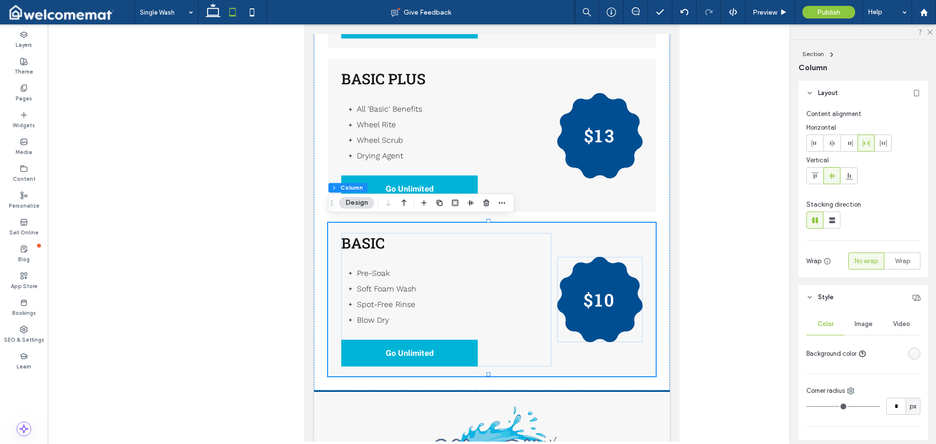
type input "*"
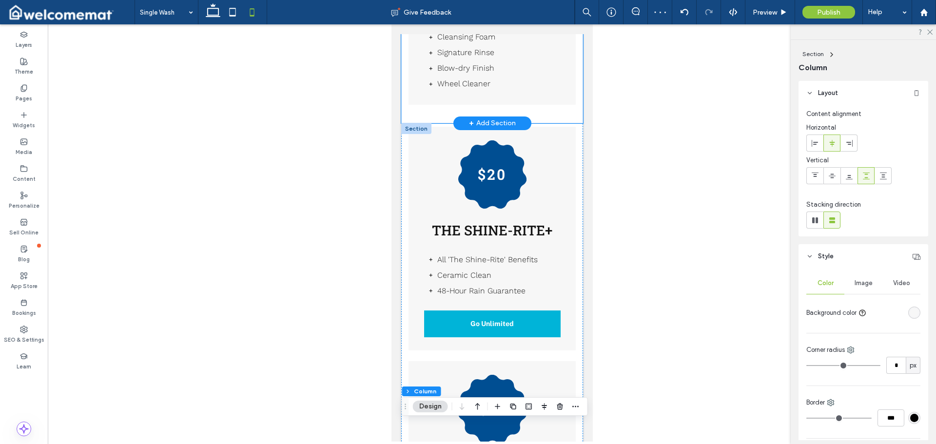
scroll to position [593, 0]
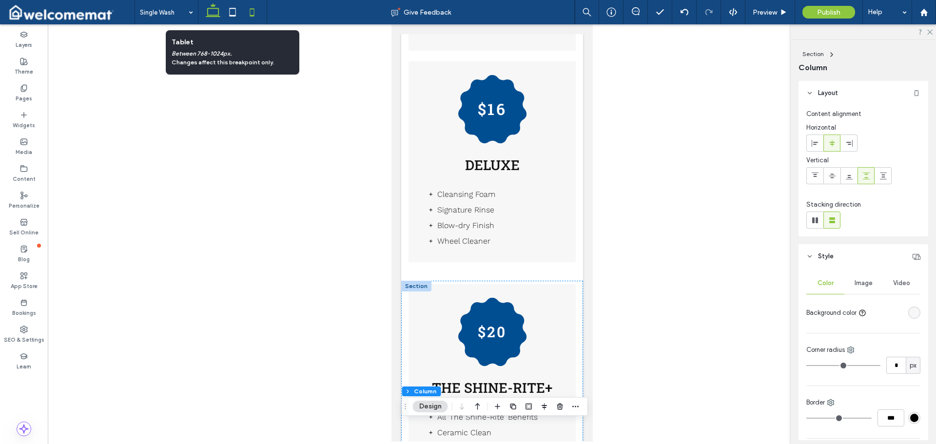
drag, startPoint x: 212, startPoint y: 11, endPoint x: 204, endPoint y: 120, distance: 110.0
click at [212, 11] on icon at bounding box center [212, 11] width 19 height 19
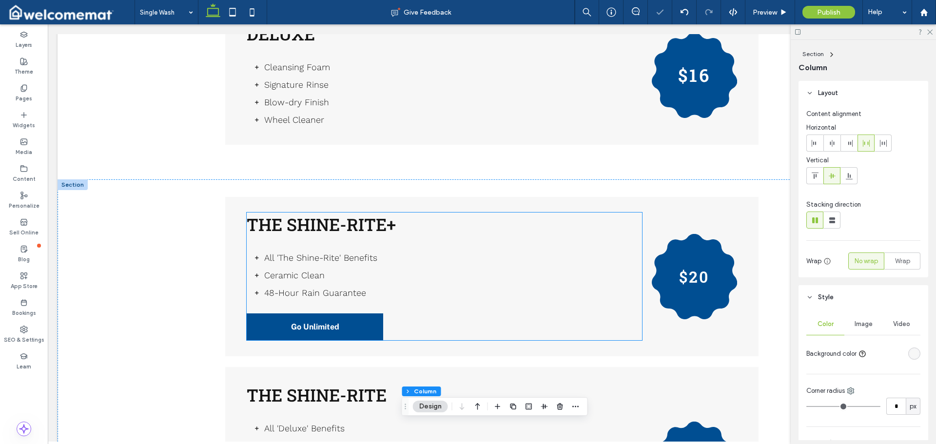
type input "*"
type input "**"
type input "*"
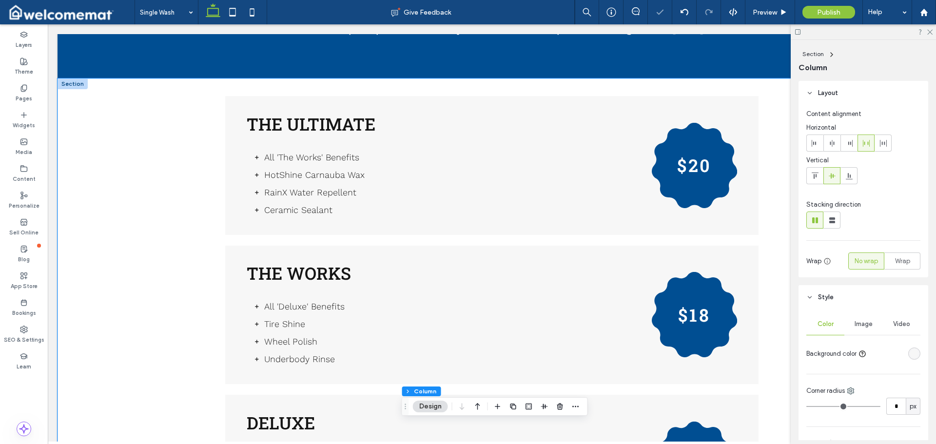
scroll to position [103, 0]
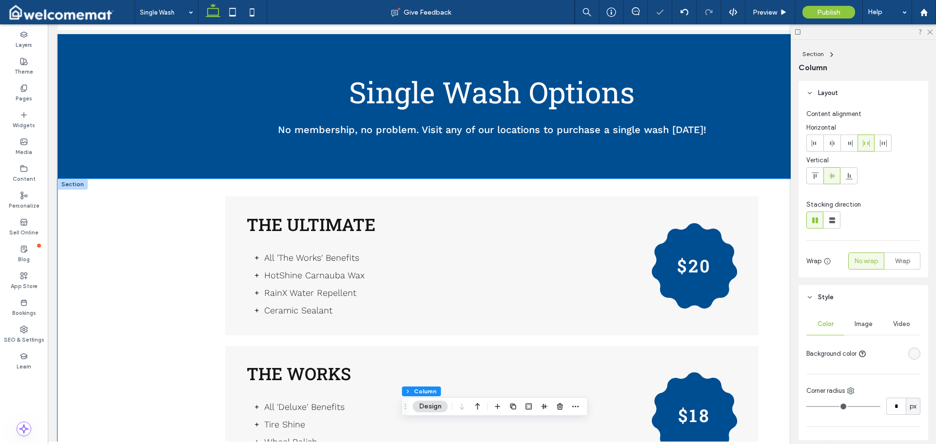
click at [148, 220] on div "The Ultimate All 'The Works' Benefits HotShine Carnauba Wax RainX Water Repelle…" at bounding box center [492, 424] width 868 height 490
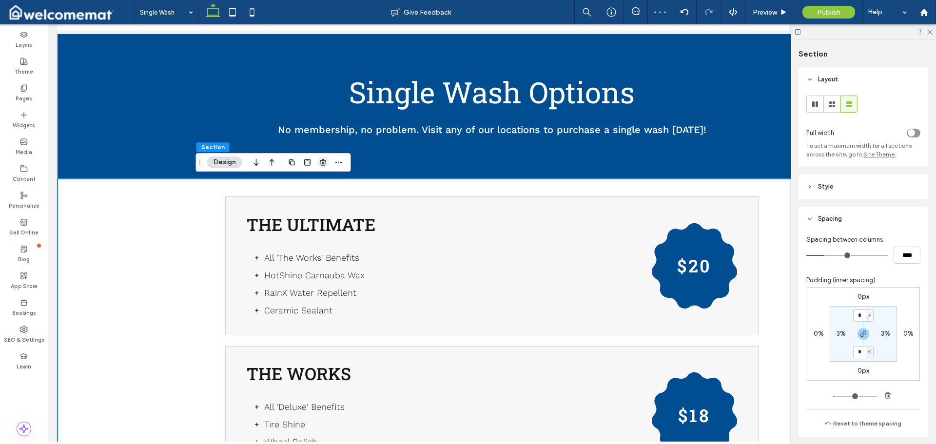
click at [321, 157] on span "button" at bounding box center [323, 162] width 12 height 12
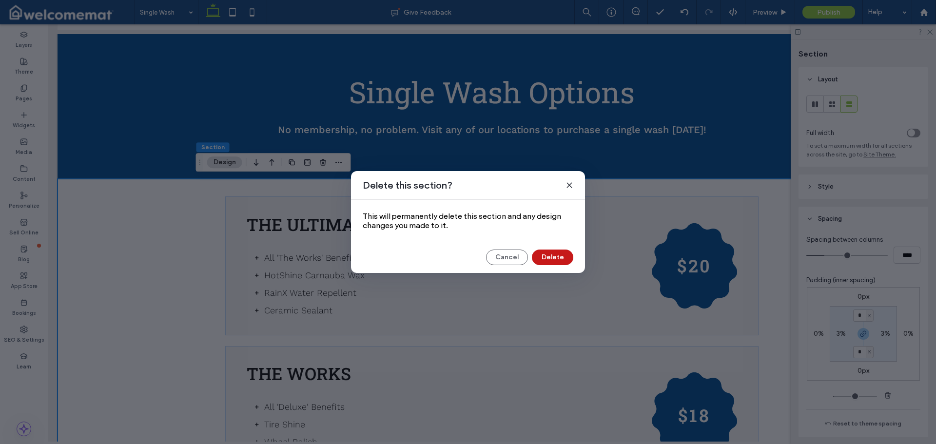
drag, startPoint x: 545, startPoint y: 257, endPoint x: 498, endPoint y: 231, distance: 53.7
click at [545, 257] on button "Delete" at bounding box center [552, 258] width 41 height 16
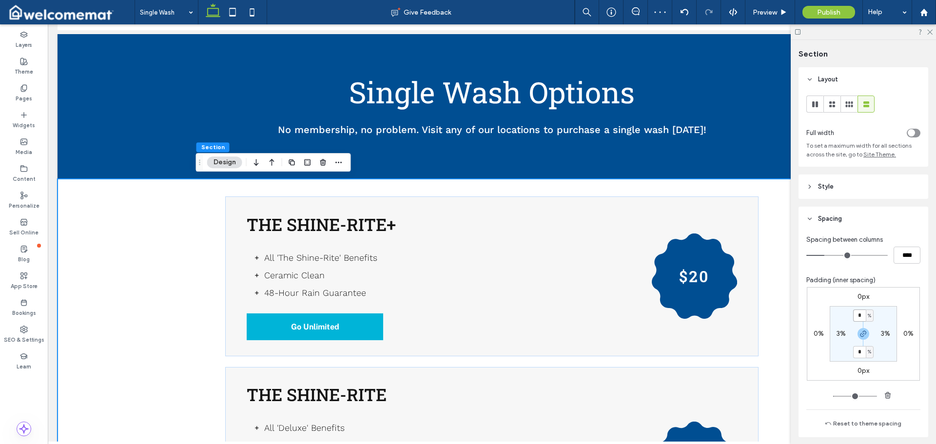
click at [859, 318] on input "*" at bounding box center [859, 315] width 13 height 12
type input "*"
click at [880, 297] on div "0px 0% 0px 0% * % 3% * % 3%" at bounding box center [863, 334] width 113 height 94
